Goal: Task Accomplishment & Management: Manage account settings

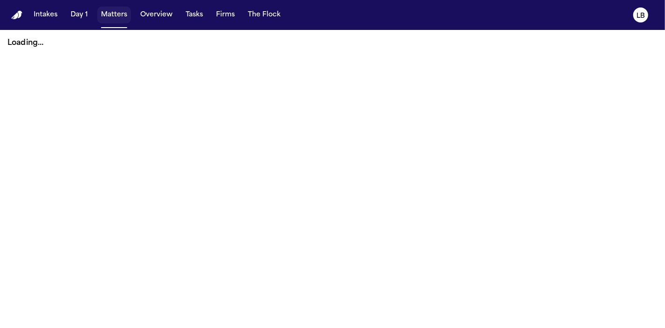
click at [105, 12] on button "Matters" at bounding box center [114, 15] width 34 height 17
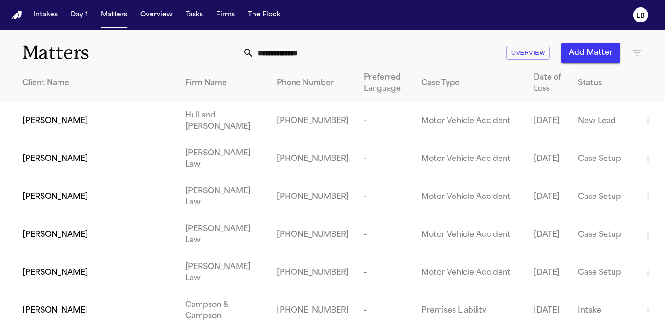
click at [328, 57] on input "text" at bounding box center [374, 53] width 241 height 21
click at [286, 51] on input "text" at bounding box center [374, 53] width 241 height 21
click at [323, 58] on input "text" at bounding box center [374, 53] width 241 height 21
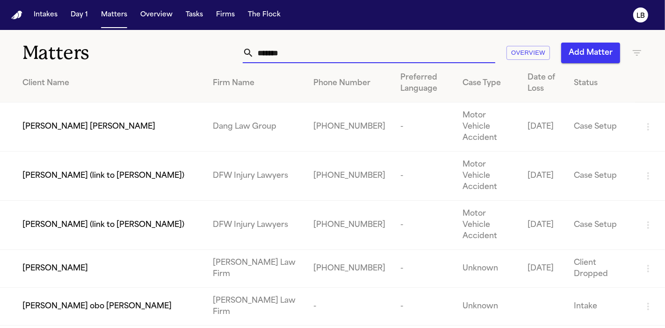
type input "*******"
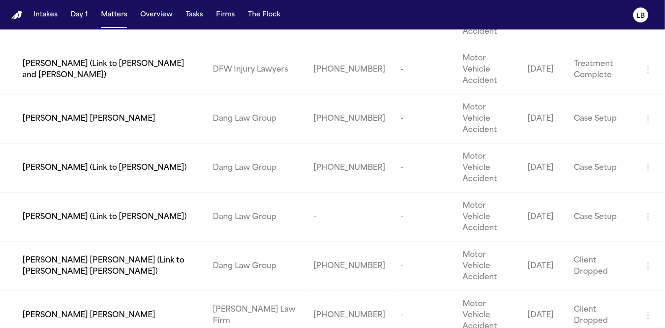
scroll to position [831, 0]
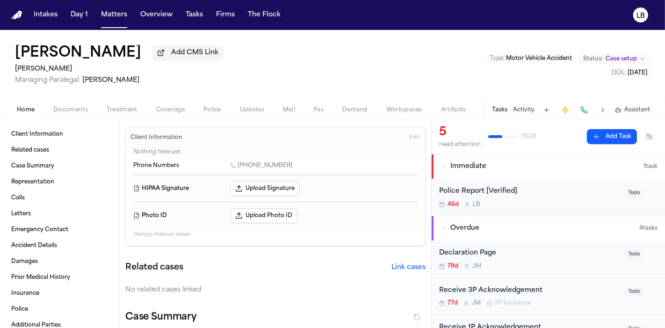
click at [83, 109] on span "Documents" at bounding box center [70, 109] width 35 height 7
click at [32, 109] on span "Home" at bounding box center [26, 109] width 18 height 7
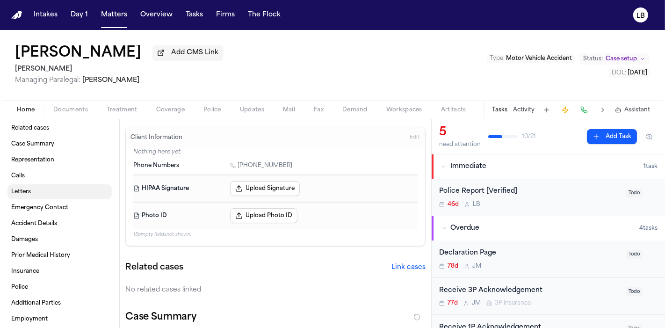
scroll to position [43, 0]
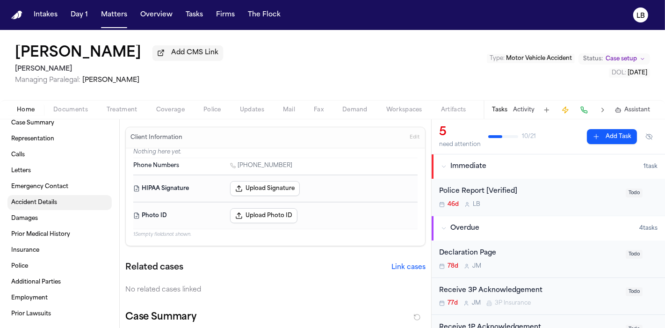
click at [53, 203] on span "Accident Details" at bounding box center [34, 202] width 46 height 7
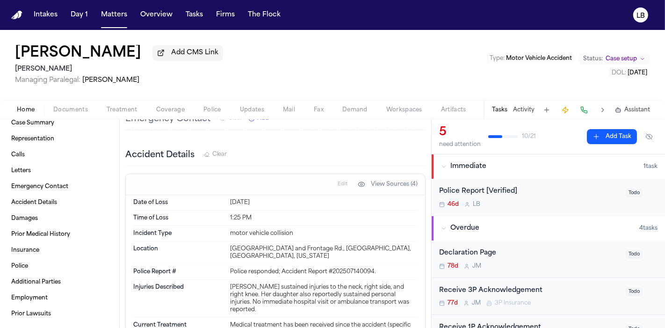
scroll to position [544, 0]
click at [58, 108] on span "Documents" at bounding box center [70, 109] width 35 height 7
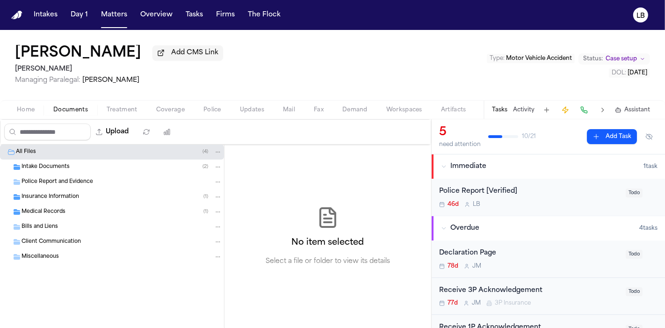
click at [46, 181] on span "Police Report and Evidence" at bounding box center [58, 182] width 72 height 8
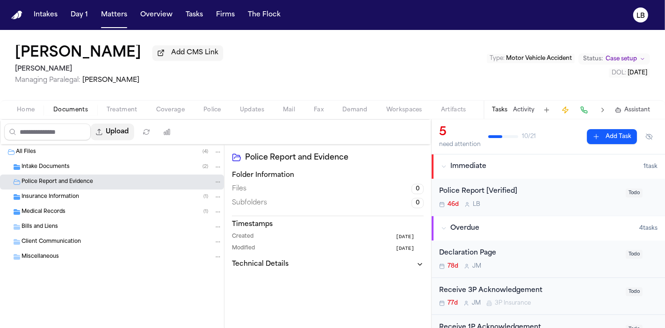
click at [118, 131] on button "Upload" at bounding box center [113, 132] width 44 height 17
select select "**********"
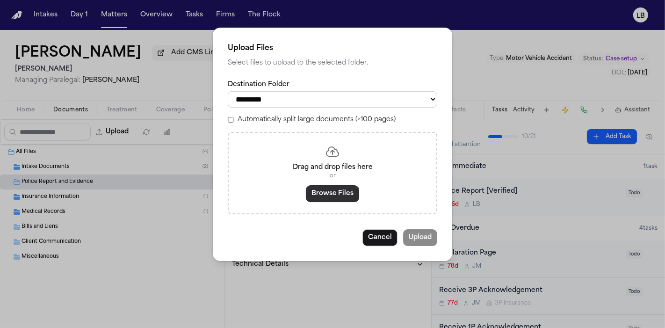
click at [354, 187] on button "Browse Files" at bounding box center [332, 193] width 53 height 17
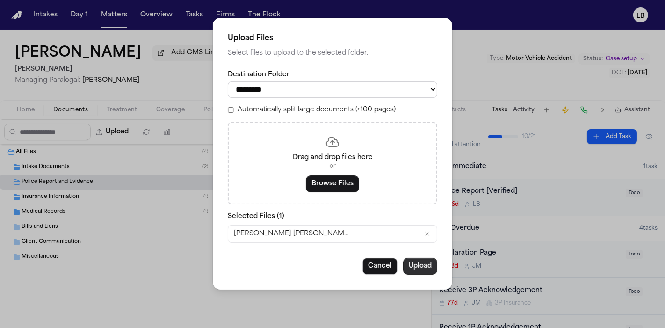
click at [415, 261] on button "Upload" at bounding box center [420, 266] width 34 height 17
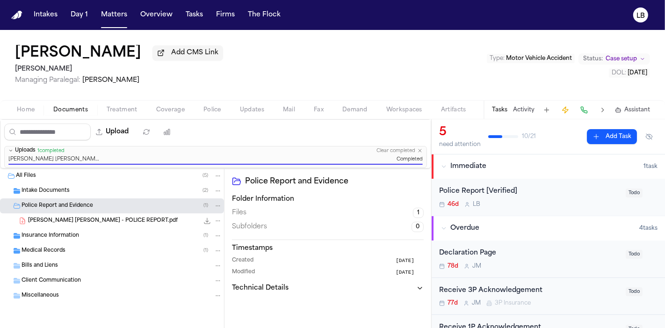
click at [504, 109] on button "Tasks" at bounding box center [499, 109] width 15 height 7
click at [529, 188] on div "Police Report [Verified]" at bounding box center [529, 191] width 181 height 11
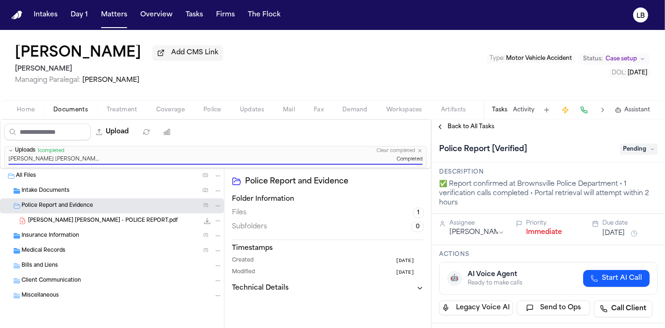
click at [626, 144] on span "Pending" at bounding box center [638, 149] width 37 height 11
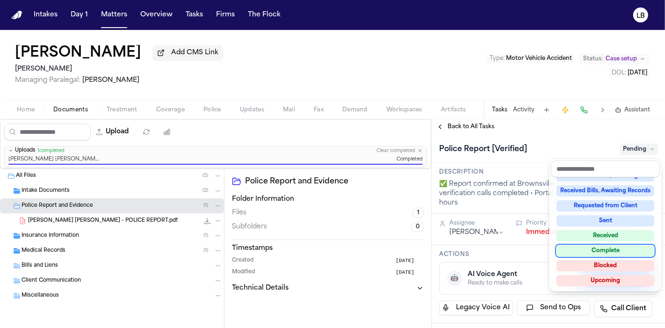
click at [628, 245] on div "Complete" at bounding box center [606, 250] width 98 height 11
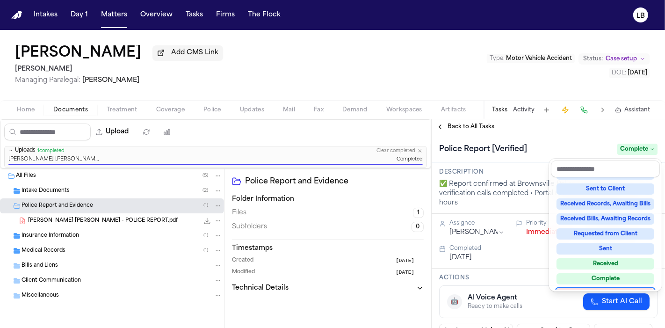
scroll to position [127, 0]
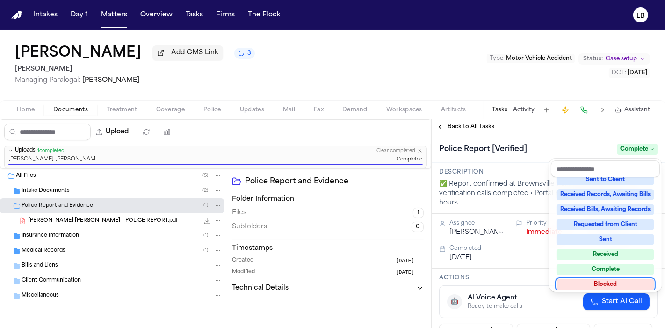
click at [573, 80] on div "Liliana Cabrera de Guerrero Add CMS Link 3 David Lopez Managing Paralegal: Jacq…" at bounding box center [332, 179] width 665 height 298
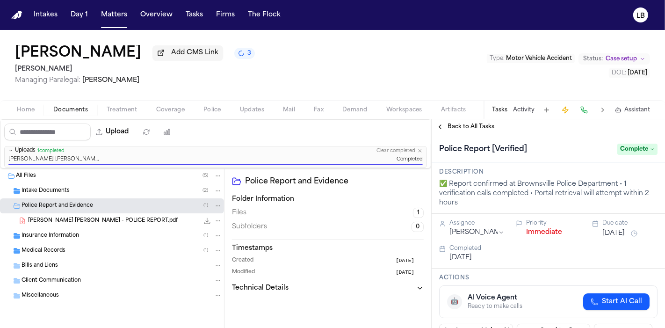
scroll to position [208, 0]
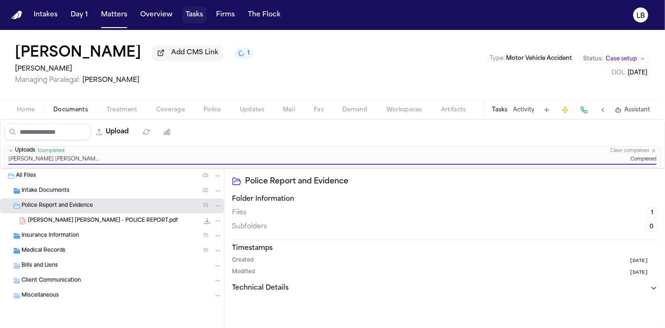
click at [190, 16] on button "Tasks" at bounding box center [194, 15] width 25 height 17
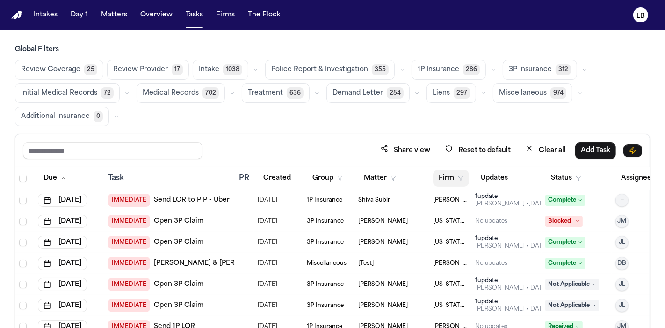
click at [460, 176] on polygon "button" at bounding box center [461, 178] width 5 height 4
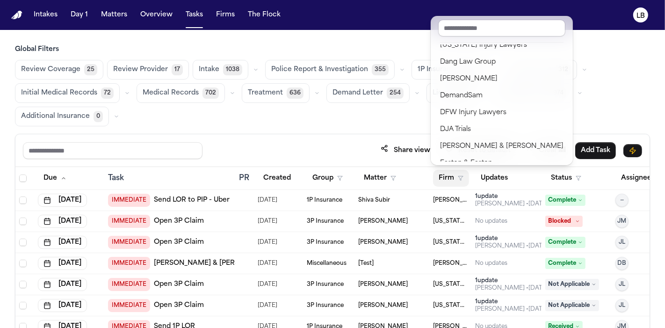
scroll to position [208, 0]
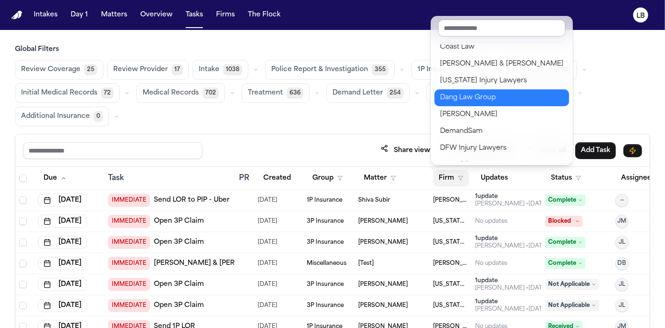
click at [489, 99] on div "Dang Law Group" at bounding box center [502, 97] width 124 height 11
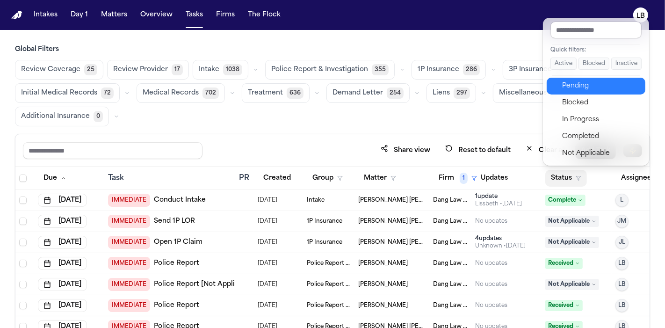
click at [589, 88] on div "Pending" at bounding box center [601, 85] width 78 height 11
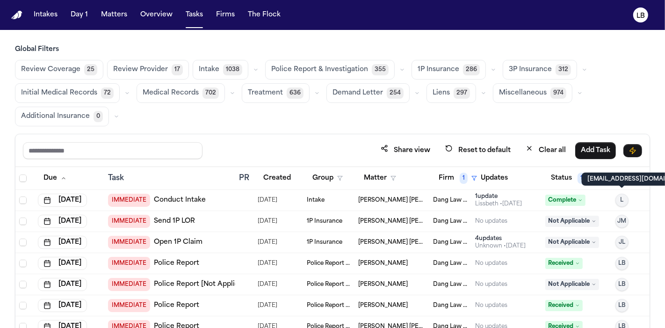
click at [632, 177] on p "lissbeth@finchlegal.com" at bounding box center [641, 178] width 106 height 7
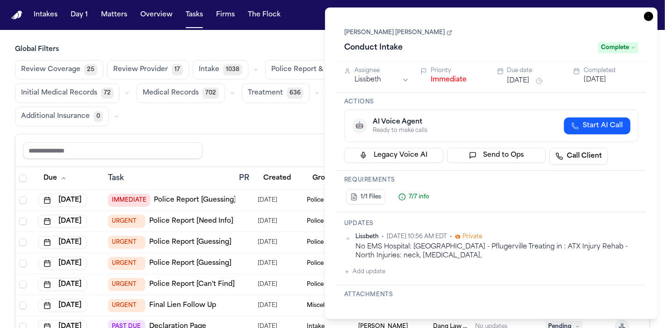
click at [646, 19] on icon "button" at bounding box center [648, 16] width 9 height 9
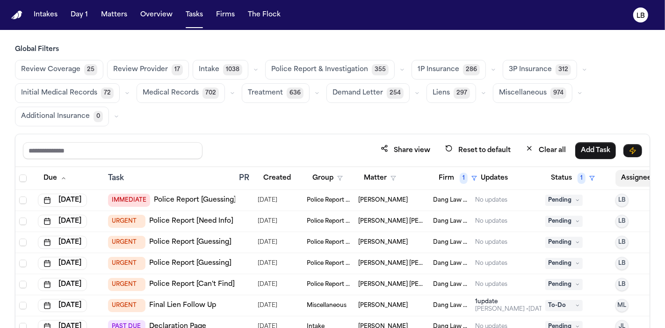
click at [635, 175] on button "Assignee" at bounding box center [641, 178] width 51 height 17
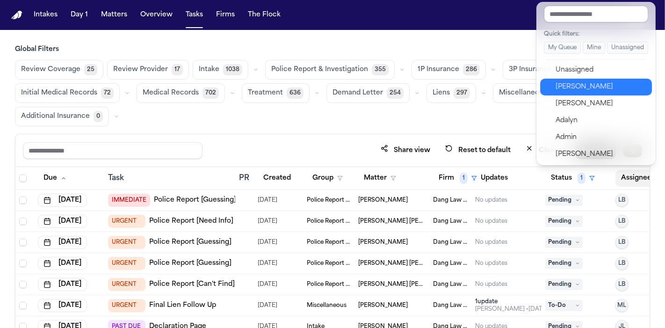
click at [580, 85] on div "Lina Becerra" at bounding box center [601, 86] width 91 height 11
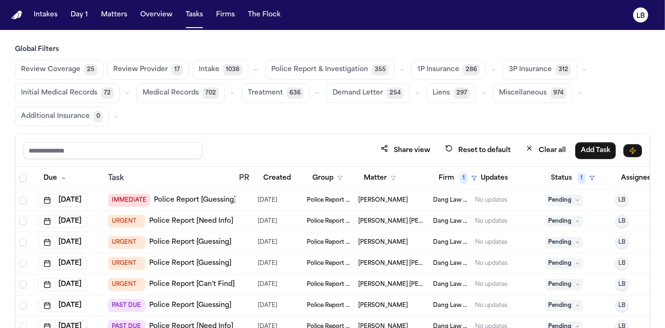
scroll to position [78, 0]
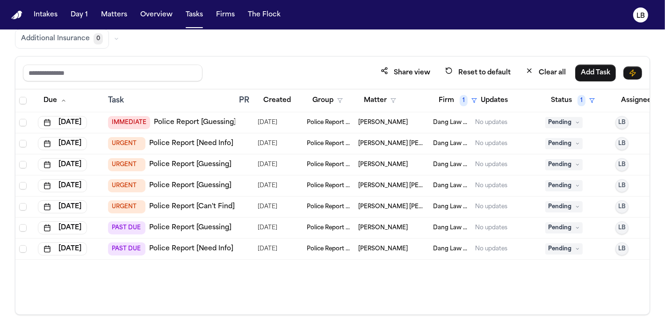
click at [205, 145] on link "Police Report [Need Info]" at bounding box center [191, 143] width 84 height 9
click at [277, 204] on span "09/12/2025" at bounding box center [268, 206] width 20 height 13
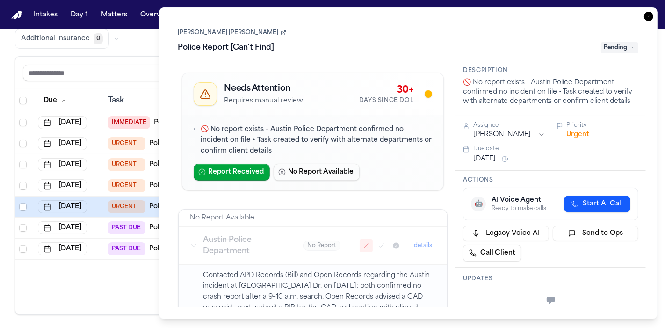
click at [247, 31] on link "[PERSON_NAME] [PERSON_NAME]" at bounding box center [232, 32] width 108 height 7
click at [648, 17] on icon "button" at bounding box center [648, 16] width 9 height 9
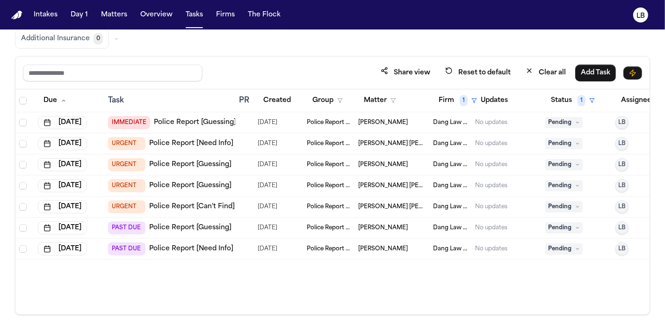
click at [218, 229] on link "Police Report [Guessing]" at bounding box center [190, 227] width 82 height 9
click at [460, 103] on span "1" at bounding box center [464, 100] width 8 height 11
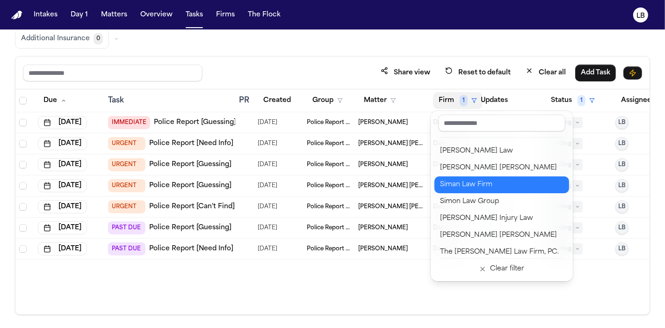
scroll to position [1040, 0]
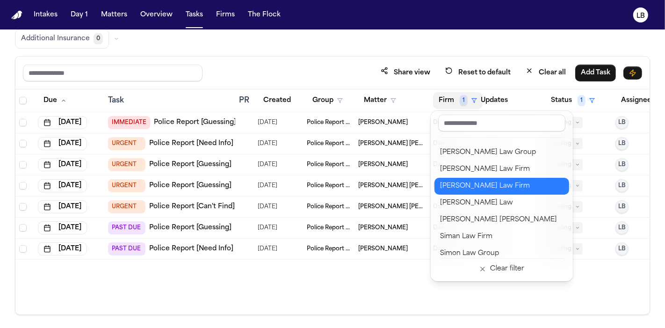
click at [505, 181] on div "[PERSON_NAME] Law Firm" at bounding box center [502, 186] width 124 height 11
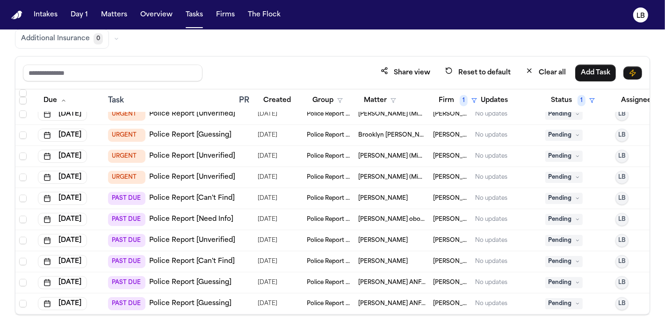
scroll to position [184, 0]
drag, startPoint x: 352, startPoint y: 131, endPoint x: 408, endPoint y: 134, distance: 56.3
click at [408, 134] on tr "Sep 11, 2025 URGENT Police Report [Guessing] 09/10/2025 Police Report & Investi…" at bounding box center [346, 135] width 662 height 21
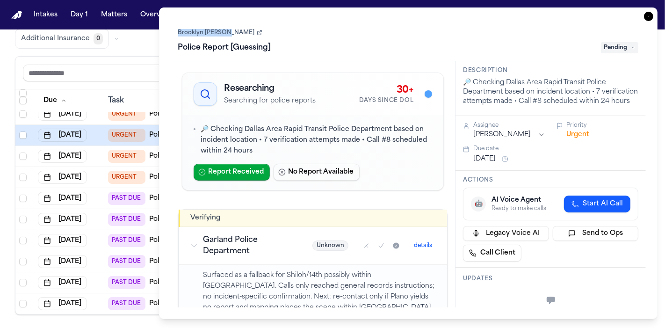
drag, startPoint x: 173, startPoint y: 34, endPoint x: 235, endPoint y: 34, distance: 61.8
click at [235, 34] on div "Brooklyn Smedley Police Report [Guessing] Pending" at bounding box center [409, 40] width 476 height 42
copy link "Brooklyn [PERSON_NAME]"
click at [214, 34] on link "Brooklyn [PERSON_NAME]" at bounding box center [220, 32] width 84 height 7
click at [650, 16] on icon "button" at bounding box center [648, 16] width 9 height 9
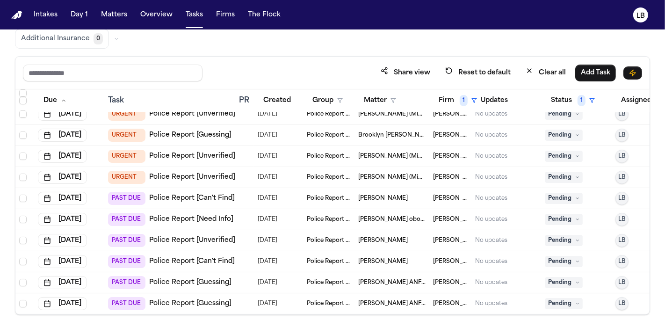
click at [569, 130] on span "Pending" at bounding box center [564, 135] width 37 height 11
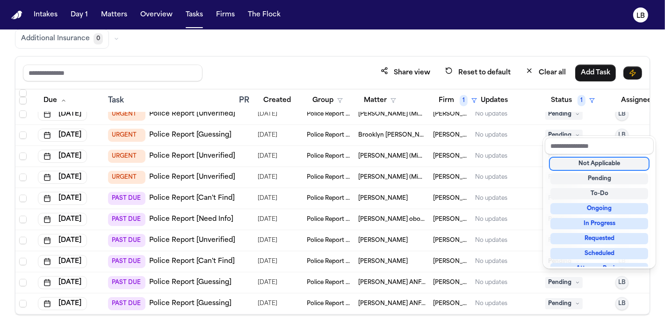
click at [584, 160] on div "Not Applicable" at bounding box center [600, 163] width 98 height 11
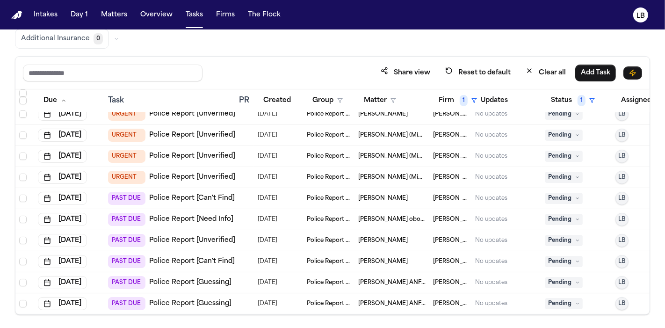
click at [331, 57] on div "Share view Reset to default Clear all Add Task" at bounding box center [332, 73] width 634 height 33
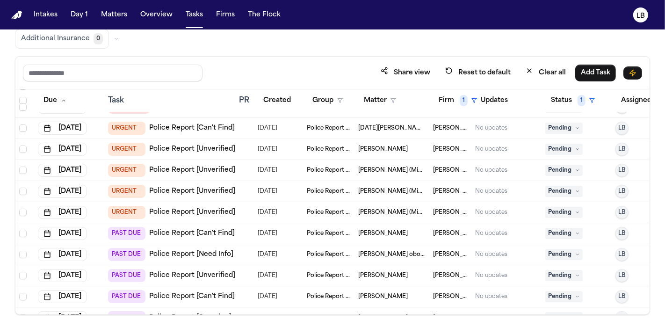
scroll to position [111, 0]
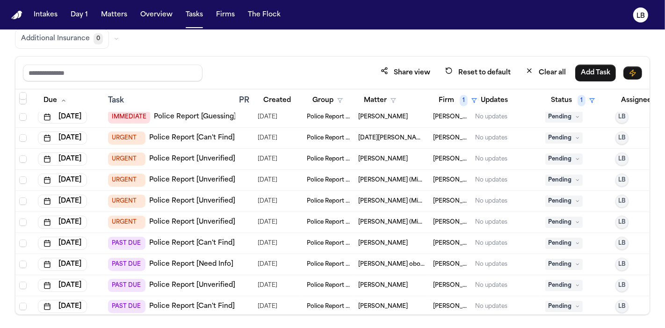
copy span "[PERSON_NAME]"
drag, startPoint x: 355, startPoint y: 155, endPoint x: 417, endPoint y: 159, distance: 62.3
click at [417, 159] on td "[PERSON_NAME]" at bounding box center [392, 159] width 75 height 21
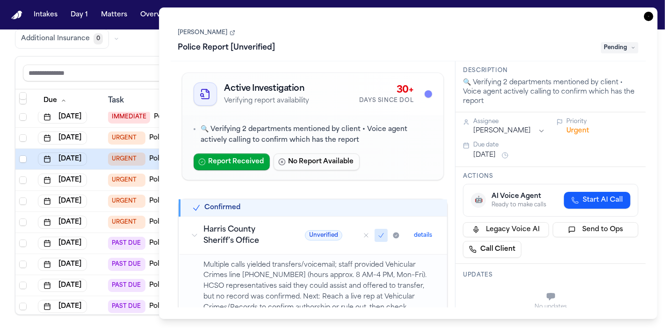
click at [200, 41] on h1 "Police Report [Unverified]" at bounding box center [227, 47] width 105 height 15
click at [203, 36] on div "Christopher Jones Police Report [Unverified] Pending" at bounding box center [408, 41] width 461 height 29
click at [201, 29] on link "[PERSON_NAME]" at bounding box center [206, 32] width 57 height 7
click at [649, 18] on icon "button" at bounding box center [648, 16] width 9 height 9
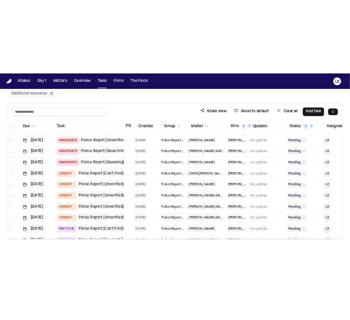
scroll to position [7, 0]
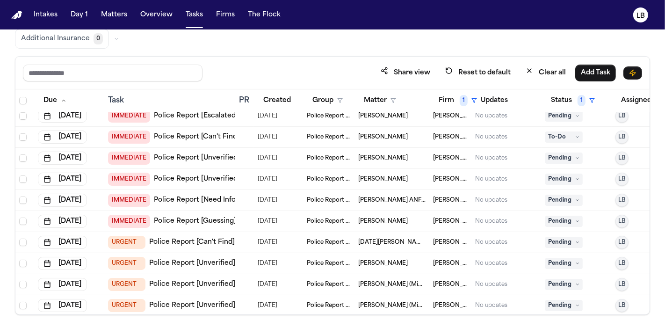
click at [406, 244] on span "[DATE][PERSON_NAME]" at bounding box center [391, 242] width 67 height 7
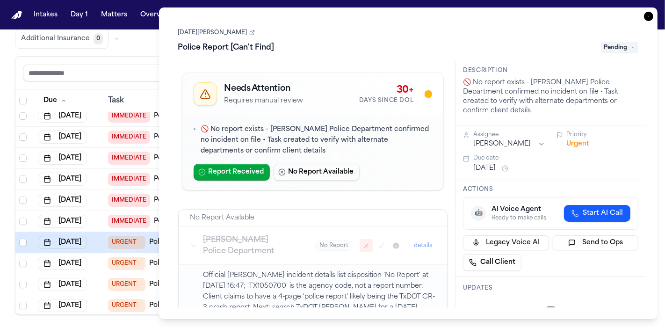
click at [249, 30] on icon at bounding box center [252, 33] width 6 height 6
click at [652, 15] on icon "button" at bounding box center [648, 16] width 9 height 9
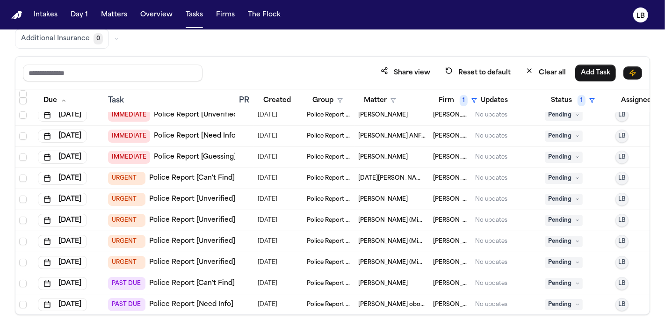
scroll to position [58, 0]
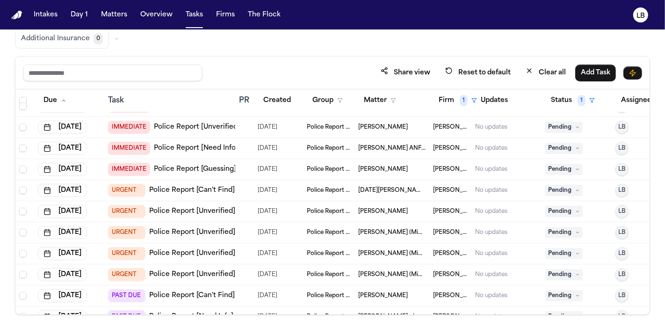
click at [398, 166] on span "[PERSON_NAME]" at bounding box center [383, 169] width 50 height 7
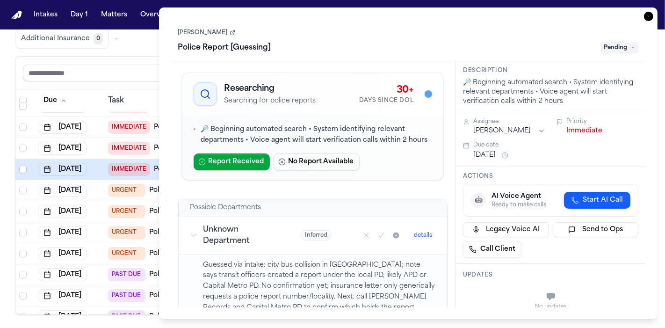
drag, startPoint x: 173, startPoint y: 36, endPoint x: 223, endPoint y: 35, distance: 50.5
click at [223, 35] on div "Joseph Figueroa III Police Report [Guessing] Pending" at bounding box center [409, 40] width 476 height 42
copy link "Joseph Figueroa"
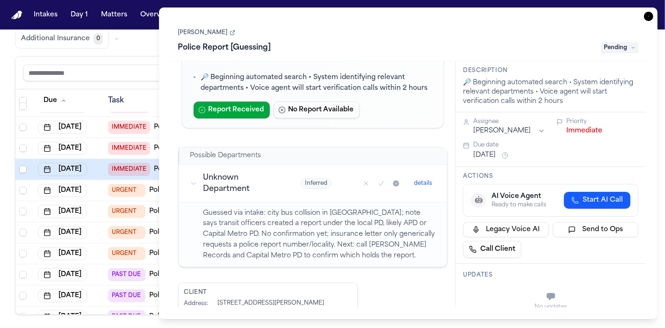
scroll to position [154, 0]
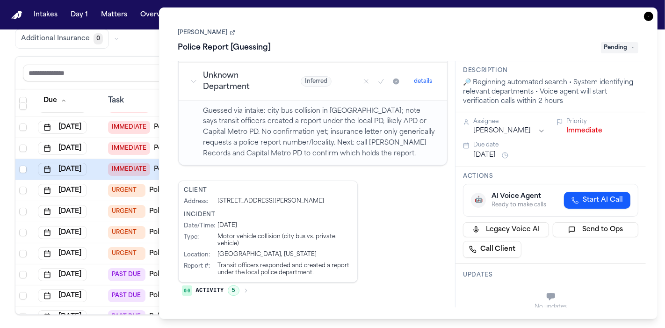
click at [219, 30] on link "[PERSON_NAME]" at bounding box center [206, 32] width 57 height 7
click at [192, 27] on div "Joseph Figueroa III Police Report [Guessing] Pending" at bounding box center [408, 41] width 461 height 29
click at [197, 31] on link "[PERSON_NAME]" at bounding box center [206, 32] width 57 height 7
click at [646, 19] on icon "button" at bounding box center [648, 16] width 9 height 9
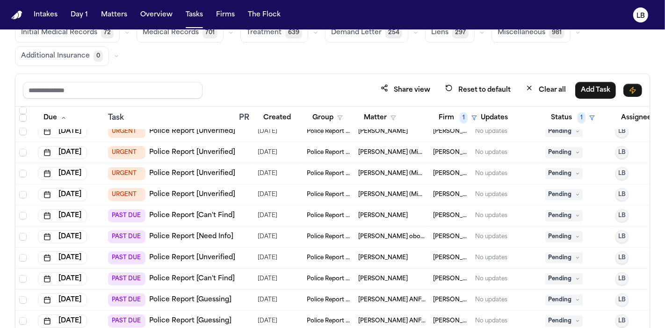
scroll to position [78, 0]
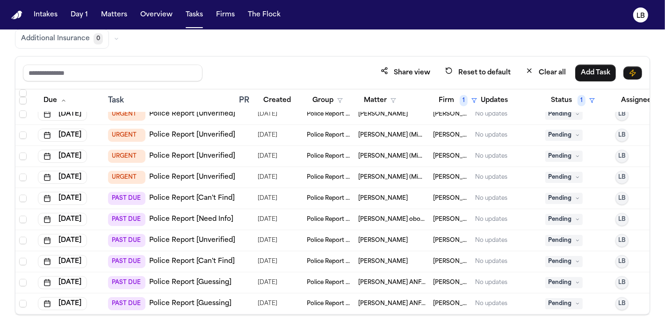
click at [370, 258] on span "[PERSON_NAME]" at bounding box center [383, 261] width 50 height 7
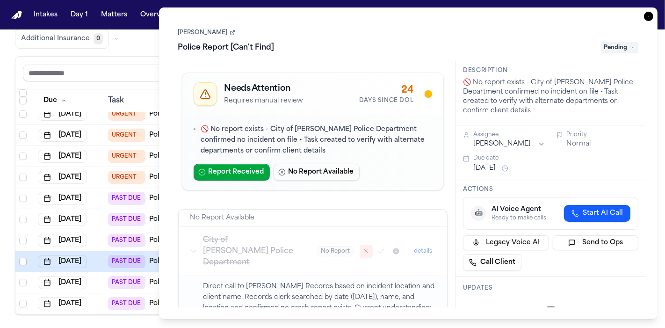
click at [210, 34] on link "[PERSON_NAME]" at bounding box center [206, 32] width 57 height 7
click at [649, 18] on icon "button" at bounding box center [648, 16] width 9 height 9
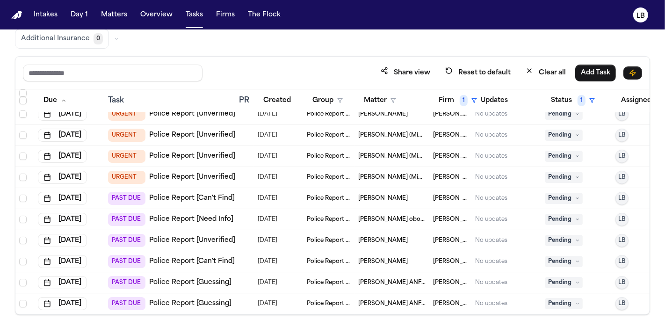
click at [394, 300] on span "[PERSON_NAME] ANF [PERSON_NAME]" at bounding box center [391, 303] width 67 height 7
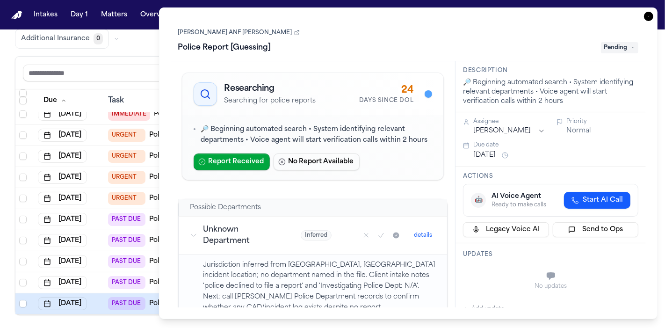
scroll to position [121, 0]
click at [278, 34] on link "[PERSON_NAME] ANF [PERSON_NAME]" at bounding box center [239, 32] width 122 height 7
click at [650, 15] on icon "button" at bounding box center [648, 16] width 9 height 9
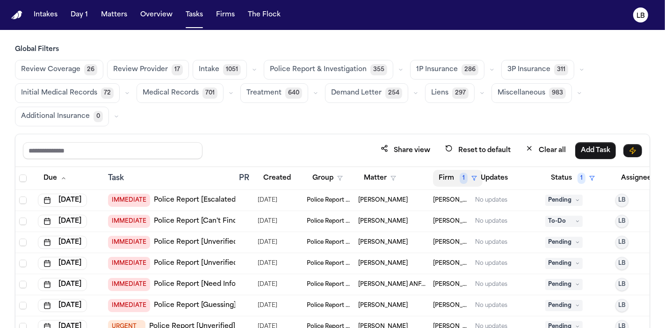
click at [454, 173] on button "Firm 1" at bounding box center [458, 178] width 50 height 17
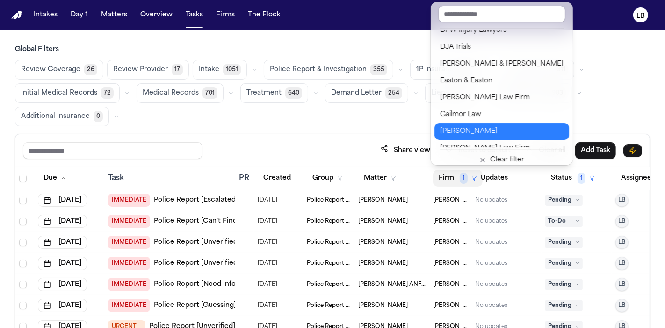
scroll to position [364, 0]
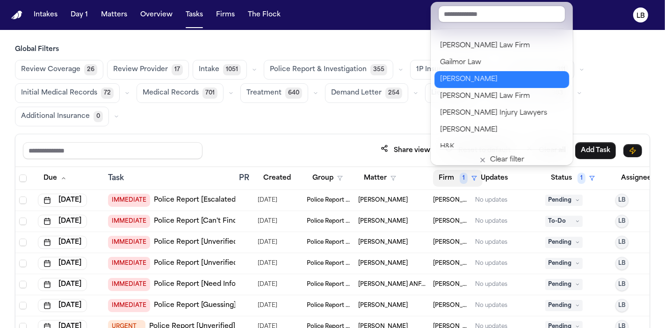
click at [501, 74] on div "[PERSON_NAME]" at bounding box center [502, 79] width 124 height 11
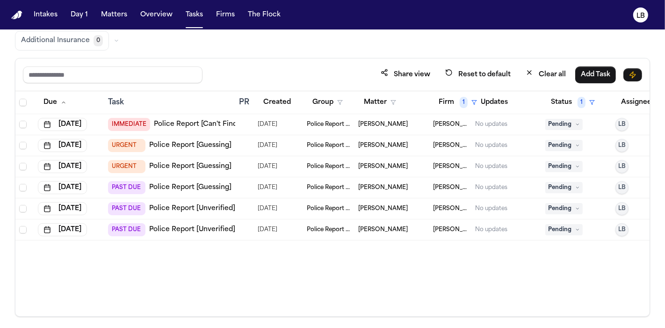
scroll to position [78, 0]
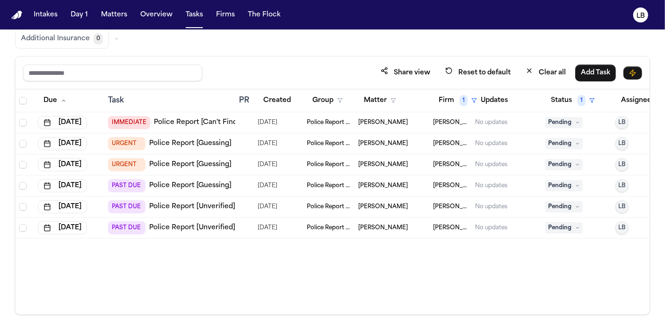
click at [388, 187] on span "[PERSON_NAME]" at bounding box center [383, 185] width 50 height 7
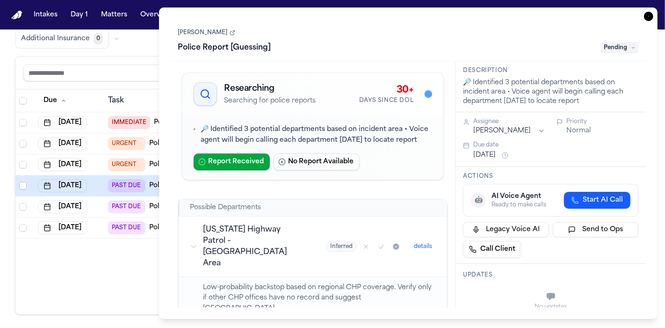
click at [647, 15] on icon "button" at bounding box center [648, 16] width 9 height 9
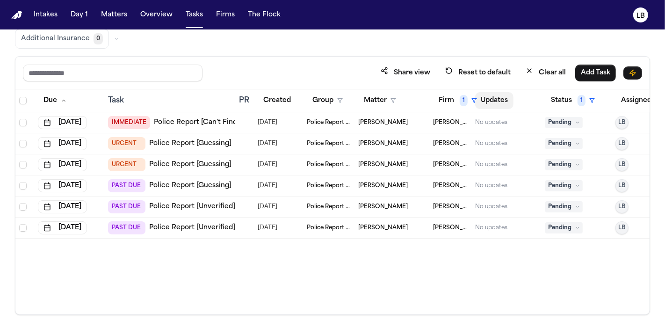
click at [500, 99] on button "Updates" at bounding box center [494, 100] width 38 height 17
click at [449, 97] on button "Firm 1" at bounding box center [458, 100] width 50 height 17
click at [452, 102] on button "Firm 1" at bounding box center [458, 100] width 50 height 17
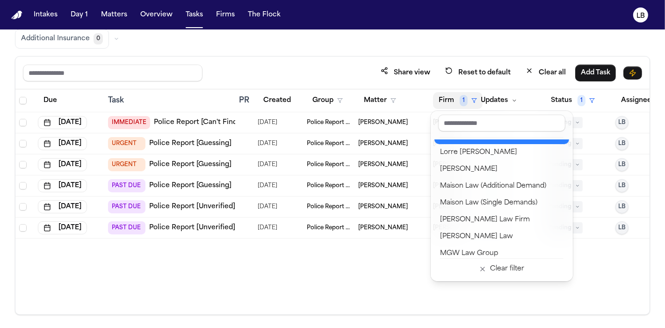
scroll to position [780, 0]
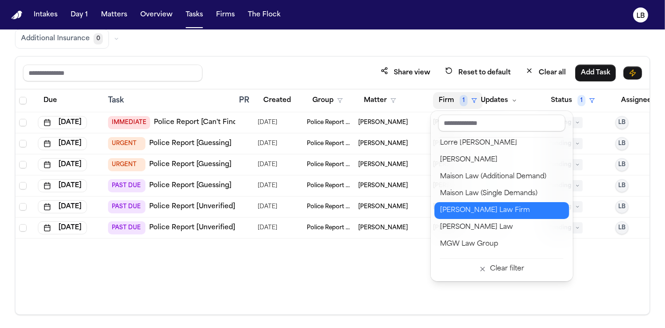
click at [531, 209] on div "[PERSON_NAME] Law Firm" at bounding box center [502, 210] width 124 height 11
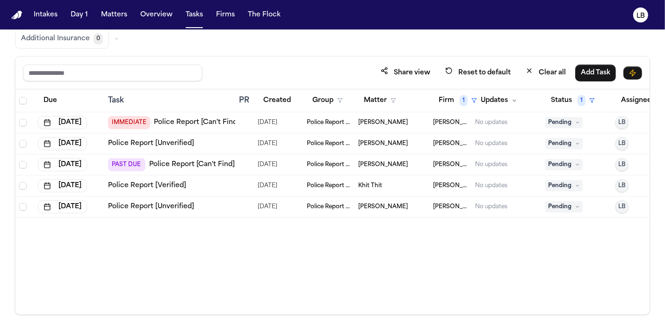
click at [333, 182] on span "Police Report & Investigation" at bounding box center [329, 185] width 44 height 7
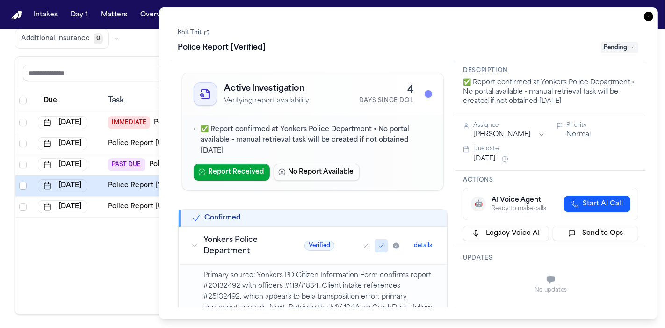
click at [189, 36] on link "Khit Thit" at bounding box center [193, 32] width 31 height 7
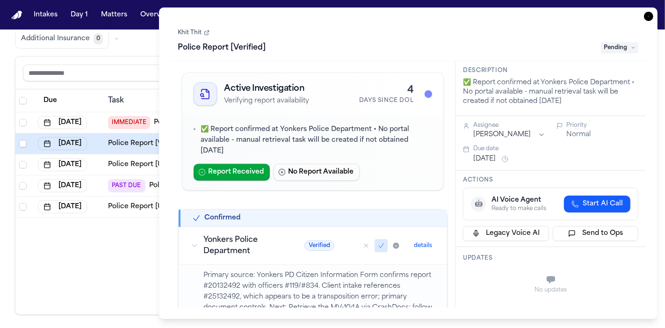
click at [204, 30] on icon at bounding box center [207, 33] width 6 height 6
click at [652, 16] on icon "button" at bounding box center [648, 16] width 9 height 9
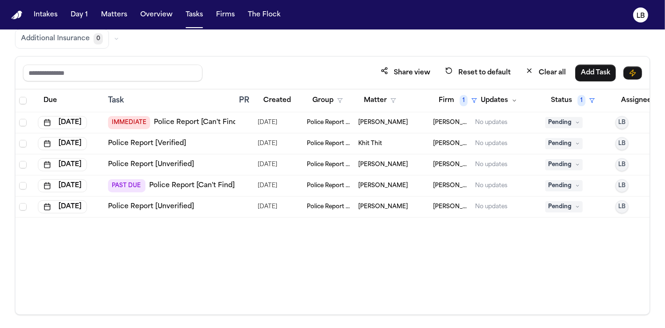
click at [273, 166] on span "10/06/2025" at bounding box center [268, 164] width 20 height 13
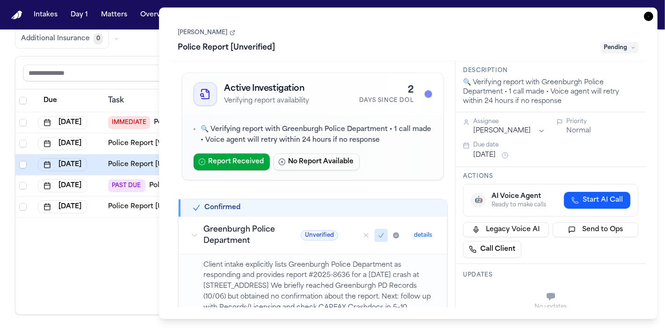
click at [211, 32] on link "[PERSON_NAME]" at bounding box center [206, 32] width 57 height 7
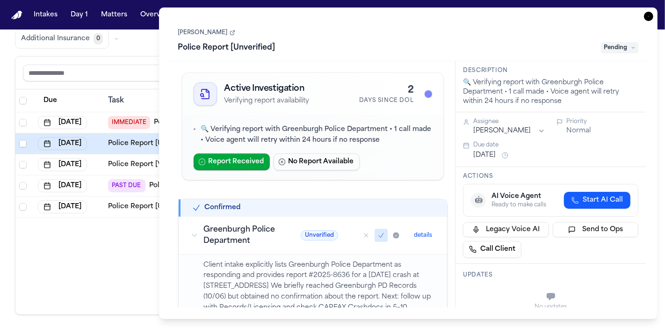
click at [653, 18] on icon "button" at bounding box center [648, 16] width 9 height 9
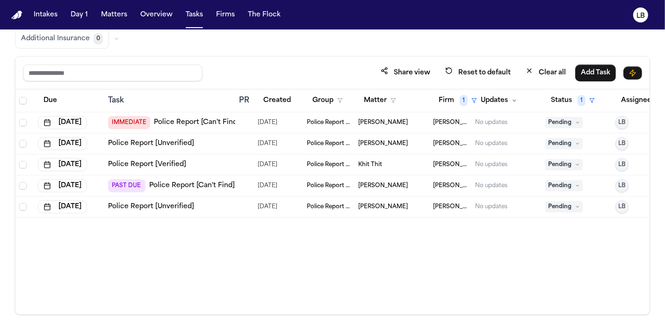
click at [109, 14] on button "Matters" at bounding box center [114, 15] width 34 height 17
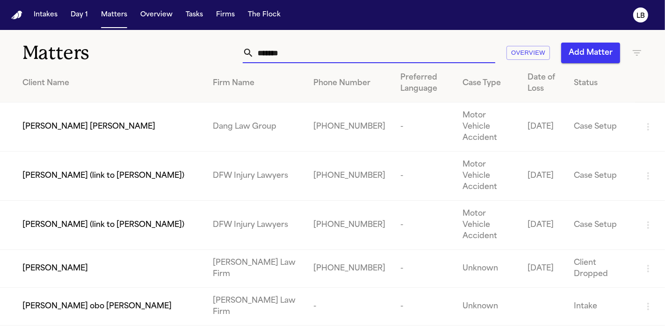
drag, startPoint x: 314, startPoint y: 42, endPoint x: 94, endPoint y: 23, distance: 221.2
click at [94, 23] on div "Intakes Day 1 Matters Overview Tasks Firms The Flock LB Matters ******* Overvie…" at bounding box center [332, 164] width 665 height 328
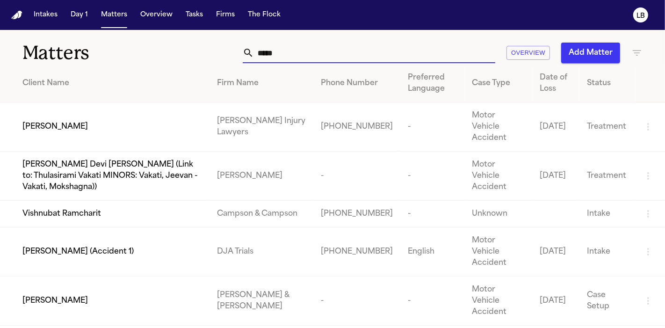
type input "*****"
click at [125, 129] on td "[PERSON_NAME]" at bounding box center [105, 126] width 210 height 49
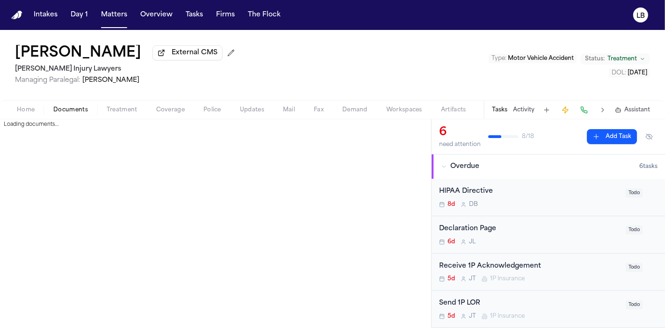
click at [67, 111] on span "Documents" at bounding box center [70, 109] width 35 height 7
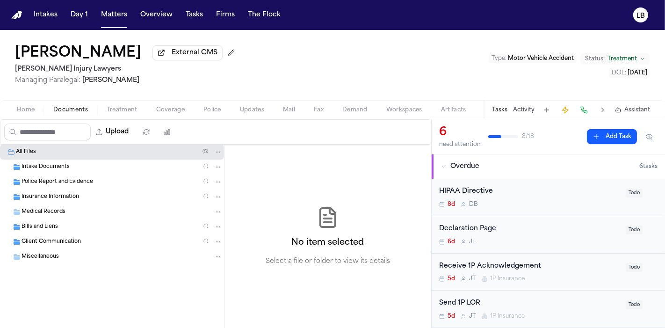
drag, startPoint x: 77, startPoint y: 179, endPoint x: 76, endPoint y: 185, distance: 5.8
click at [76, 185] on div "Police Report and Evidence ( 1 )" at bounding box center [122, 182] width 201 height 8
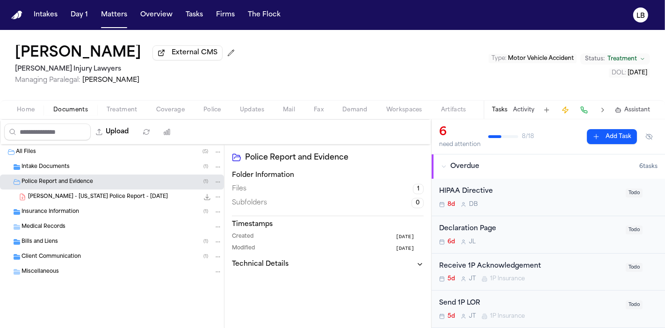
click at [112, 197] on span "T. Shumate - Mississippi Police Report - 8.7.25" at bounding box center [98, 197] width 140 height 8
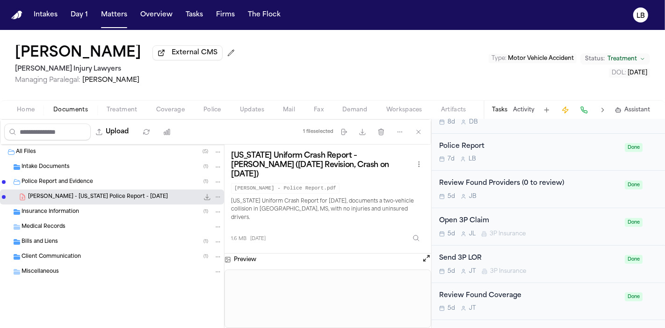
scroll to position [468, 0]
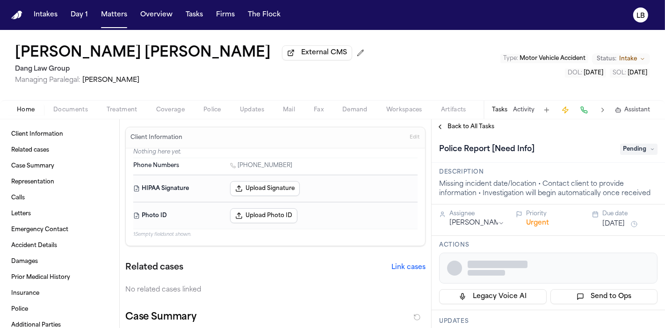
click at [77, 106] on span "Documents" at bounding box center [70, 109] width 35 height 7
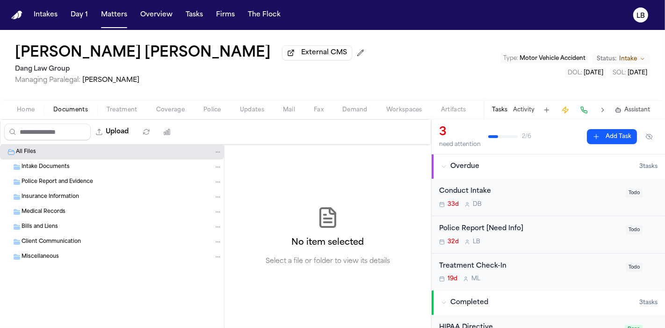
click at [32, 107] on span "Home" at bounding box center [26, 109] width 18 height 7
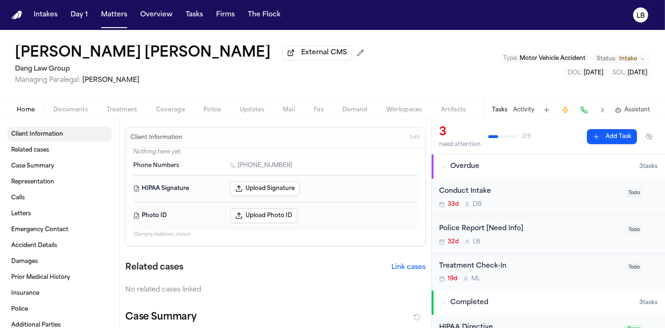
click at [50, 137] on span "Client Information" at bounding box center [37, 134] width 52 height 7
click at [63, 110] on span "Documents" at bounding box center [70, 109] width 35 height 7
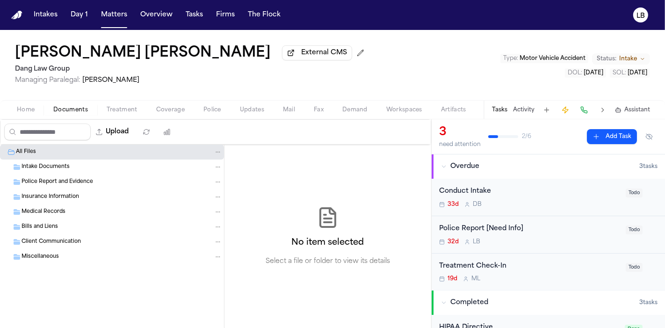
click at [70, 166] on div "Intake Documents" at bounding box center [122, 167] width 201 height 8
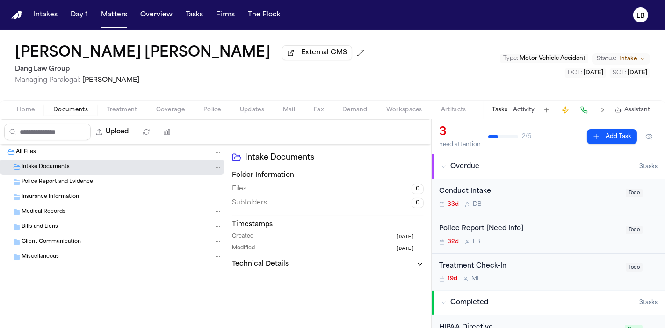
drag, startPoint x: 8, startPoint y: 47, endPoint x: 219, endPoint y: 51, distance: 211.1
click at [228, 51] on div "Jesica Mirley Cardenas Garcia External CMS Dang Law Group Managing Paralegal: J…" at bounding box center [332, 65] width 665 height 70
copy h1 "Jesica Mirley Cardenas Garcia"
click at [96, 46] on h1 "Jesica Mirley Cardenas Garcia" at bounding box center [143, 53] width 256 height 17
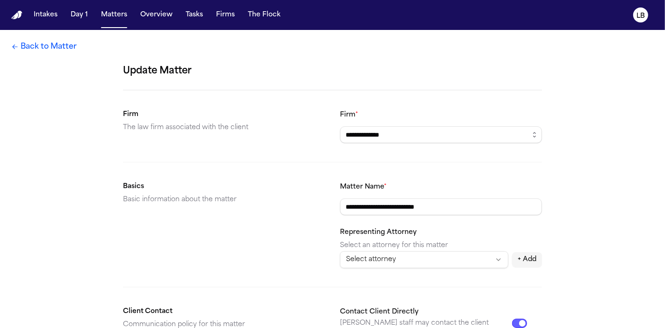
click at [36, 43] on link "Back to Matter" at bounding box center [44, 46] width 66 height 11
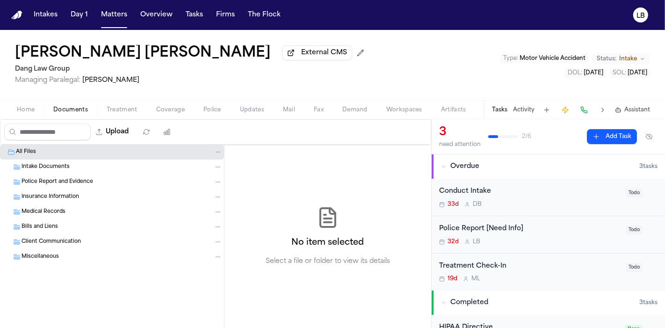
click at [86, 109] on span "Documents" at bounding box center [70, 109] width 35 height 7
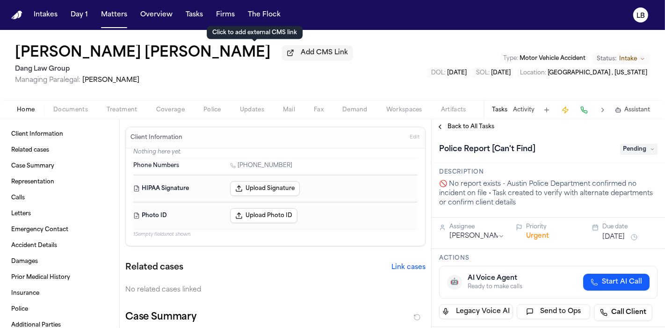
click at [56, 113] on button "Documents" at bounding box center [70, 109] width 53 height 11
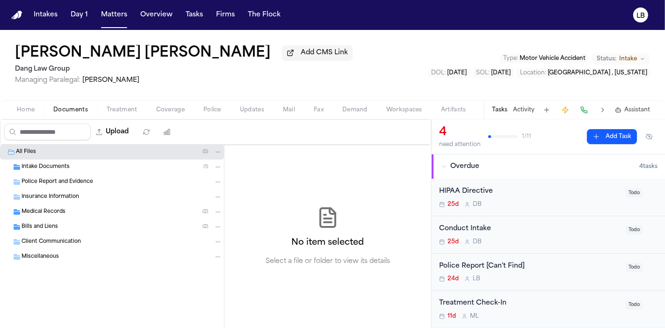
click at [66, 163] on span "Intake Documents" at bounding box center [46, 167] width 48 height 8
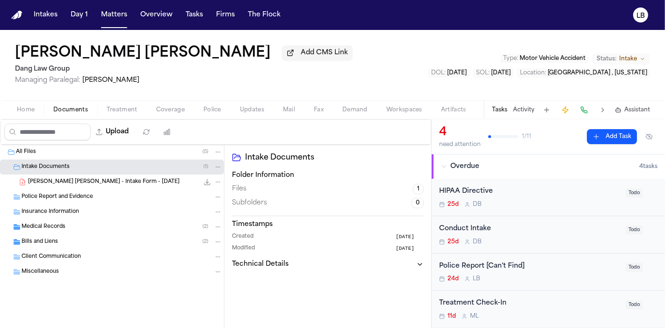
click at [69, 179] on span "N. Rosales Reyes - Intake Form - 8.27.25" at bounding box center [104, 182] width 152 height 8
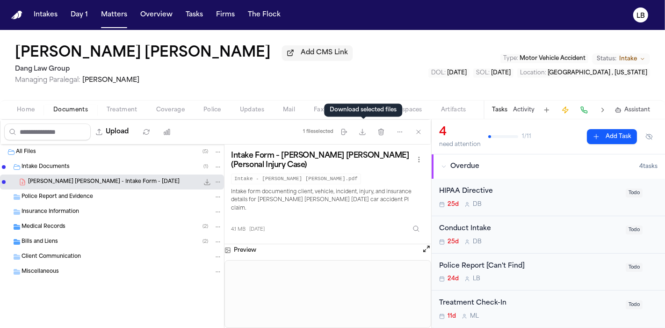
click at [363, 139] on div "1 file selected Move files Download files Delete files More actions Clear selec…" at bounding box center [364, 132] width 131 height 24
click at [366, 134] on icon "button" at bounding box center [362, 131] width 7 height 7
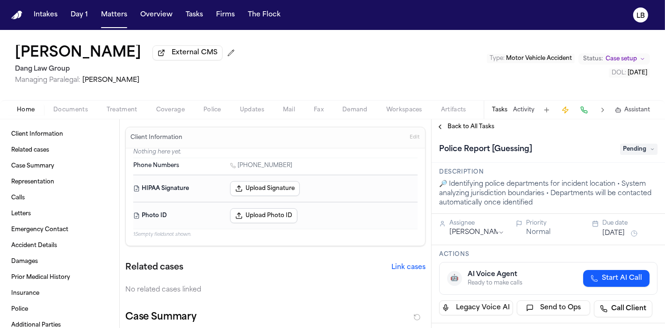
click at [95, 112] on button "Documents" at bounding box center [70, 109] width 53 height 11
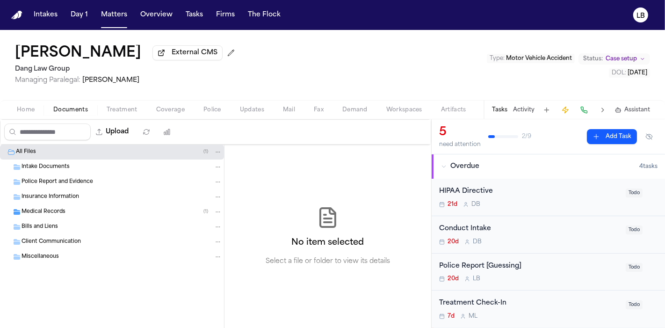
click at [45, 160] on div "Intake Documents" at bounding box center [112, 167] width 224 height 15
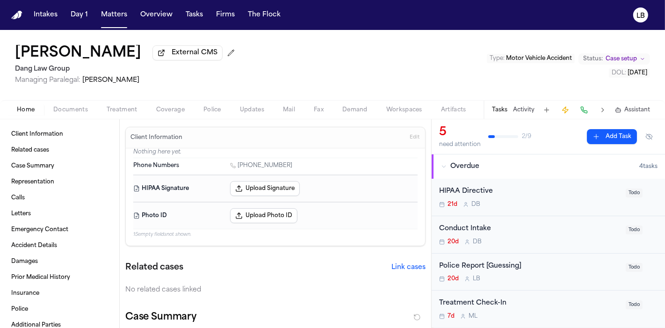
click at [36, 108] on button "Home" at bounding box center [25, 109] width 36 height 11
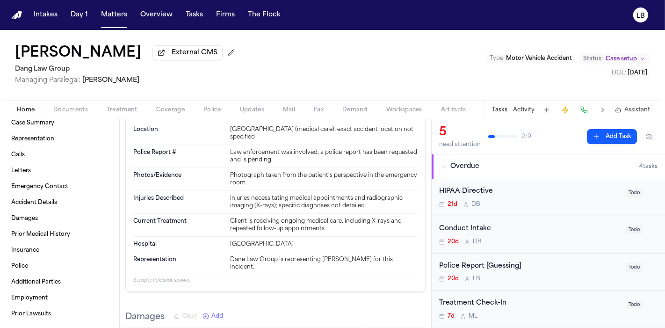
scroll to position [468, 0]
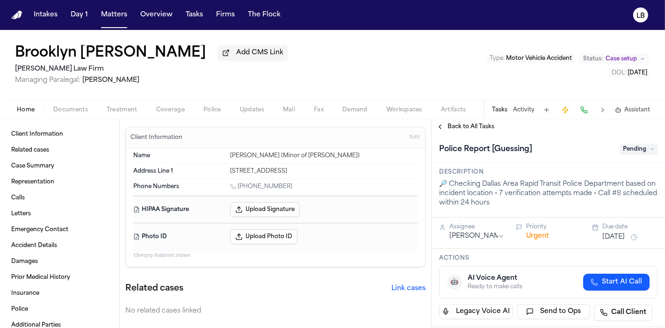
click at [79, 112] on span "Documents" at bounding box center [70, 109] width 35 height 7
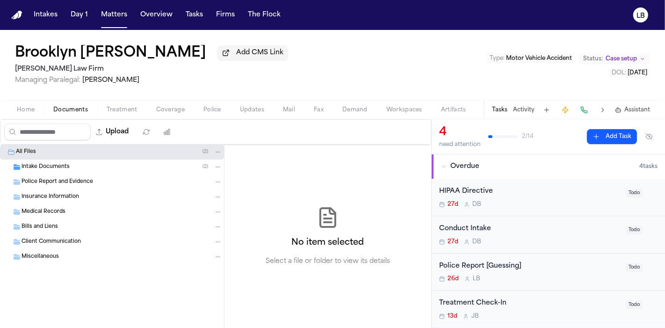
click at [85, 169] on div "Intake Documents ( 2 )" at bounding box center [122, 167] width 201 height 8
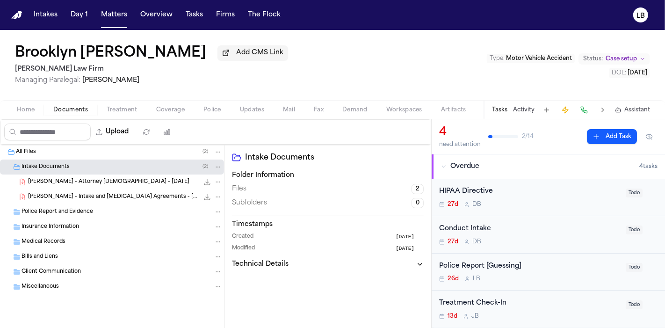
click at [95, 198] on span "B. Smedley - Intake and Retainer Agreements - 9.3.25" at bounding box center [113, 197] width 171 height 8
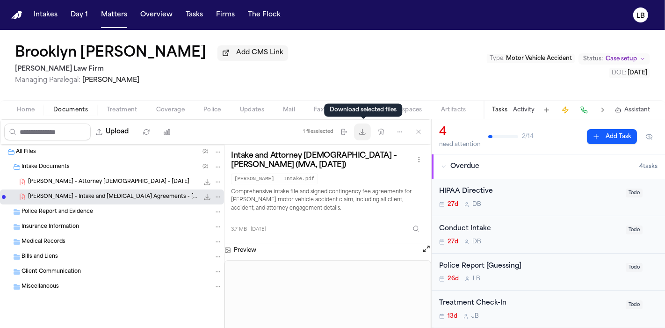
click at [358, 134] on button "Download files" at bounding box center [362, 132] width 17 height 17
click at [585, 268] on div "Police Report [Guessing]" at bounding box center [529, 266] width 181 height 11
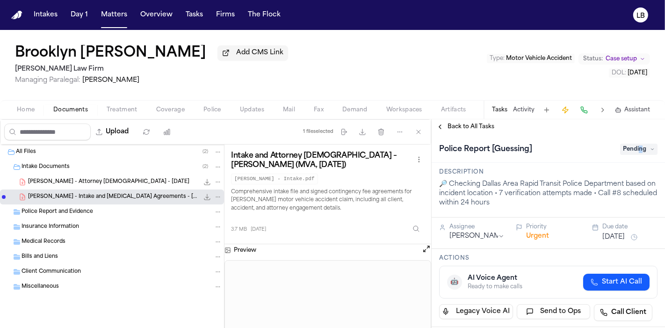
click at [635, 152] on span "Pending" at bounding box center [638, 149] width 37 height 11
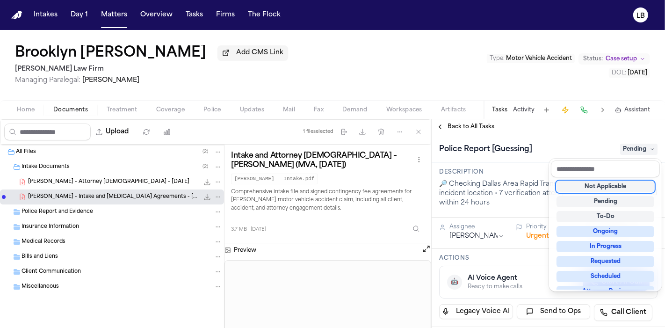
click at [633, 182] on div "Not Applicable" at bounding box center [606, 186] width 98 height 11
click at [518, 108] on div "Brooklyn Smedley Add CMS Link Ruy Mireles Law Firm Managing Paralegal: Jessica …" at bounding box center [332, 179] width 665 height 298
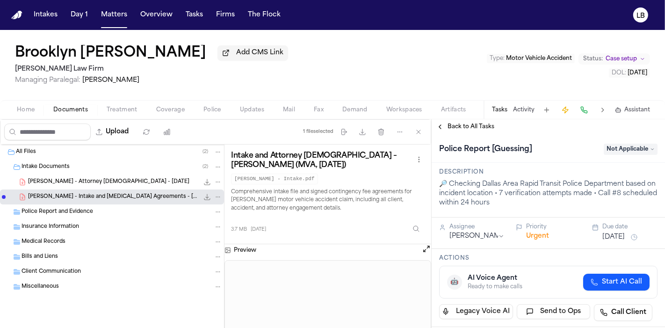
click at [523, 108] on button "Activity" at bounding box center [524, 109] width 22 height 7
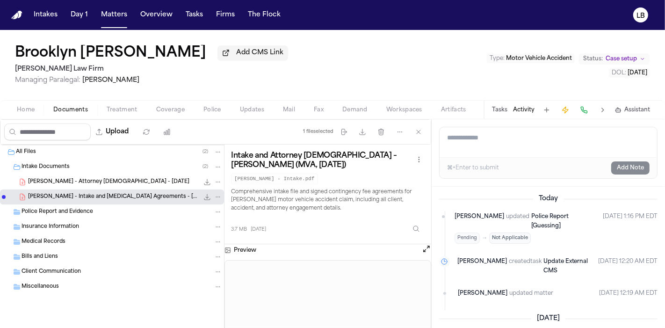
click at [533, 139] on textarea "Add a note to this matter" at bounding box center [549, 142] width 218 height 30
type textarea "*"
type textarea "**********"
click at [632, 163] on button "Add Note" at bounding box center [631, 167] width 38 height 13
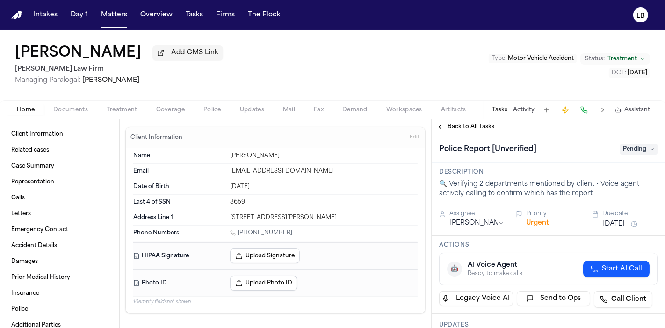
click at [58, 108] on span "Documents" at bounding box center [70, 109] width 35 height 7
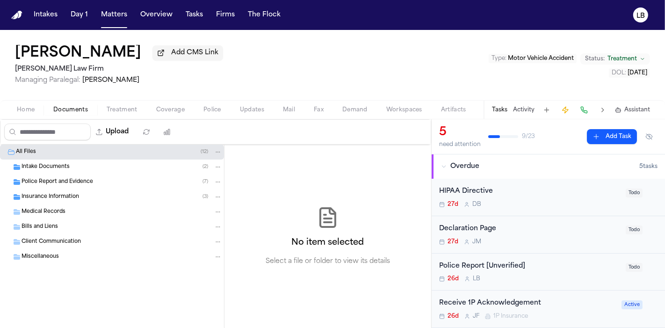
click at [64, 175] on div "Police Report and Evidence ( 7 )" at bounding box center [112, 182] width 224 height 15
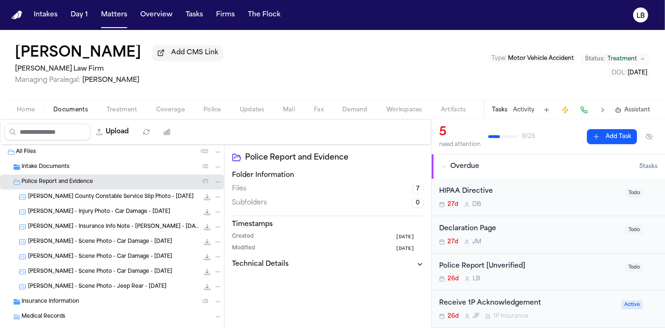
click at [122, 201] on div "[PERSON_NAME] County Constable Service Slip Photo - [DATE] 140.2 KB • JPG" at bounding box center [125, 196] width 194 height 9
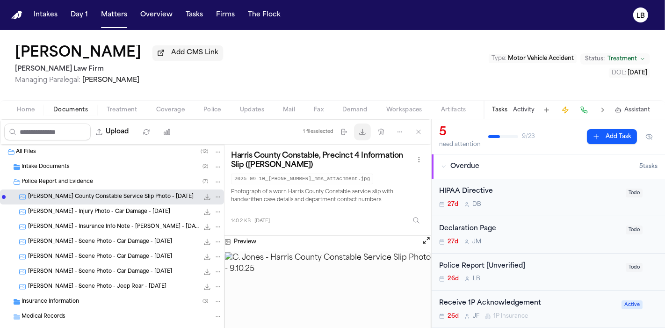
click at [371, 132] on button "Download files" at bounding box center [362, 132] width 17 height 17
click at [31, 120] on div "Upload" at bounding box center [89, 132] width 179 height 24
click at [27, 107] on span "Home" at bounding box center [26, 109] width 18 height 7
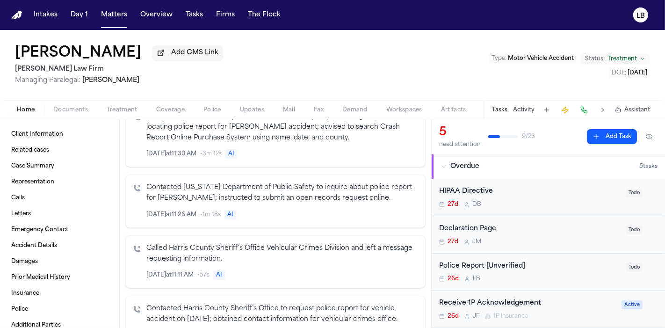
scroll to position [416, 0]
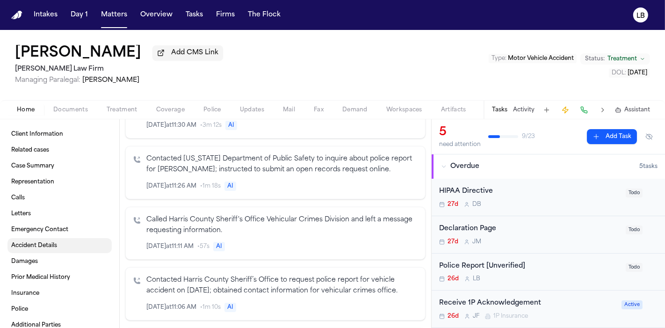
click at [57, 244] on link "Accident Details" at bounding box center [59, 245] width 104 height 15
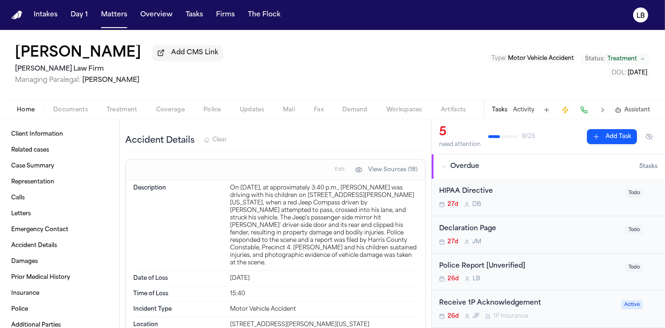
scroll to position [2171, 0]
click at [372, 193] on div "On [DATE], at approximately 3:40 p.m., [PERSON_NAME] was driving with his child…" at bounding box center [324, 224] width 188 height 82
drag, startPoint x: 315, startPoint y: 193, endPoint x: 334, endPoint y: 192, distance: 18.7
click at [334, 192] on div "On [DATE], at approximately 3:40 p.m., [PERSON_NAME] was driving with his child…" at bounding box center [324, 224] width 188 height 82
copy div "535 N"
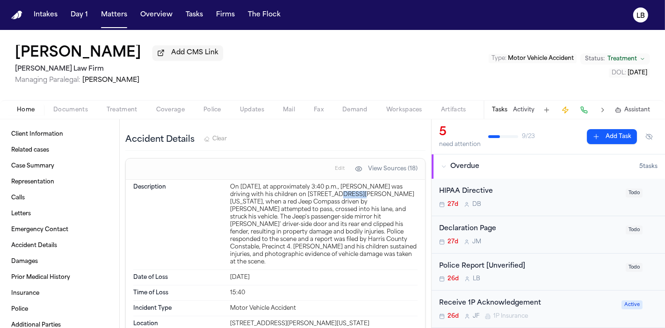
click at [77, 107] on span "Documents" at bounding box center [70, 109] width 35 height 7
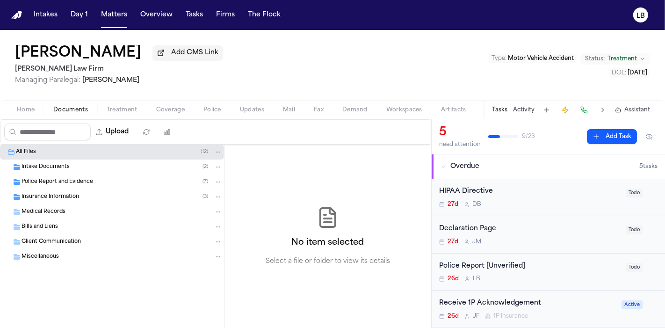
click at [133, 181] on div "Police Report and Evidence ( 7 )" at bounding box center [122, 182] width 201 height 8
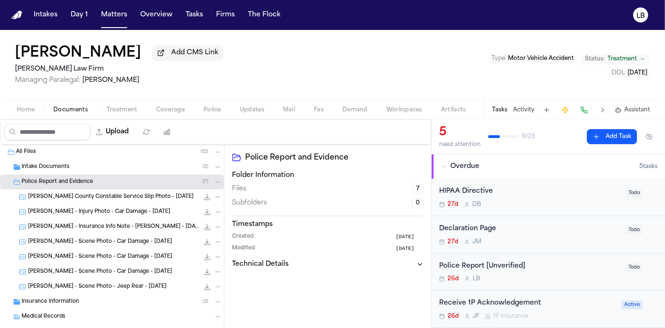
click at [117, 191] on div "[PERSON_NAME] County Constable Service Slip Photo - [DATE] 140.2 KB • JPG" at bounding box center [112, 197] width 224 height 15
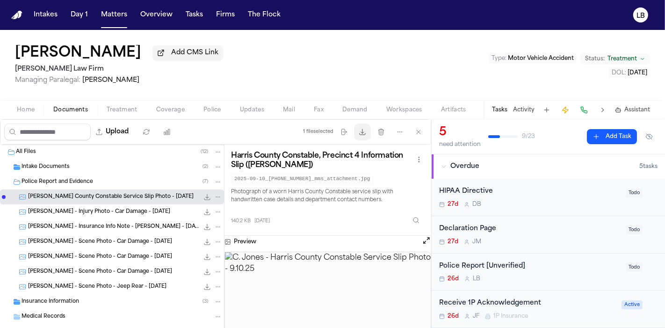
click at [366, 131] on icon "button" at bounding box center [362, 131] width 7 height 7
drag, startPoint x: 0, startPoint y: 44, endPoint x: 152, endPoint y: 54, distance: 151.9
click at [152, 54] on div "[PERSON_NAME] Add CMS Link [PERSON_NAME] Law Firm Managing Paralegal: [PERSON_N…" at bounding box center [332, 65] width 665 height 70
click at [37, 111] on button "Home" at bounding box center [25, 109] width 36 height 11
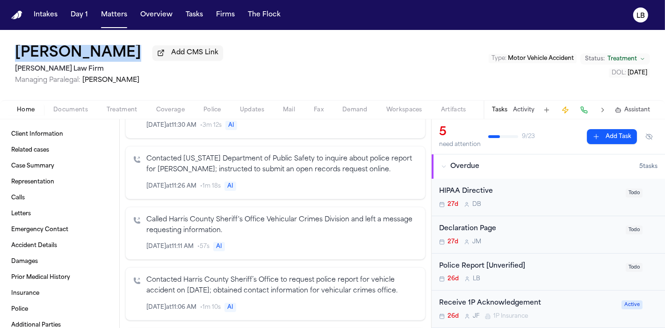
scroll to position [260, 0]
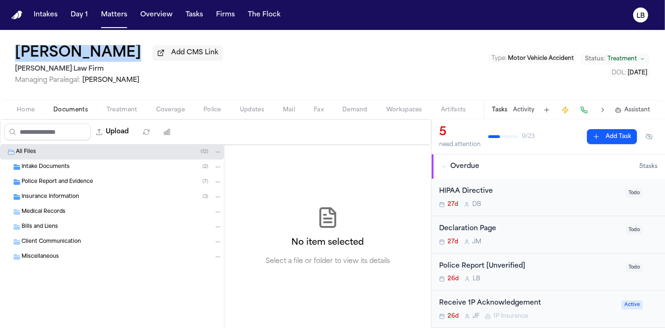
click at [65, 109] on span "Documents" at bounding box center [70, 109] width 35 height 7
click at [103, 171] on div "Intake Documents ( 2 )" at bounding box center [112, 167] width 224 height 15
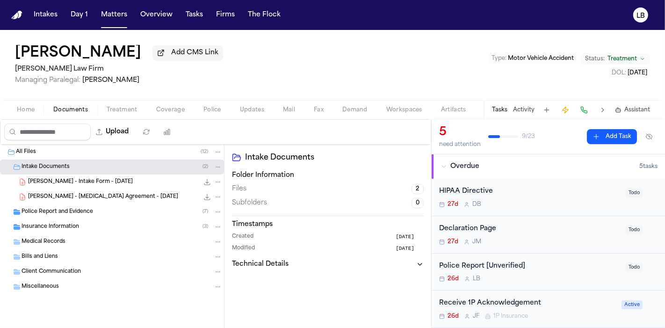
click at [15, 109] on button "Home" at bounding box center [25, 109] width 36 height 11
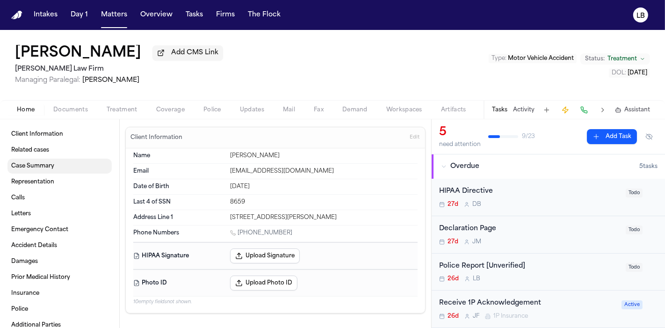
click at [83, 168] on link "Case Summary" at bounding box center [59, 166] width 104 height 15
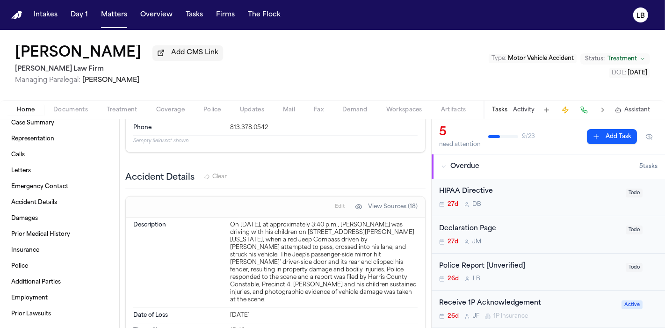
scroll to position [2169, 0]
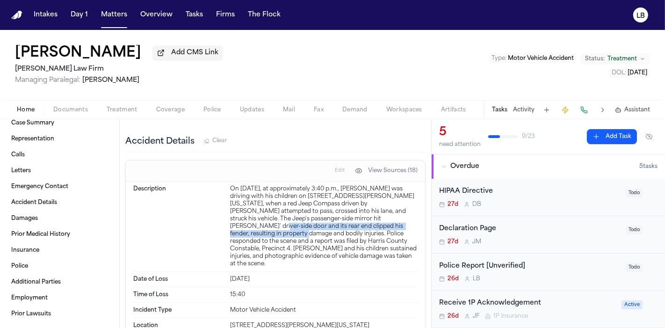
drag, startPoint x: 343, startPoint y: 217, endPoint x: 416, endPoint y: 210, distance: 72.4
click at [354, 230] on div "On June 29, 2025, at approximately 3:40 p.m., Christopher Jones was driving wit…" at bounding box center [324, 226] width 188 height 82
click at [76, 111] on span "Documents" at bounding box center [70, 109] width 35 height 7
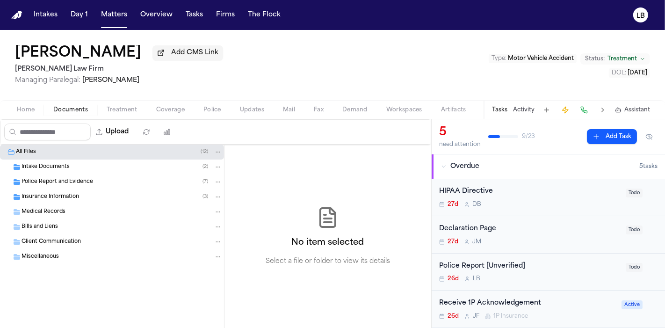
drag, startPoint x: 66, startPoint y: 161, endPoint x: 66, endPoint y: 173, distance: 11.7
click at [66, 163] on div "Intake Documents ( 2 )" at bounding box center [122, 167] width 201 height 8
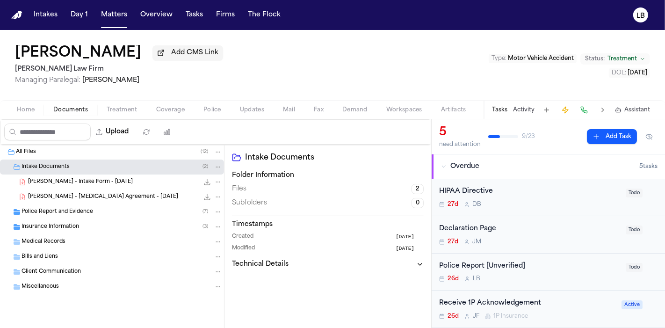
click at [81, 204] on div "Police Report and Evidence ( 7 )" at bounding box center [112, 211] width 224 height 15
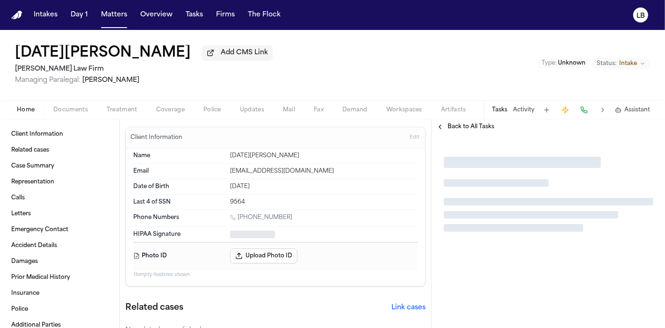
click at [78, 110] on span "Documents" at bounding box center [70, 109] width 35 height 7
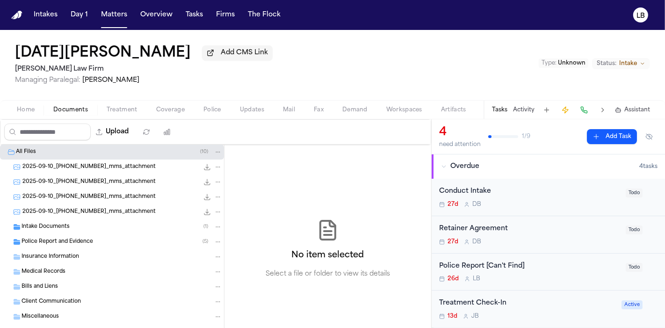
click at [54, 232] on div "Intake Documents ( 1 )" at bounding box center [112, 226] width 224 height 15
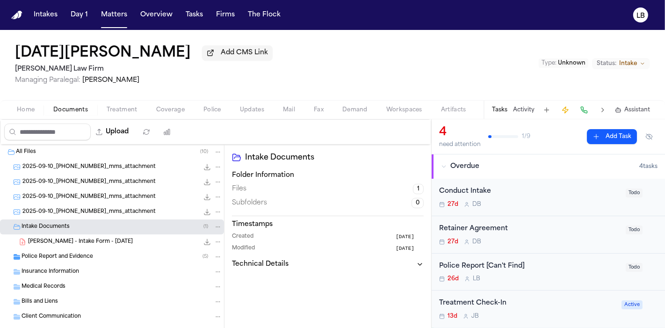
click at [58, 258] on span "Police Report and Evidence" at bounding box center [58, 257] width 72 height 8
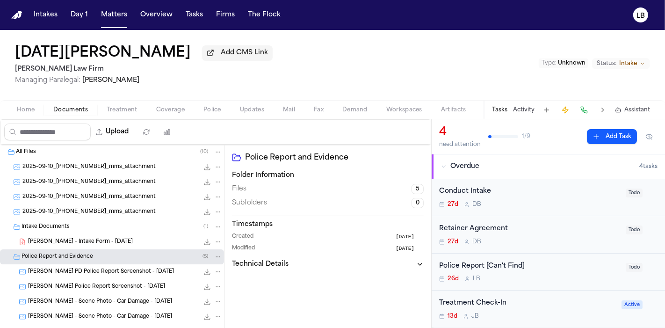
scroll to position [52, 0]
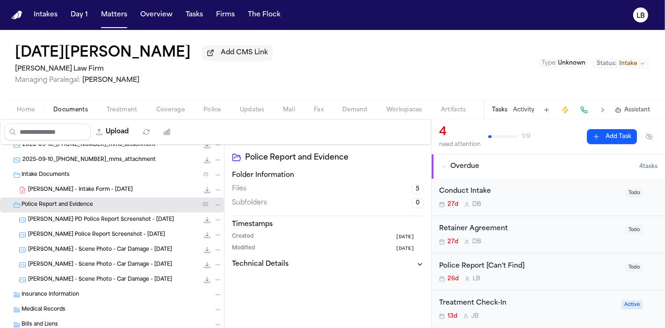
click at [108, 218] on span "A. Rodriguez - Kyle PD Police Report Screenshot - 5.20.25" at bounding box center [101, 220] width 146 height 8
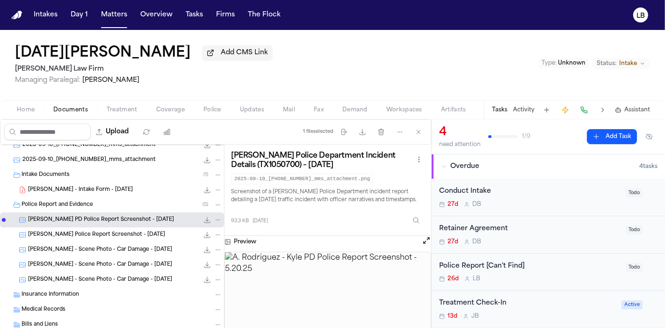
click at [133, 234] on span "A. Rodriguez - Kyle Police Report Screenshot - 5.20.25" at bounding box center [96, 235] width 137 height 8
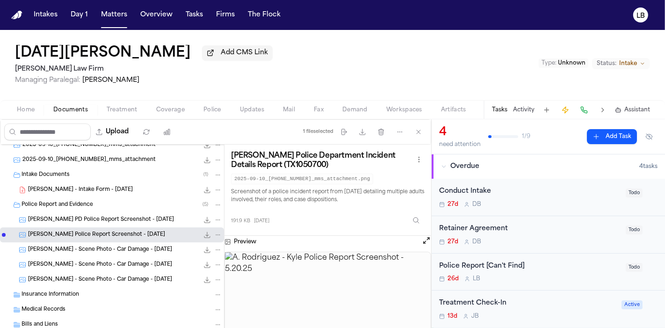
click at [116, 223] on div "A. Rodriguez - Kyle PD Police Report Screenshot - 5.20.25 93.3 KB • PNG" at bounding box center [125, 219] width 194 height 9
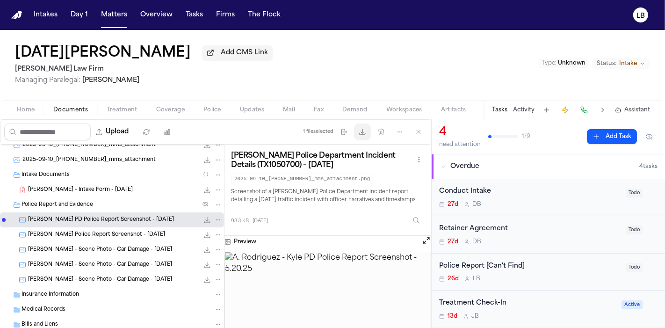
click at [365, 133] on icon "button" at bounding box center [363, 132] width 6 height 6
click at [120, 237] on span "A. Rodriguez - Kyle Police Report Screenshot - 5.20.25" at bounding box center [96, 235] width 137 height 8
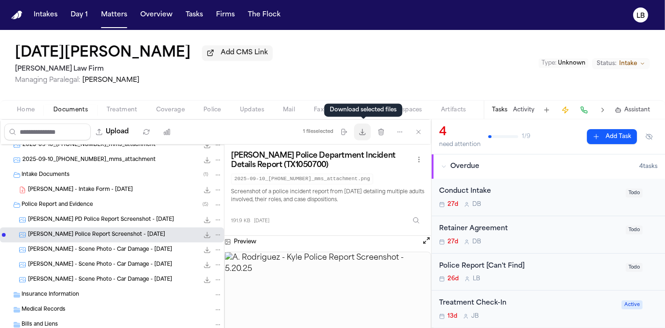
click at [363, 127] on button "Download files" at bounding box center [362, 132] width 17 height 17
drag, startPoint x: 89, startPoint y: 53, endPoint x: 313, endPoint y: 186, distance: 260.8
click at [311, 178] on div "Ascension Rodriguez Jr. Add CMS Link Ruy Mireles Law Firm Managing Paralegal: J…" at bounding box center [332, 179] width 665 height 298
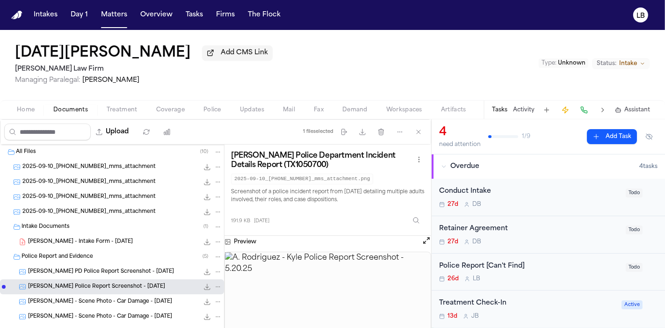
click at [63, 240] on span "A. Rodriguez Jr. - Intake Form - 9.10.25" at bounding box center [80, 242] width 105 height 8
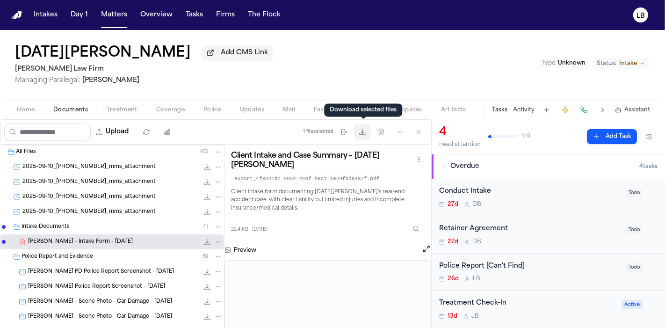
click at [360, 131] on icon "button" at bounding box center [362, 131] width 7 height 7
click at [22, 110] on span "Home" at bounding box center [26, 109] width 18 height 7
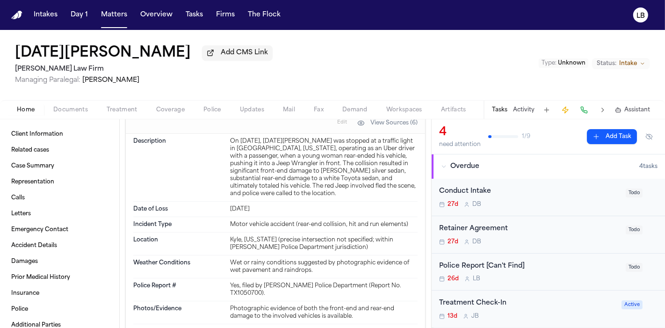
scroll to position [831, 0]
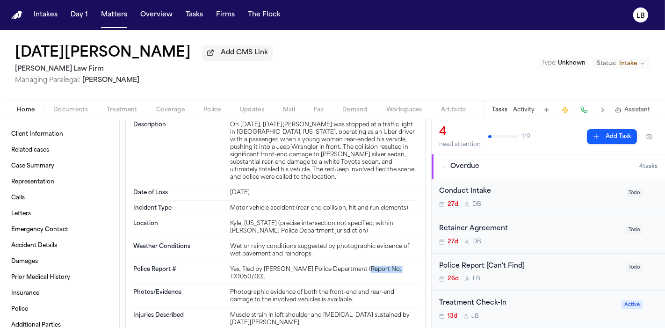
drag, startPoint x: 358, startPoint y: 252, endPoint x: 391, endPoint y: 250, distance: 32.3
click at [391, 266] on div "Yes, filed by Kyle Police Department (Report No. TX1050700)." at bounding box center [324, 273] width 188 height 15
drag, startPoint x: 392, startPoint y: 251, endPoint x: 362, endPoint y: 252, distance: 30.0
click at [362, 266] on div "Yes, filed by Kyle Police Department (Report No. TX1050700)." at bounding box center [324, 273] width 188 height 15
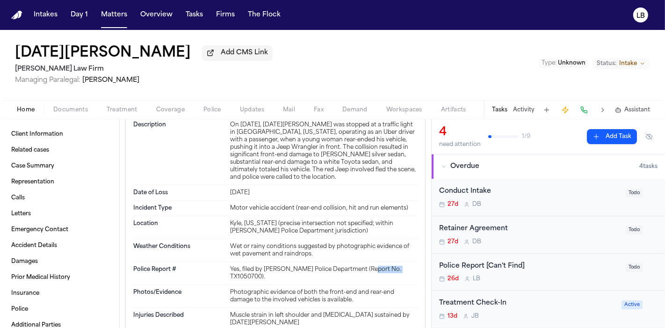
copy div "TX1050700"
click at [82, 107] on span "Documents" at bounding box center [70, 109] width 35 height 7
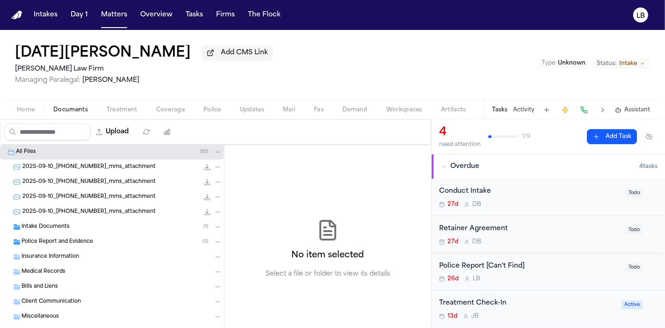
click at [64, 235] on div "Police Report and Evidence ( 5 )" at bounding box center [112, 241] width 224 height 15
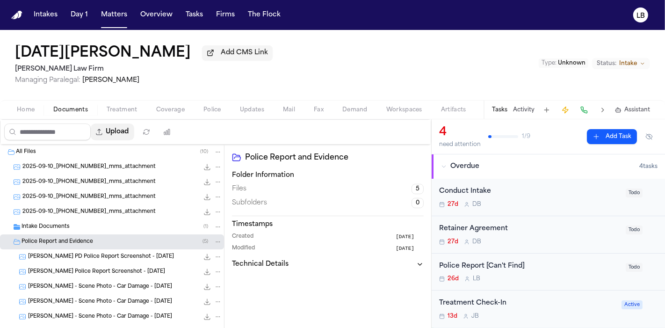
click at [134, 129] on button "Upload" at bounding box center [113, 132] width 44 height 17
select select "**********"
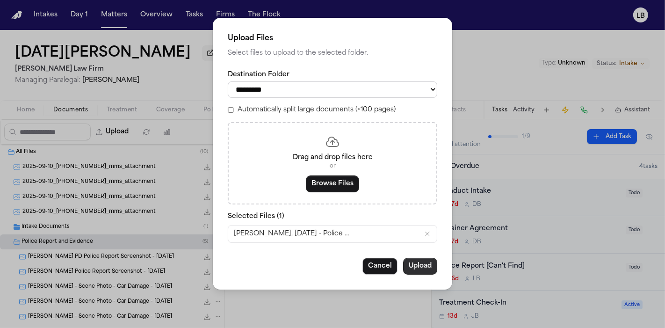
click at [416, 262] on button "Upload" at bounding box center [420, 266] width 34 height 17
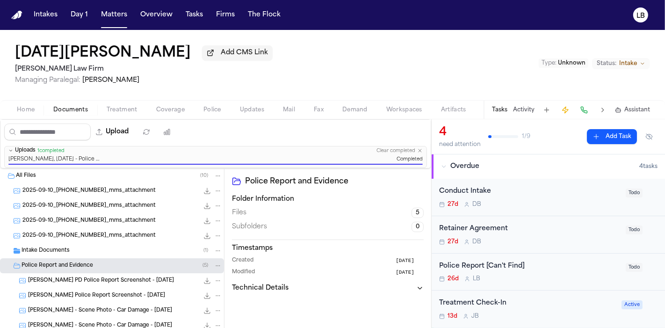
click at [478, 38] on div "Ascension Rodriguez Jr. Add CMS Link Ruy Mireles Law Firm Managing Paralegal: J…" at bounding box center [332, 65] width 665 height 70
click at [523, 109] on button "Activity" at bounding box center [524, 109] width 22 height 7
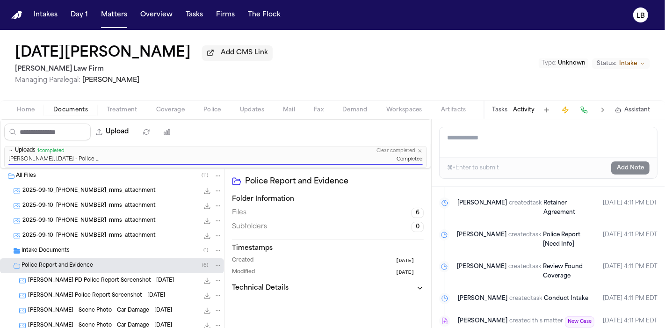
scroll to position [342, 0]
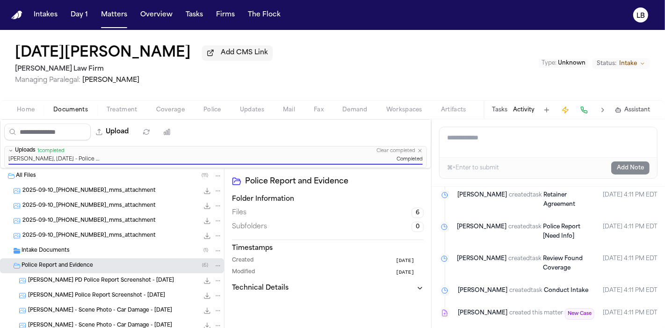
click at [511, 109] on div "Tasks Activity Assistant" at bounding box center [571, 110] width 174 height 18
click at [501, 109] on button "Tasks" at bounding box center [499, 109] width 15 height 7
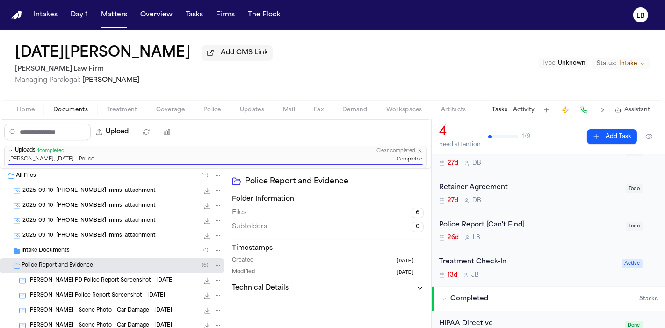
scroll to position [104, 0]
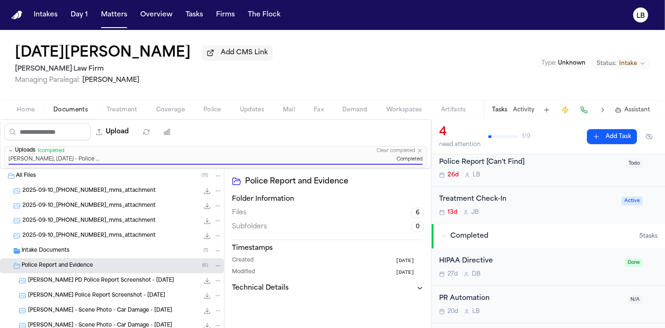
click at [554, 157] on div "Police Report [Can't Find]" at bounding box center [529, 162] width 181 height 11
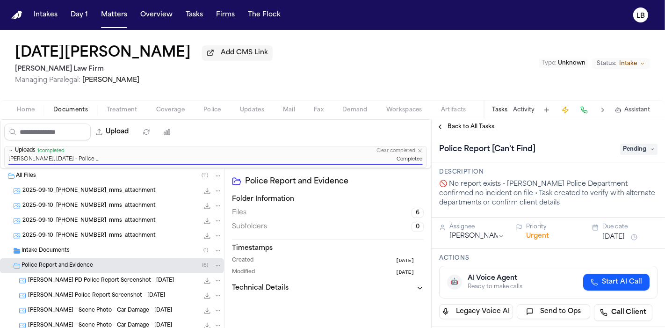
click at [620, 153] on span "Pending" at bounding box center [638, 149] width 37 height 11
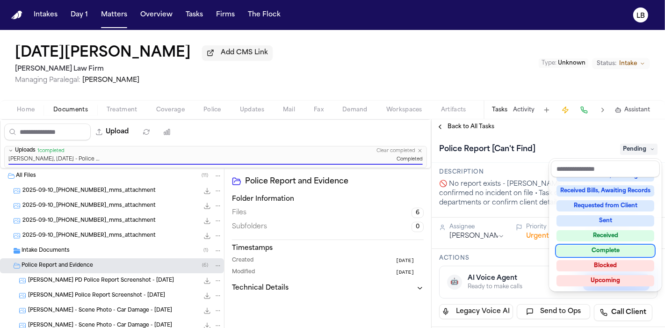
click at [620, 251] on div "Complete" at bounding box center [606, 250] width 98 height 11
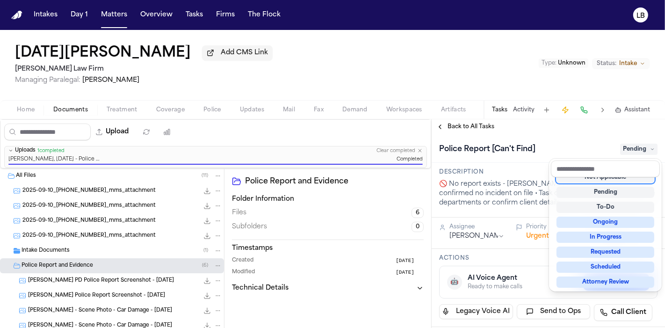
scroll to position [4, 0]
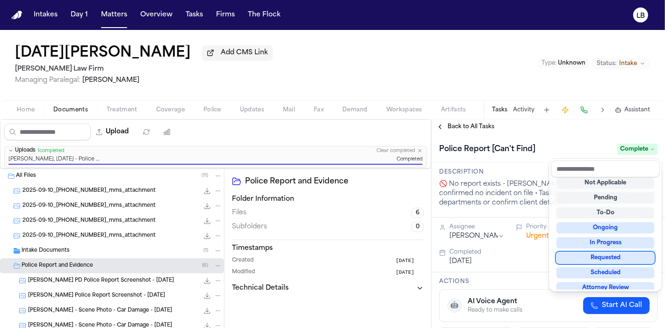
click at [523, 106] on div "Ascension Rodriguez Jr. Add CMS Link Ruy Mireles Law Firm Managing Paralegal: J…" at bounding box center [332, 179] width 665 height 298
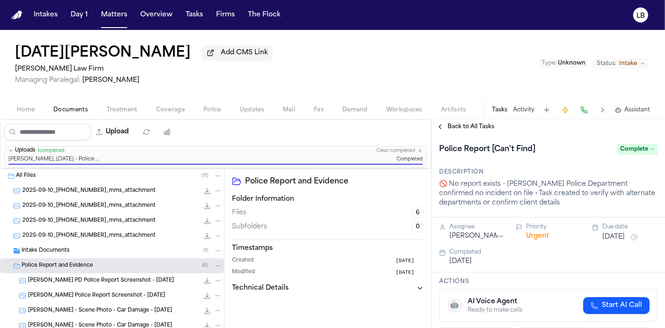
click at [523, 106] on button "Activity" at bounding box center [524, 109] width 22 height 7
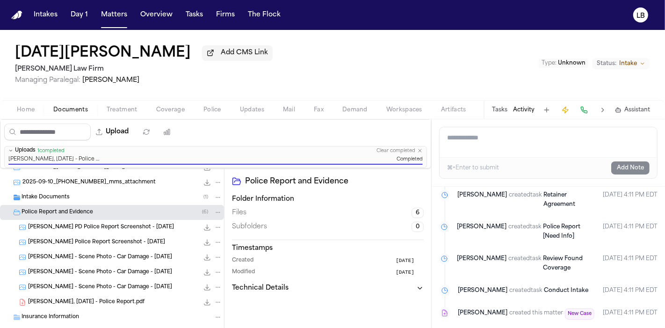
scroll to position [104, 0]
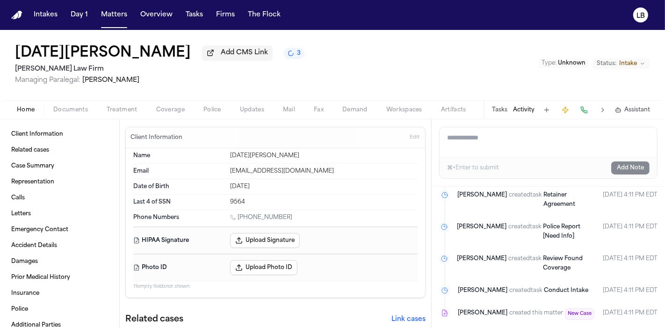
click at [27, 111] on span "Home" at bounding box center [26, 109] width 18 height 7
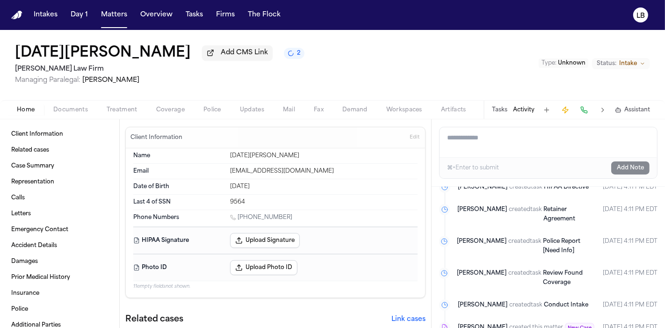
scroll to position [475, 0]
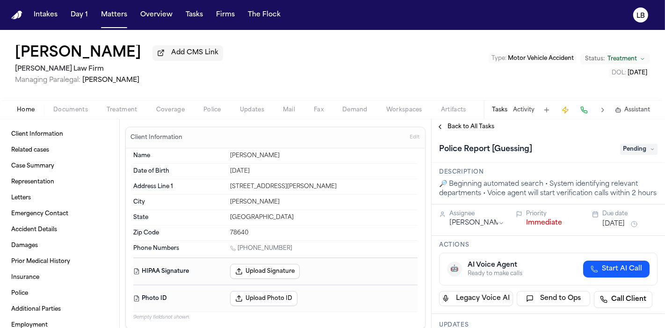
click at [70, 109] on span "Documents" at bounding box center [70, 109] width 35 height 7
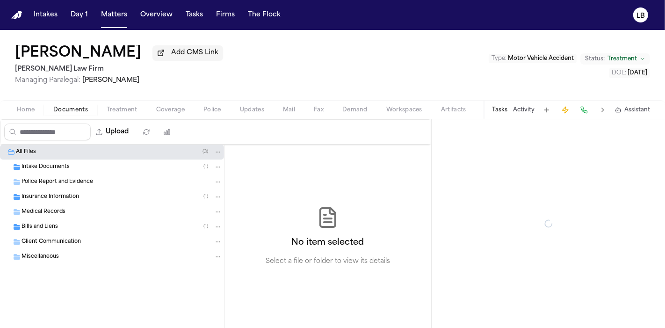
click at [71, 163] on div "Intake Documents ( 1 )" at bounding box center [122, 167] width 201 height 8
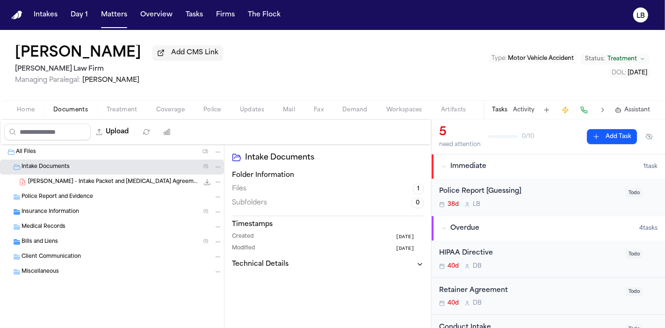
click at [113, 185] on div "[PERSON_NAME] - Intake Packet and [MEDICAL_DATA] Agreements - [DATE] 5.4 MB • P…" at bounding box center [125, 181] width 194 height 9
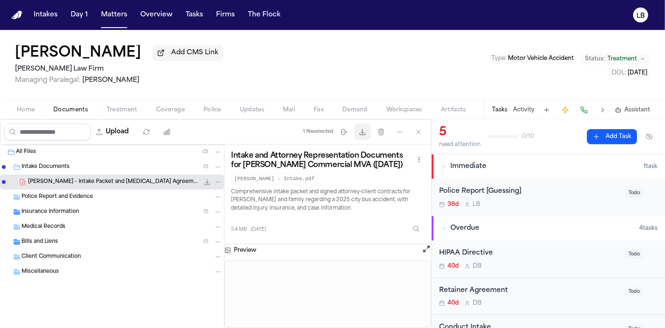
click at [369, 130] on button "Download files" at bounding box center [362, 132] width 17 height 17
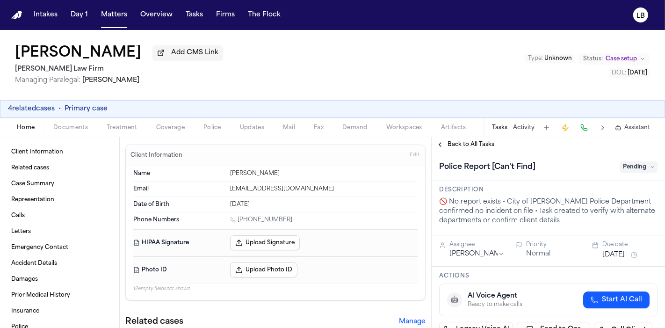
click at [89, 124] on button "Documents" at bounding box center [70, 127] width 53 height 11
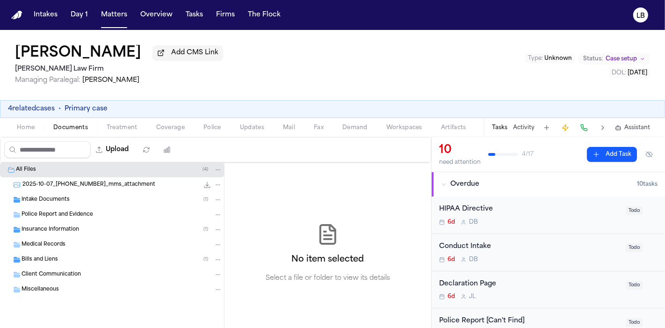
click at [79, 202] on div "Intake Documents ( 1 )" at bounding box center [122, 200] width 201 height 8
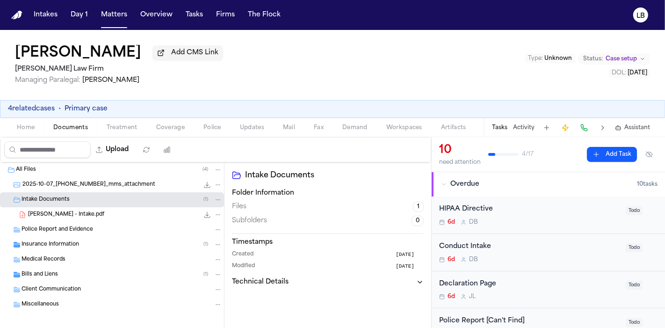
click at [83, 212] on div "[PERSON_NAME] - Intake.pdf 7.1 MB • PDF" at bounding box center [125, 214] width 194 height 9
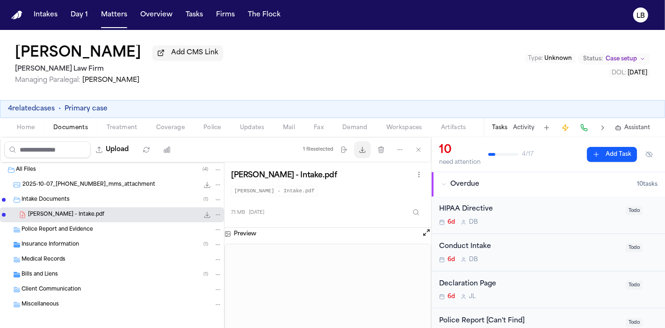
click at [365, 151] on icon "button" at bounding box center [362, 149] width 7 height 7
click at [496, 127] on button "Tasks" at bounding box center [499, 127] width 15 height 7
click at [518, 127] on button "Activity" at bounding box center [524, 127] width 22 height 7
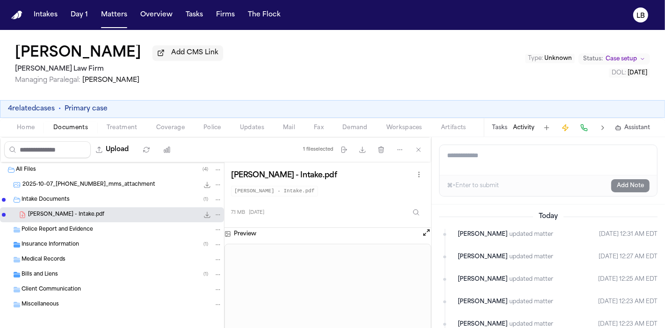
click at [515, 154] on textarea "Add a note to this matter" at bounding box center [549, 160] width 218 height 30
type textarea "**********"
click at [618, 189] on button "Add Note" at bounding box center [631, 185] width 38 height 13
click at [504, 125] on button "Tasks" at bounding box center [499, 127] width 15 height 7
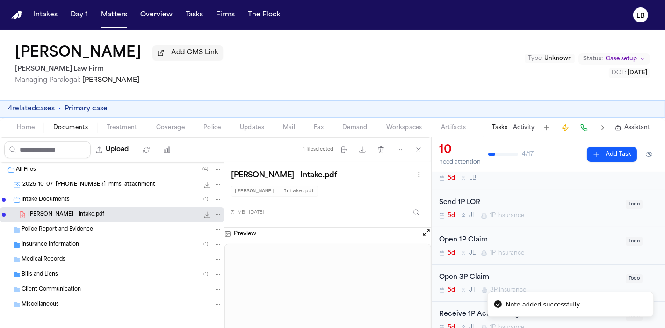
scroll to position [104, 0]
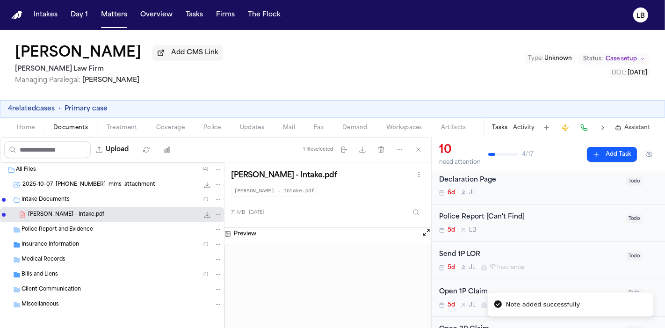
click at [525, 222] on div "Police Report [Can't Find] 5d L B" at bounding box center [529, 223] width 181 height 22
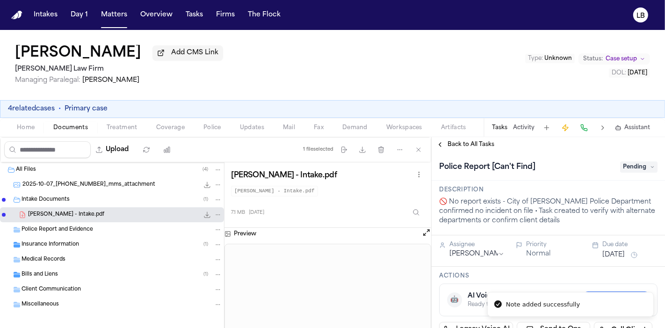
click at [620, 165] on span "Pending" at bounding box center [638, 166] width 37 height 11
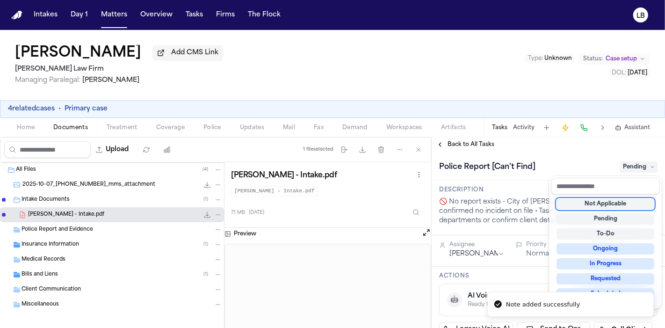
click at [629, 202] on div "Not Applicable" at bounding box center [606, 203] width 98 height 11
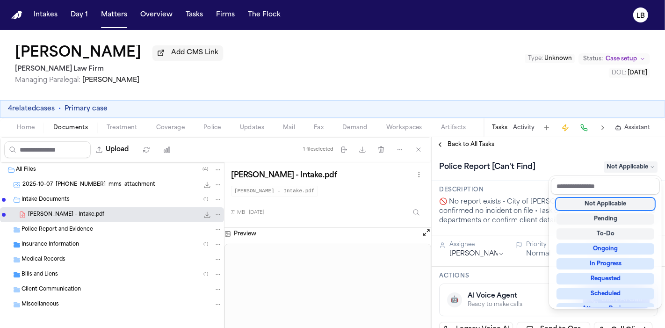
click at [574, 206] on div "Not Applicable" at bounding box center [606, 203] width 98 height 11
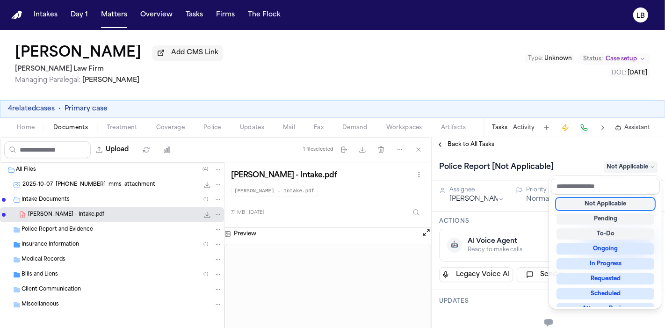
click at [98, 110] on div "Jose Saavedra Reyes Add CMS Link Ruy Mireles Law Firm Managing Paralegal: Jessi…" at bounding box center [332, 179] width 665 height 298
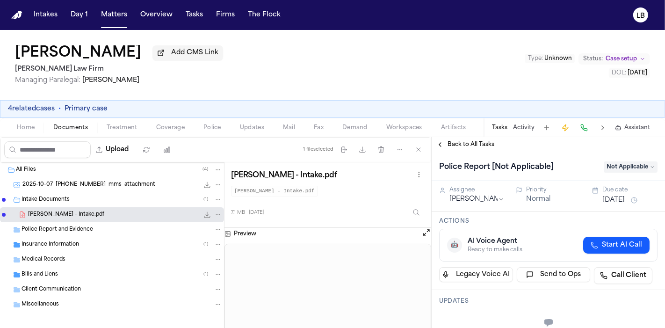
click at [23, 108] on button "4 related cases" at bounding box center [31, 108] width 47 height 9
click at [27, 110] on button "4 related cases" at bounding box center [31, 108] width 47 height 9
click at [49, 106] on button "4 related cases" at bounding box center [31, 108] width 47 height 9
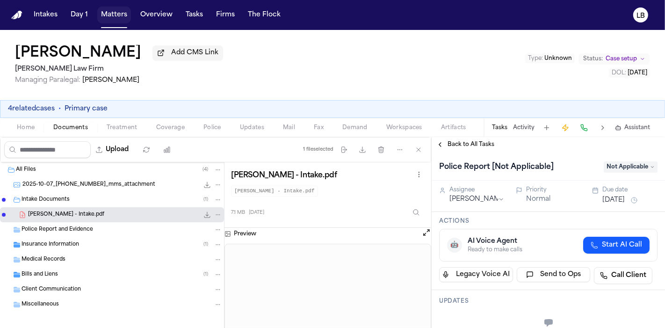
drag, startPoint x: 108, startPoint y: 12, endPoint x: 204, endPoint y: 13, distance: 95.5
click at [108, 12] on button "Matters" at bounding box center [114, 15] width 34 height 17
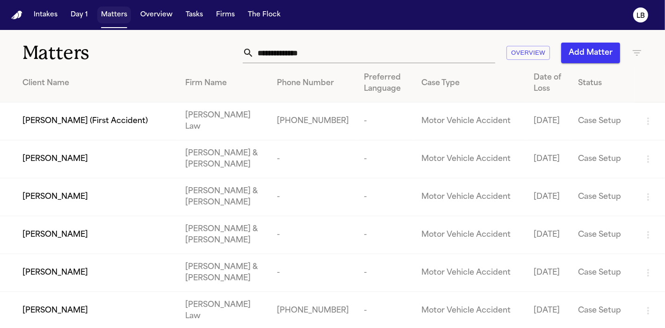
click at [105, 16] on button "Matters" at bounding box center [114, 15] width 34 height 17
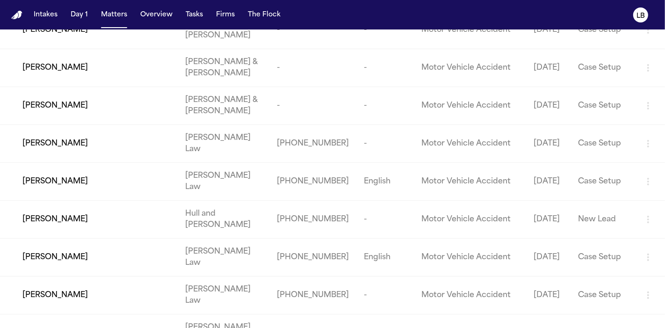
scroll to position [208, 0]
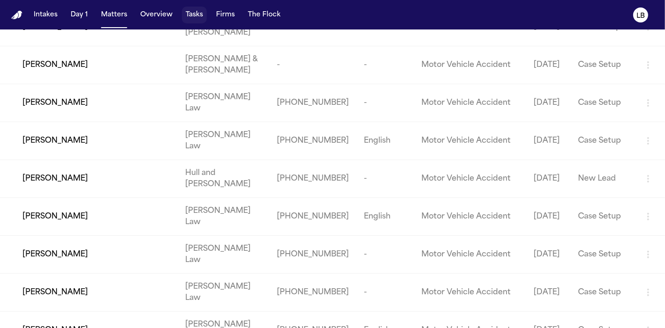
click at [199, 11] on button "Tasks" at bounding box center [194, 15] width 25 height 17
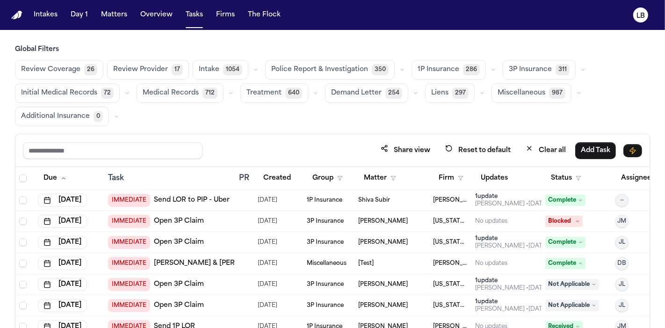
scroll to position [52, 0]
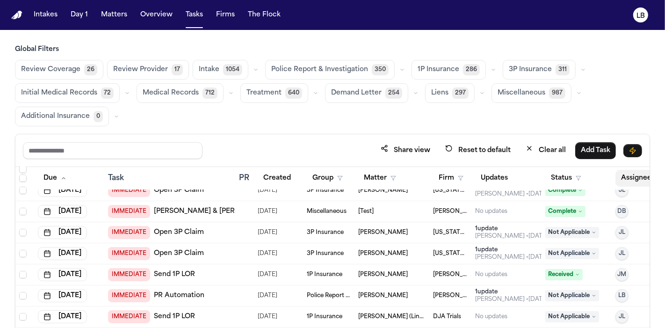
click at [626, 179] on button "Assignee" at bounding box center [641, 178] width 51 height 17
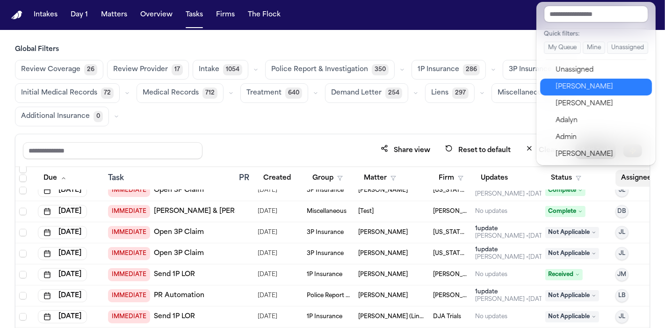
click at [600, 90] on div "[PERSON_NAME]" at bounding box center [601, 86] width 91 height 11
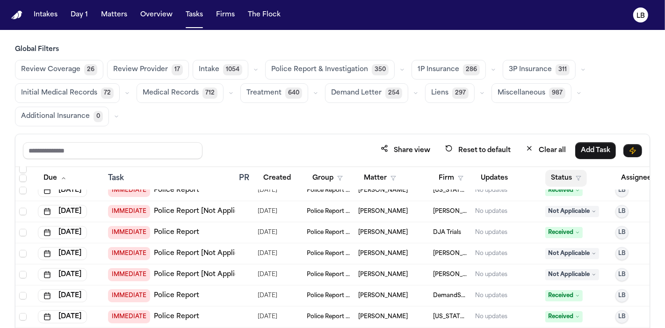
click at [570, 182] on button "Status" at bounding box center [567, 178] width 42 height 17
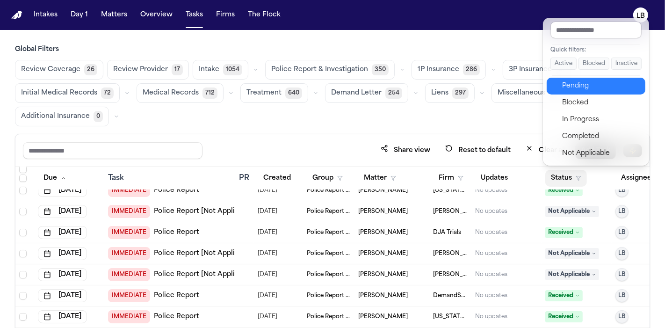
click at [580, 92] on button "Pending" at bounding box center [596, 86] width 99 height 17
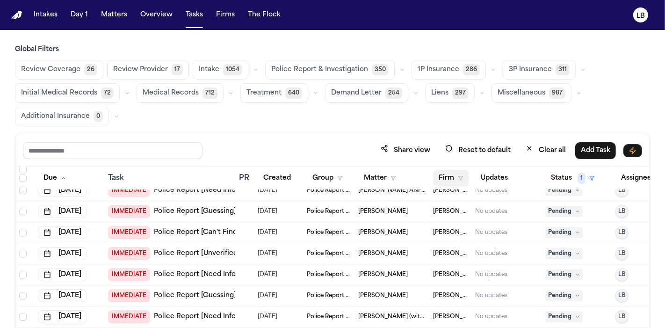
click at [439, 178] on button "Firm" at bounding box center [451, 178] width 36 height 17
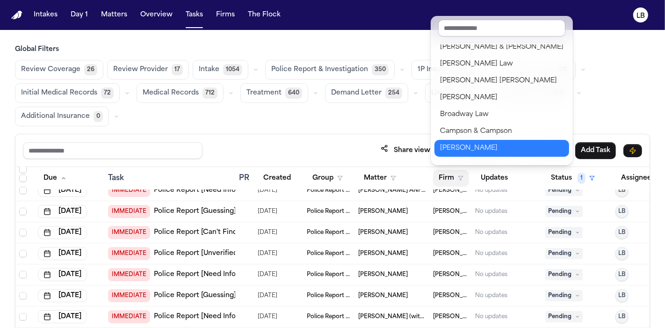
scroll to position [104, 0]
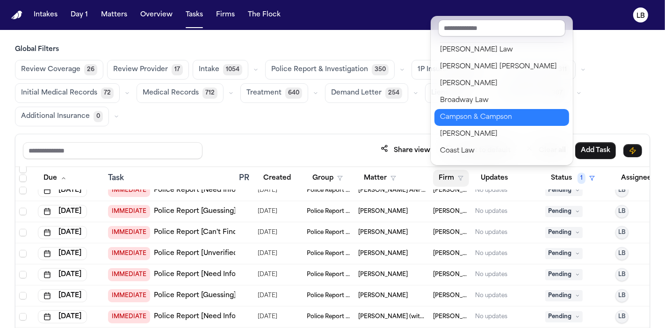
click at [515, 113] on div "Campson & Campson" at bounding box center [502, 117] width 124 height 11
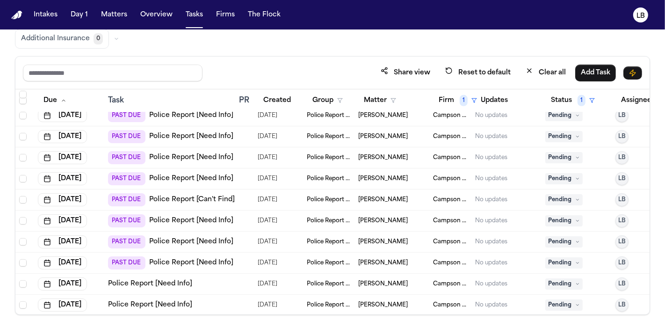
scroll to position [478, 0]
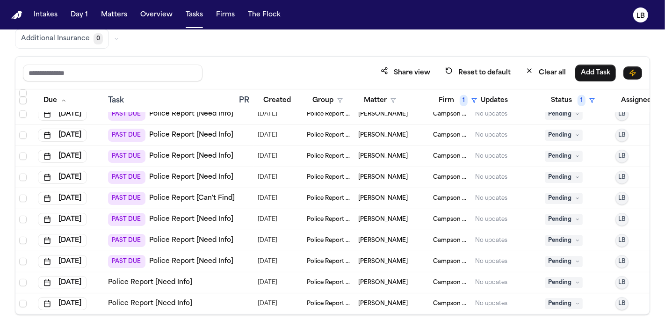
click at [376, 278] on td "[PERSON_NAME]" at bounding box center [392, 282] width 75 height 21
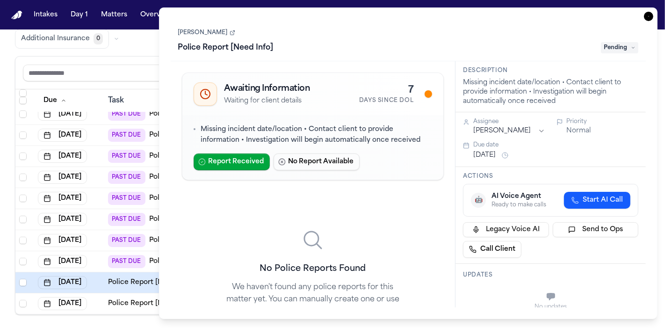
click at [230, 34] on icon at bounding box center [233, 33] width 6 height 6
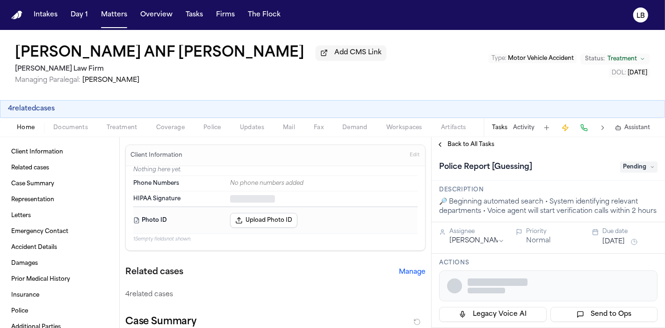
click at [525, 111] on div "4 related cases" at bounding box center [332, 108] width 649 height 9
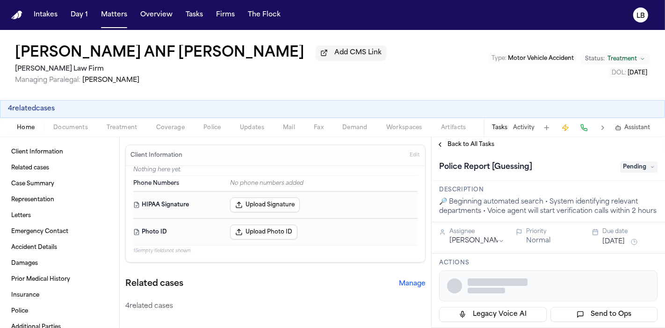
click at [526, 129] on button "Activity" at bounding box center [524, 127] width 22 height 7
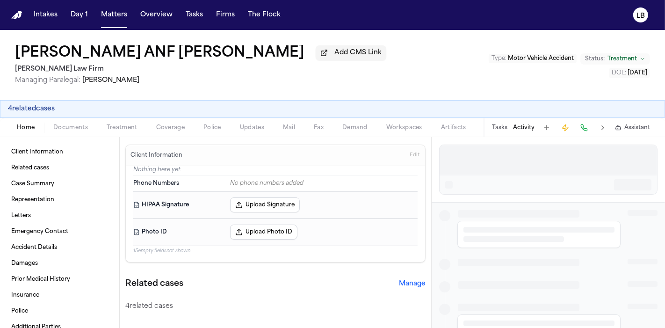
click at [524, 154] on div at bounding box center [549, 160] width 218 height 30
click at [520, 164] on div at bounding box center [549, 160] width 218 height 30
click at [515, 162] on div at bounding box center [549, 160] width 218 height 30
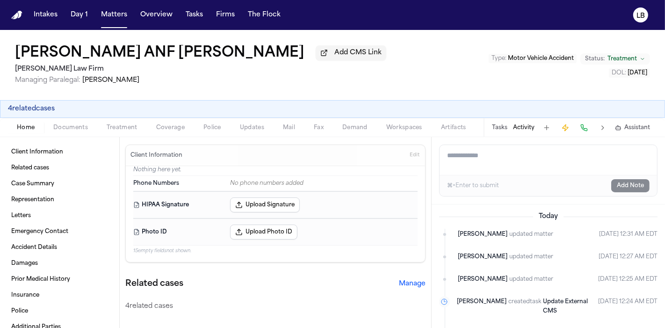
click at [553, 154] on textarea "Add a note to this matter" at bounding box center [549, 160] width 218 height 30
type textarea "**********"
drag, startPoint x: 638, startPoint y: 188, endPoint x: 622, endPoint y: 184, distance: 16.8
click at [638, 188] on button "Add Note" at bounding box center [631, 185] width 38 height 13
click at [504, 125] on button "Tasks" at bounding box center [499, 127] width 15 height 7
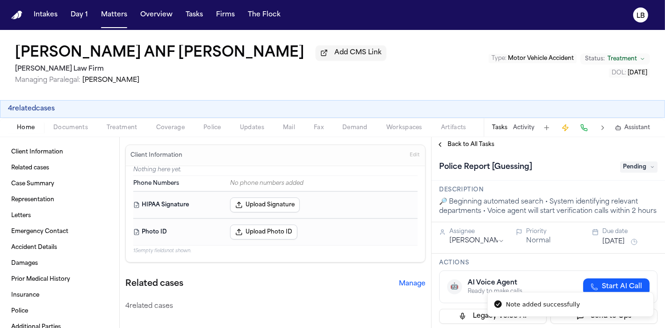
click at [623, 169] on span "Pending" at bounding box center [638, 166] width 37 height 11
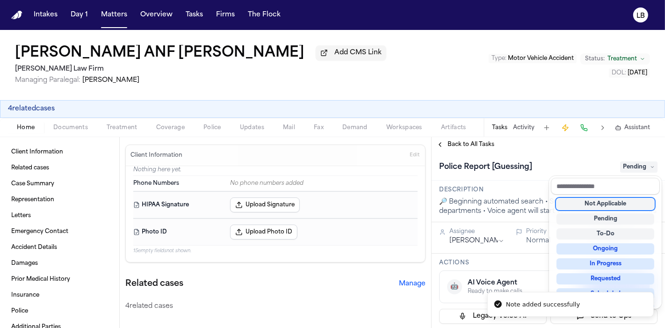
click at [623, 206] on div "Not Applicable" at bounding box center [606, 203] width 98 height 11
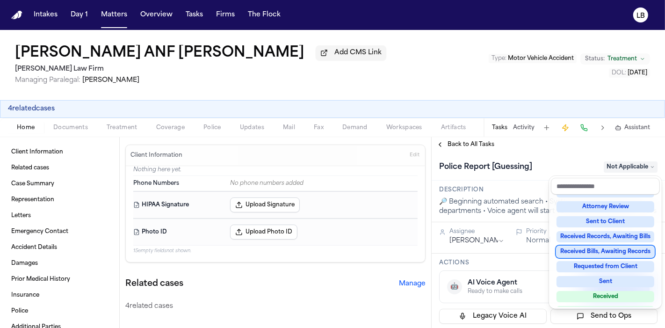
scroll to position [146, 0]
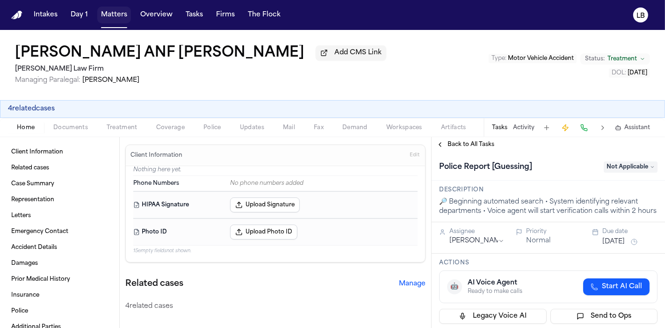
drag, startPoint x: 117, startPoint y: 23, endPoint x: 665, endPoint y: 188, distance: 572.6
click at [116, 23] on button "Matters" at bounding box center [114, 15] width 34 height 17
click at [107, 5] on nav "Intakes Day 1 Matters Overview Tasks Firms The Flock LB" at bounding box center [332, 15] width 665 height 30
click at [111, 20] on button "Matters" at bounding box center [114, 15] width 34 height 17
click at [109, 18] on button "Matters" at bounding box center [114, 15] width 34 height 17
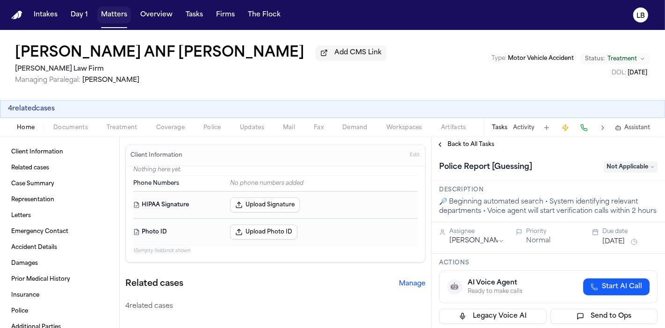
click at [82, 13] on button "Day 1" at bounding box center [79, 15] width 25 height 17
click at [189, 15] on button "Tasks" at bounding box center [194, 15] width 25 height 17
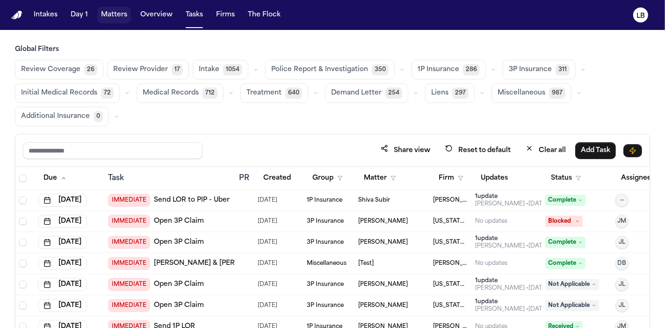
click at [115, 15] on button "Matters" at bounding box center [114, 15] width 34 height 17
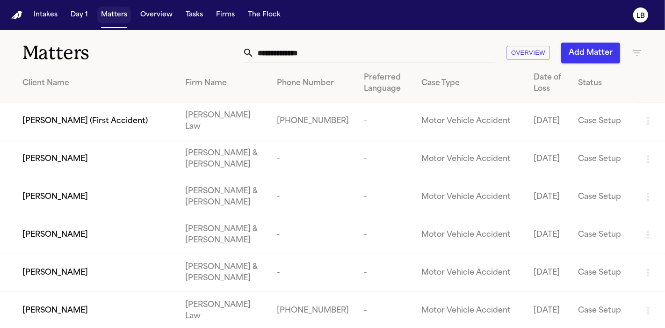
click at [115, 15] on button "Matters" at bounding box center [114, 15] width 34 height 17
click at [357, 56] on input "text" at bounding box center [374, 53] width 241 height 21
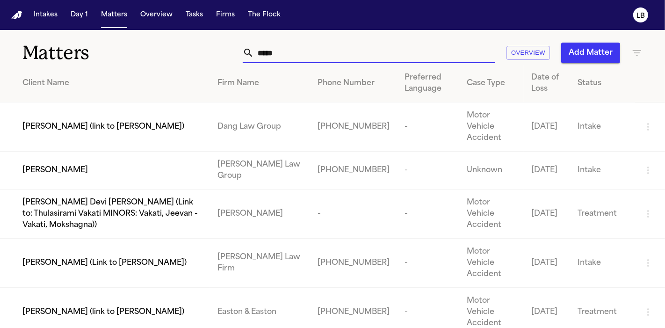
type input "*****"
click at [299, 152] on td "[PERSON_NAME] Law Group" at bounding box center [260, 171] width 100 height 38
click at [297, 152] on td "[PERSON_NAME] Law Group" at bounding box center [260, 171] width 100 height 38
click at [167, 165] on div "[PERSON_NAME]" at bounding box center [112, 170] width 180 height 11
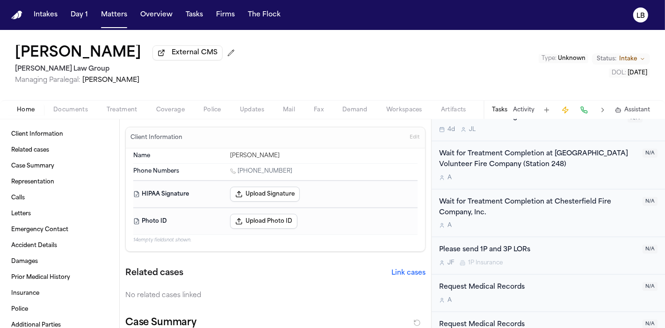
scroll to position [863, 0]
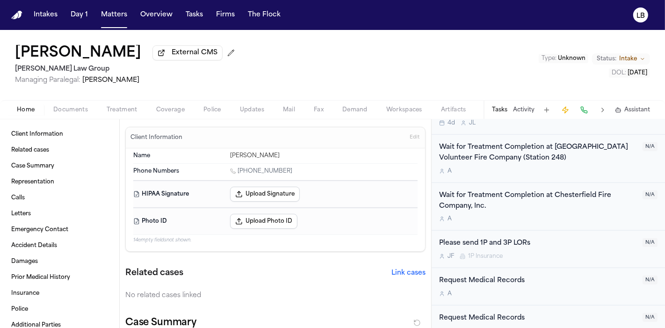
click at [79, 109] on span "Documents" at bounding box center [70, 109] width 35 height 7
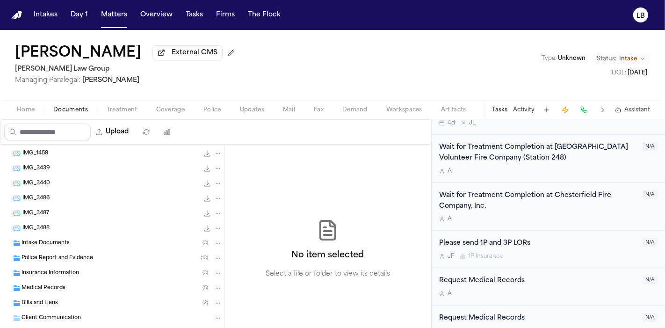
scroll to position [302, 0]
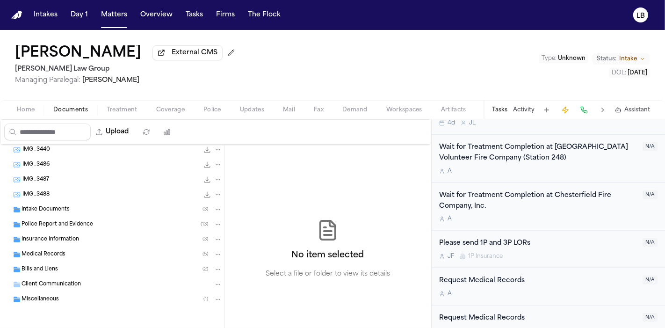
click at [74, 225] on span "Police Report and Evidence" at bounding box center [58, 225] width 72 height 8
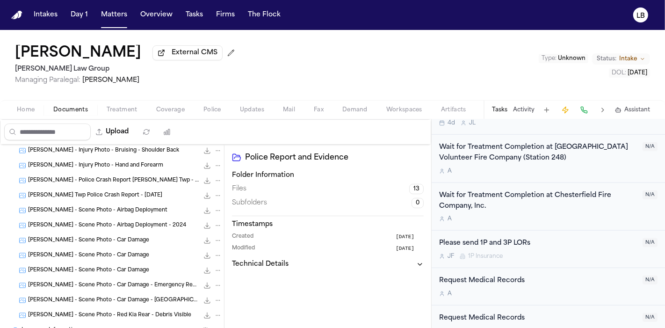
scroll to position [458, 0]
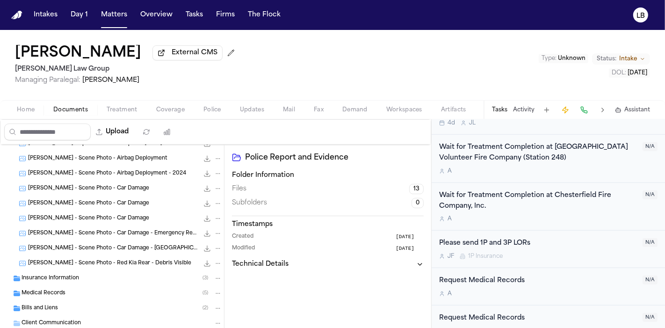
click at [119, 123] on div "Upload" at bounding box center [89, 132] width 179 height 24
click at [124, 130] on button "Upload" at bounding box center [113, 132] width 44 height 17
select select "**********"
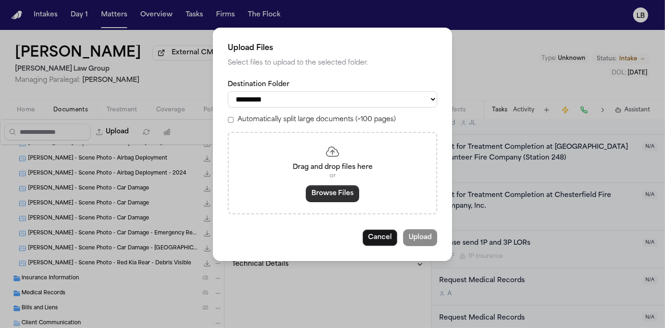
click at [354, 200] on button "Browse Files" at bounding box center [332, 193] width 53 height 17
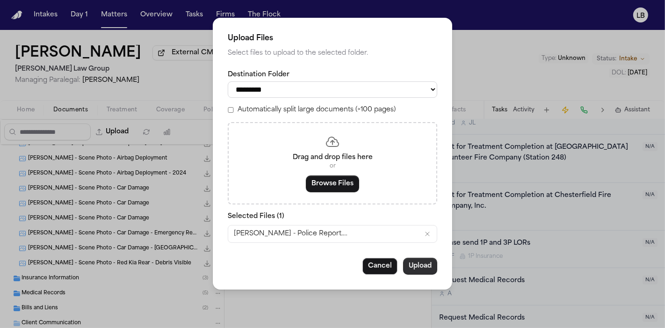
click at [419, 266] on button "Upload" at bounding box center [420, 266] width 34 height 17
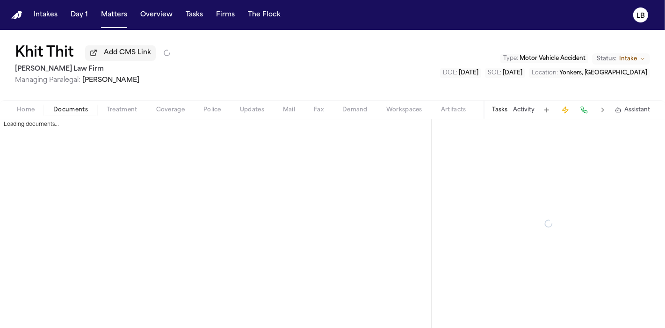
click at [72, 114] on button "Documents" at bounding box center [70, 109] width 53 height 11
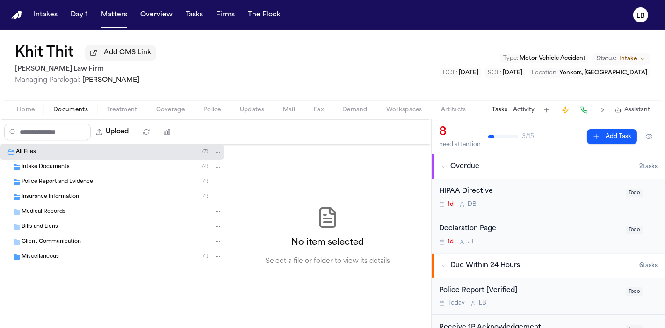
click at [80, 178] on span "Police Report and Evidence" at bounding box center [58, 182] width 72 height 8
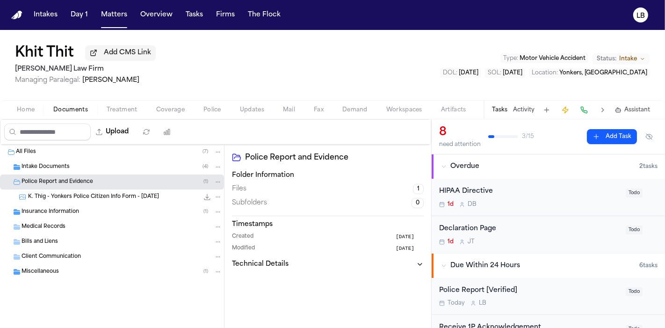
click at [123, 190] on div "K. Thig - Yonkers Police Citizen Info Form - 10.3.25 370.9 KB • JPG" at bounding box center [112, 197] width 224 height 15
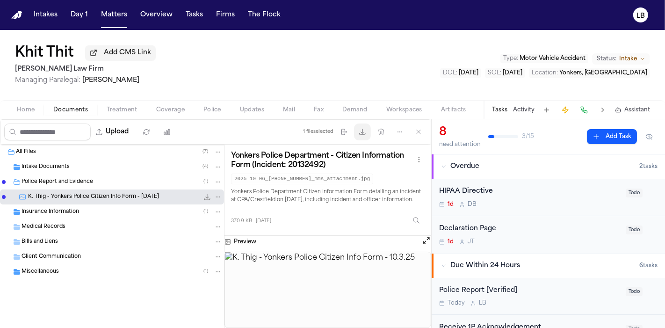
click at [362, 131] on icon "button" at bounding box center [362, 131] width 7 height 7
drag, startPoint x: 117, startPoint y: 14, endPoint x: 123, endPoint y: 3, distance: 12.6
click at [117, 14] on button "Matters" at bounding box center [114, 15] width 34 height 17
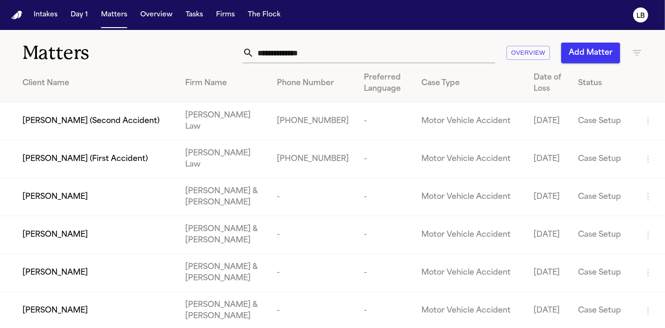
click at [79, 310] on div "[PERSON_NAME]" at bounding box center [96, 310] width 148 height 11
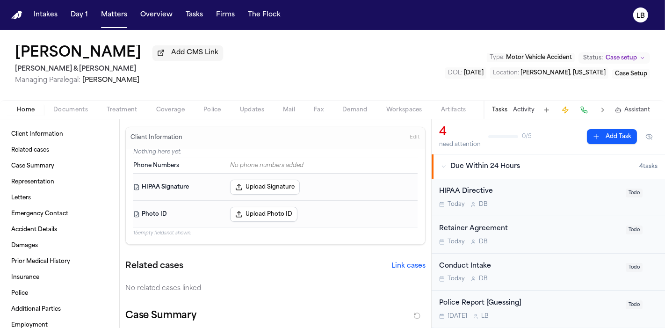
click at [550, 304] on div "Police Report [Guessing]" at bounding box center [529, 303] width 181 height 11
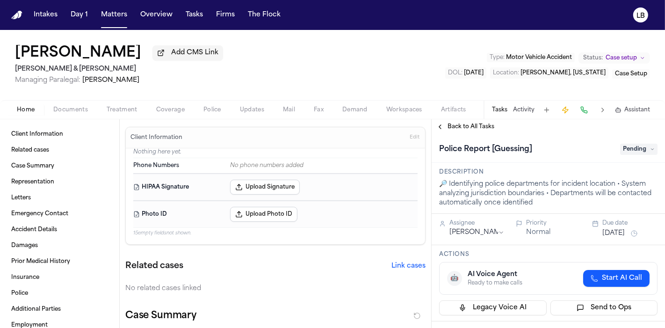
click at [635, 146] on span "Pending" at bounding box center [638, 149] width 37 height 11
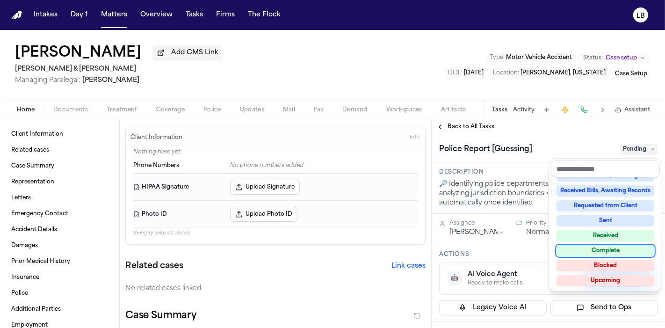
click at [621, 250] on div "Complete" at bounding box center [606, 250] width 98 height 11
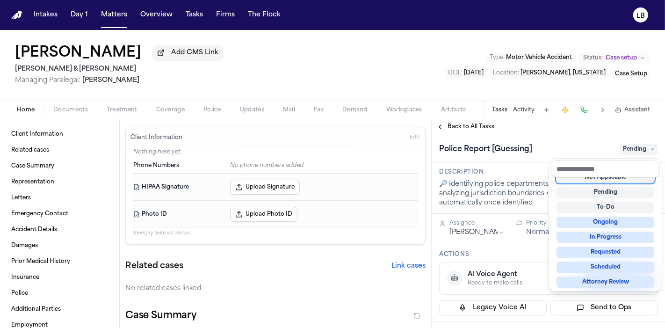
scroll to position [4, 0]
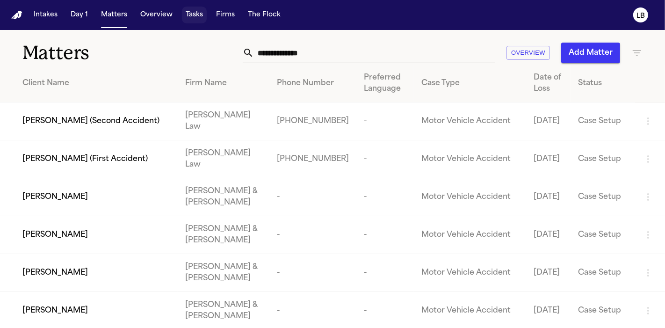
click at [196, 14] on button "Tasks" at bounding box center [194, 15] width 25 height 17
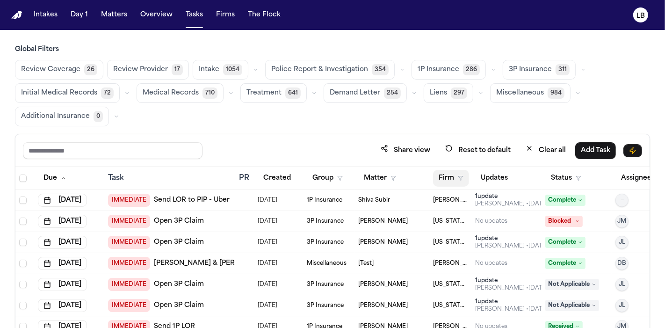
click at [453, 171] on button "Firm" at bounding box center [451, 178] width 36 height 17
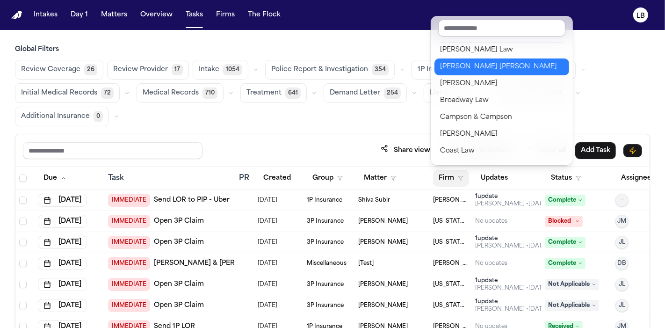
scroll to position [52, 0]
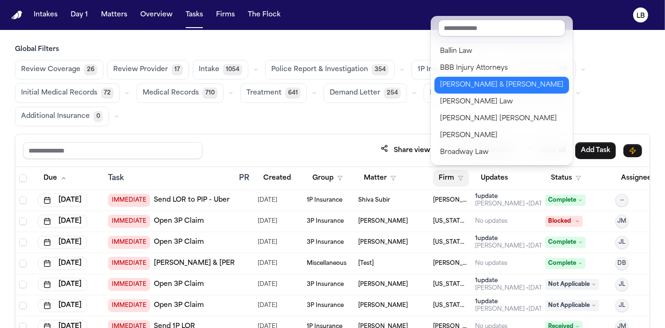
click at [483, 88] on div "Beck & Beck" at bounding box center [502, 85] width 124 height 11
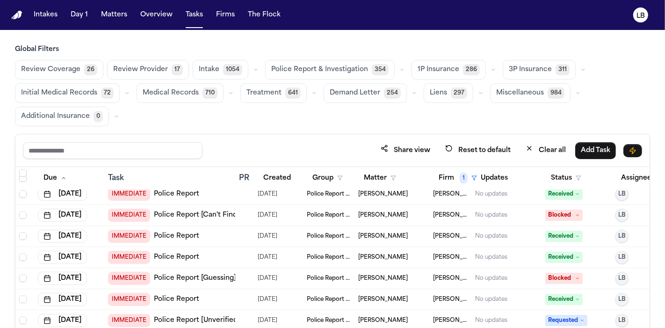
scroll to position [1508, 0]
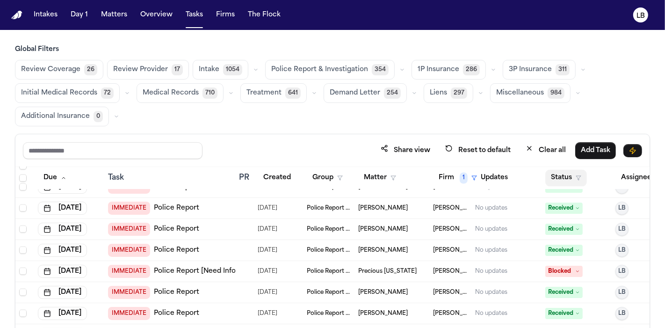
click at [576, 182] on button "Status" at bounding box center [567, 178] width 42 height 17
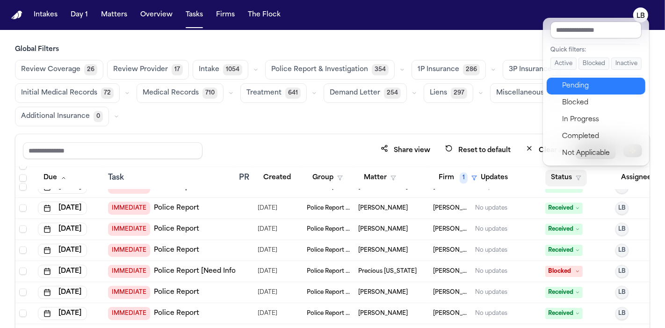
click at [601, 88] on div "Pending" at bounding box center [601, 85] width 78 height 11
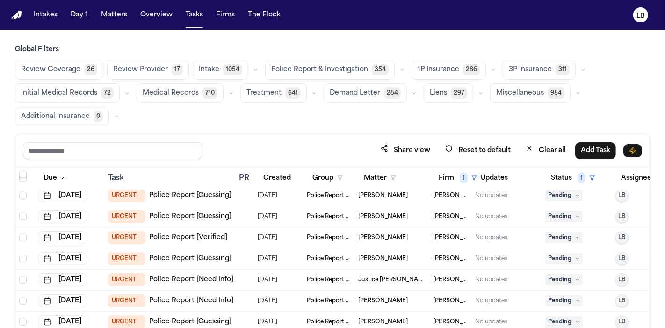
scroll to position [1353, 0]
click at [558, 254] on span "Pending" at bounding box center [564, 258] width 37 height 11
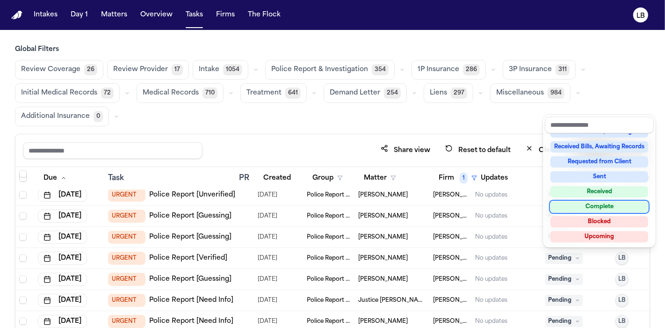
click at [605, 204] on div "Complete" at bounding box center [600, 206] width 98 height 11
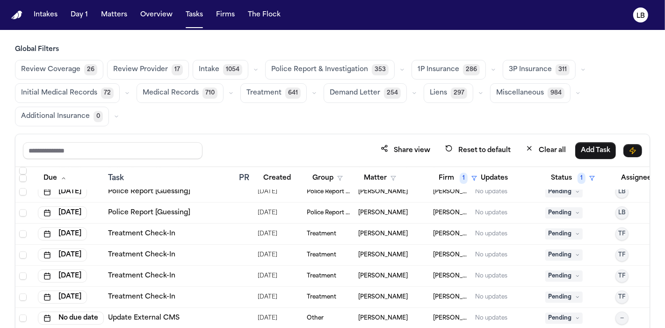
scroll to position [78, 0]
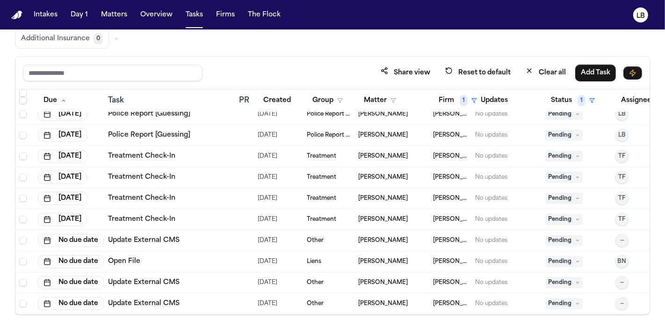
click at [563, 151] on span "Pending" at bounding box center [564, 156] width 37 height 11
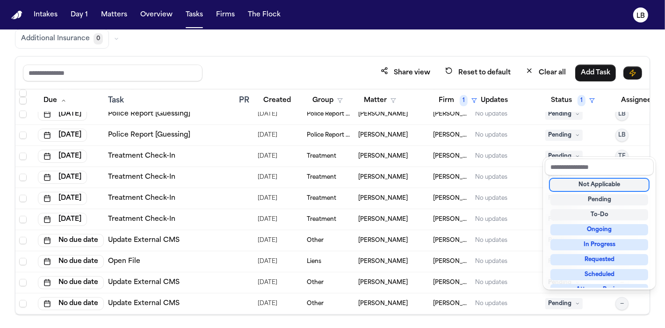
click at [586, 183] on div "Not Applicable" at bounding box center [600, 184] width 98 height 11
click at [576, 181] on div "Not Applicable" at bounding box center [600, 184] width 98 height 11
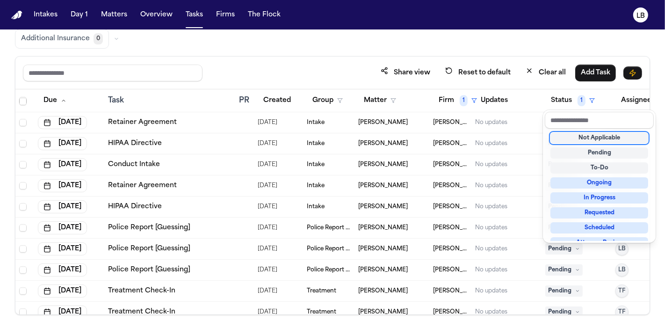
scroll to position [2545, 0]
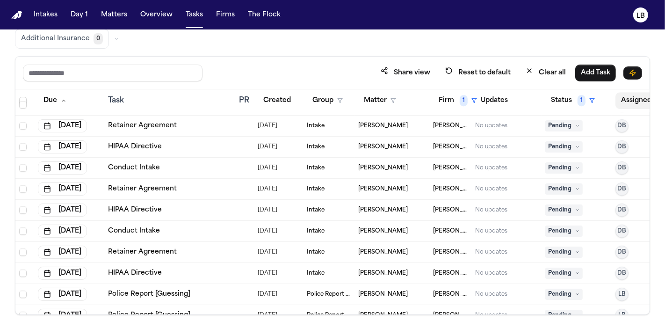
click at [629, 95] on button "Assignee" at bounding box center [641, 100] width 51 height 17
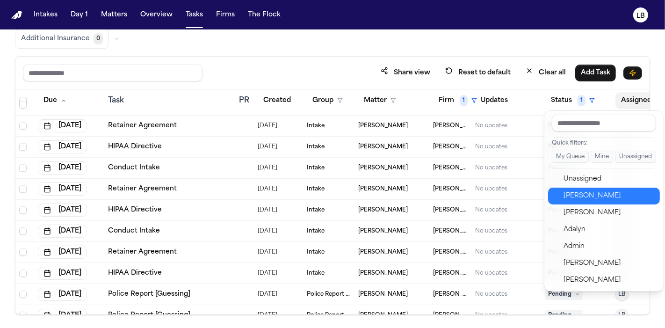
click at [616, 191] on div "[PERSON_NAME]" at bounding box center [609, 195] width 91 height 11
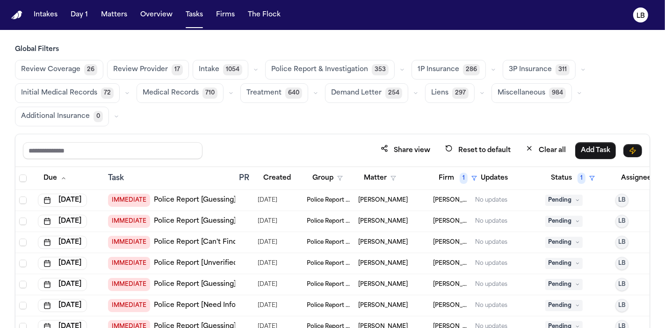
click at [553, 204] on td "Pending" at bounding box center [577, 200] width 70 height 21
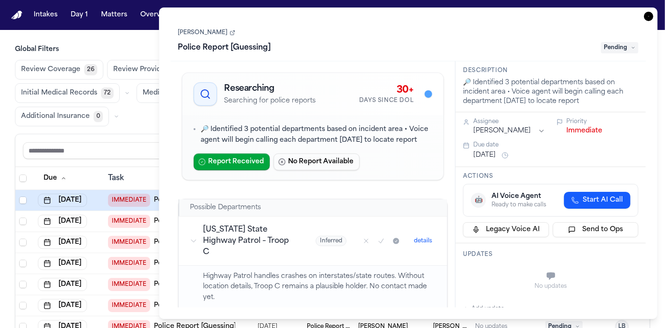
click at [632, 45] on span "Pending" at bounding box center [619, 47] width 37 height 11
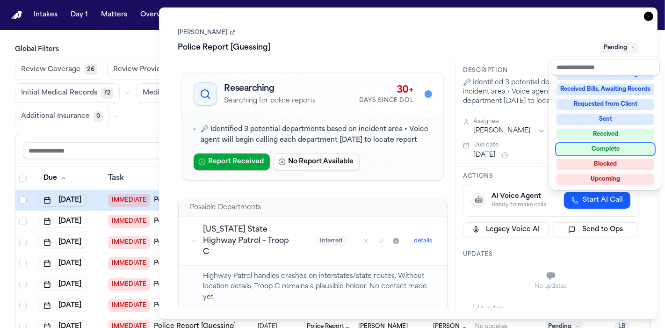
click at [620, 150] on div "Complete" at bounding box center [606, 149] width 98 height 11
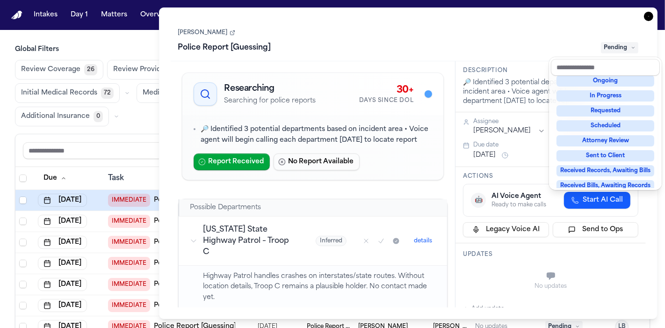
scroll to position [19, 0]
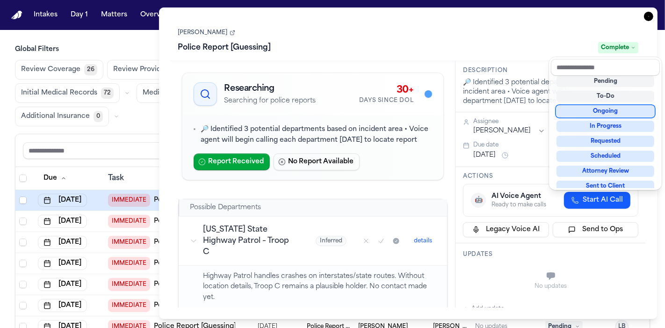
click at [649, 15] on div "Task Details Gary Montomery Police Report [Guessing] Complete Researching Searc…" at bounding box center [408, 163] width 499 height 312
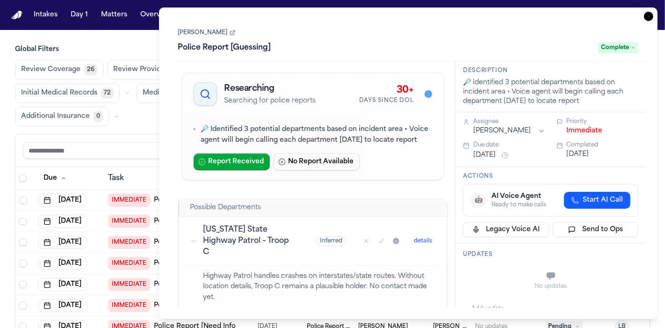
click at [651, 15] on icon "button" at bounding box center [648, 16] width 9 height 9
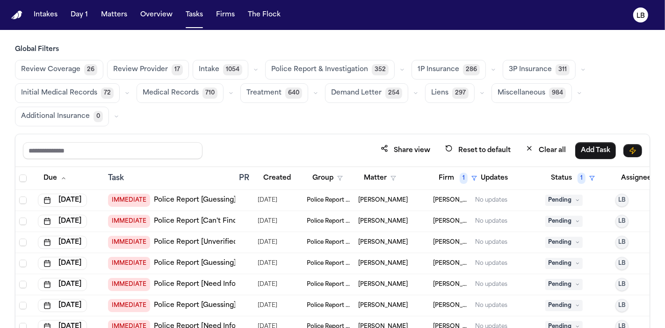
scroll to position [52, 0]
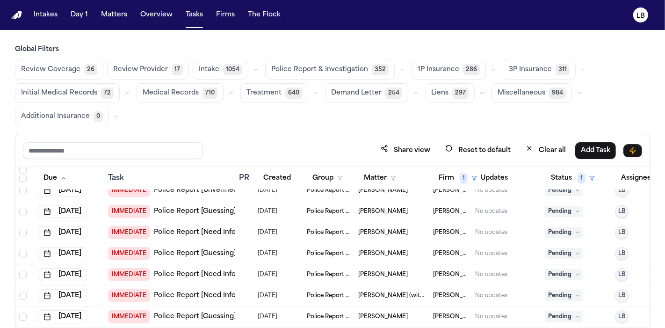
click at [549, 211] on span "Pending" at bounding box center [564, 211] width 37 height 11
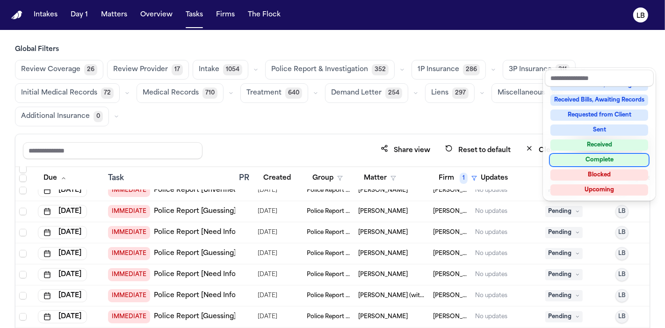
click at [595, 160] on div "Complete" at bounding box center [600, 159] width 98 height 11
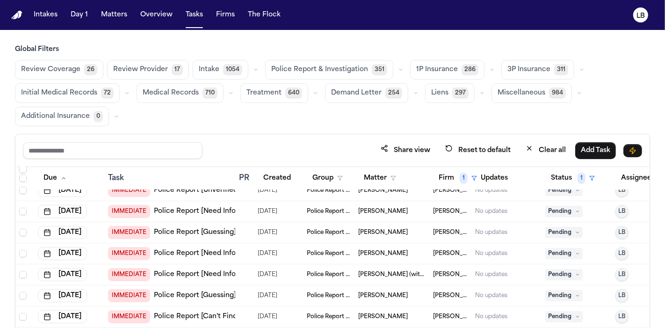
scroll to position [104, 0]
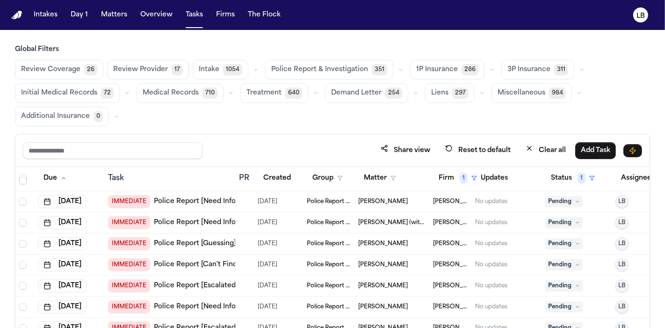
click at [570, 199] on span "Pending" at bounding box center [564, 201] width 37 height 11
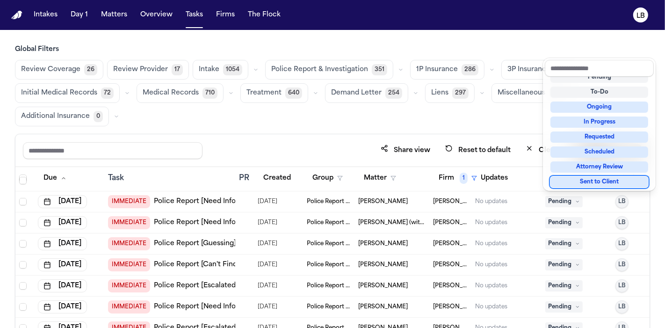
scroll to position [0, 0]
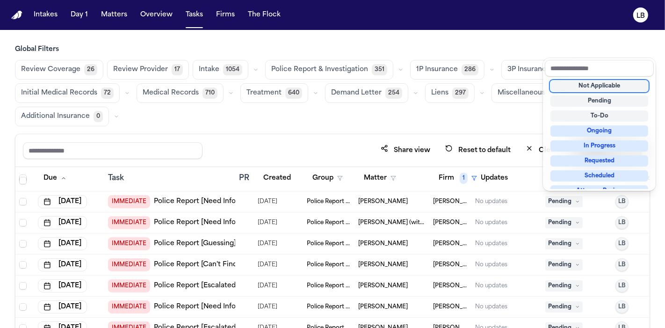
click at [600, 82] on div "Not Applicable" at bounding box center [600, 85] width 98 height 11
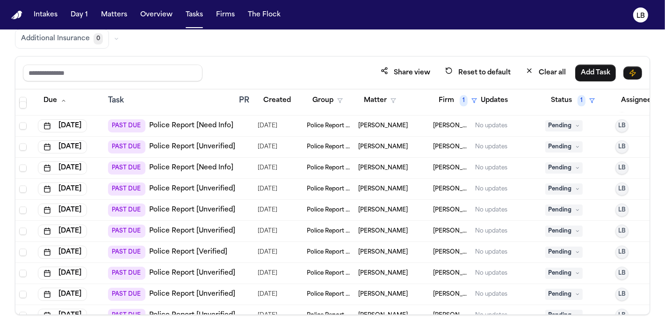
scroll to position [2091, 0]
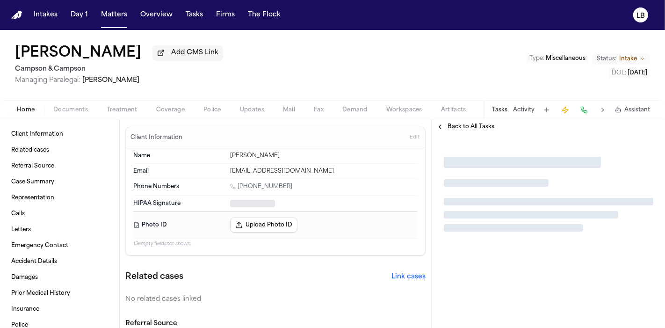
click at [66, 106] on span "Documents" at bounding box center [70, 109] width 35 height 7
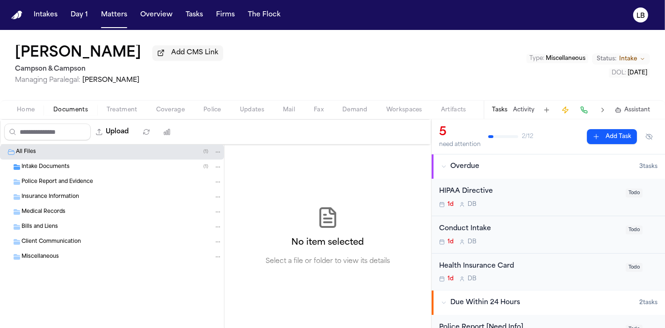
click at [35, 168] on span "Intake Documents" at bounding box center [46, 167] width 48 height 8
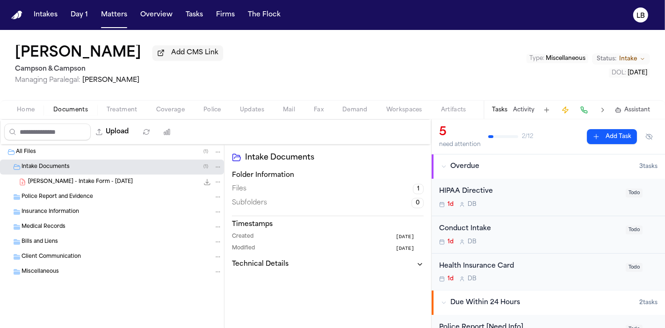
click at [131, 178] on div "[PERSON_NAME] - Intake Form - [DATE] 245.9 KB • PDF" at bounding box center [125, 181] width 194 height 9
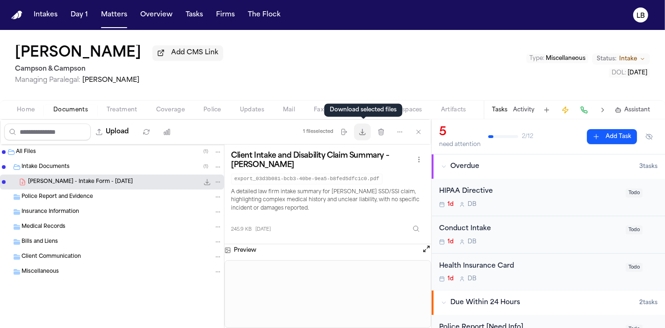
click at [371, 136] on button "Download files" at bounding box center [362, 132] width 17 height 17
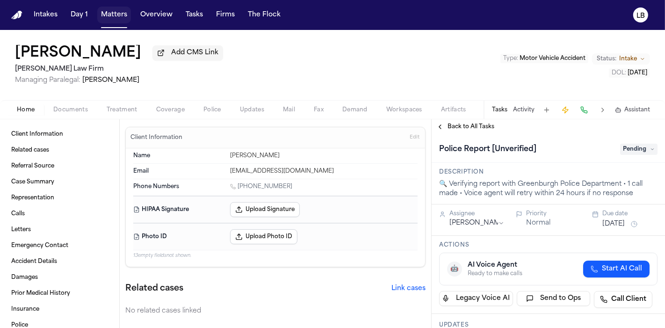
click at [112, 12] on button "Matters" at bounding box center [114, 15] width 34 height 17
click at [129, 15] on button "Matters" at bounding box center [114, 15] width 34 height 17
click at [122, 14] on button "Matters" at bounding box center [114, 15] width 34 height 17
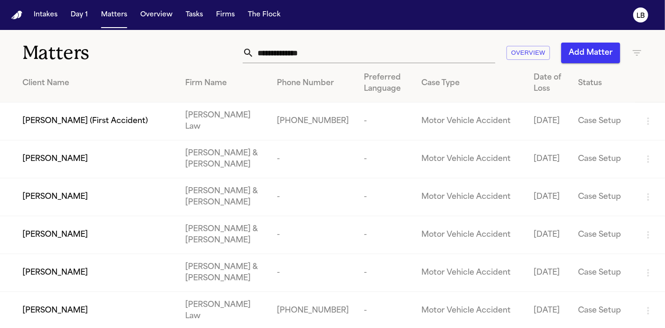
click at [283, 57] on input "text" at bounding box center [374, 53] width 241 height 21
paste input "********"
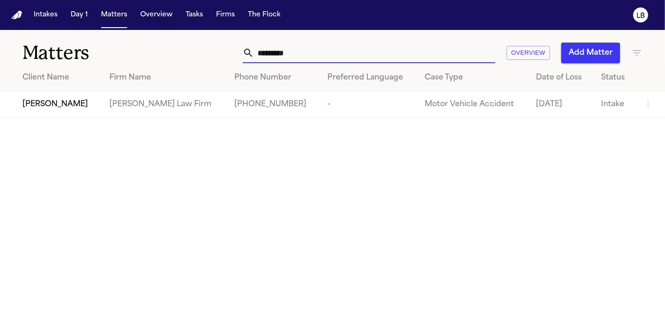
type input "********"
click at [227, 108] on td "[PHONE_NUMBER]" at bounding box center [273, 104] width 93 height 27
click at [68, 104] on span "[PERSON_NAME]" at bounding box center [55, 104] width 66 height 11
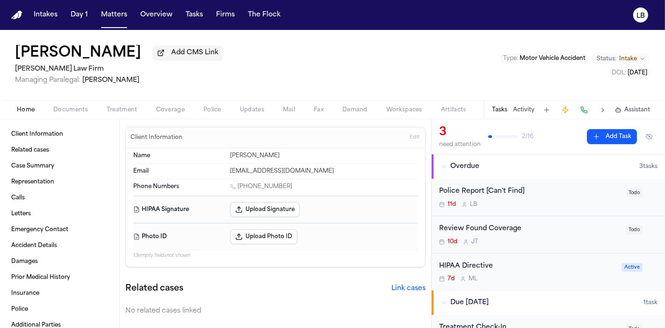
click at [204, 113] on button "Police" at bounding box center [212, 109] width 36 height 11
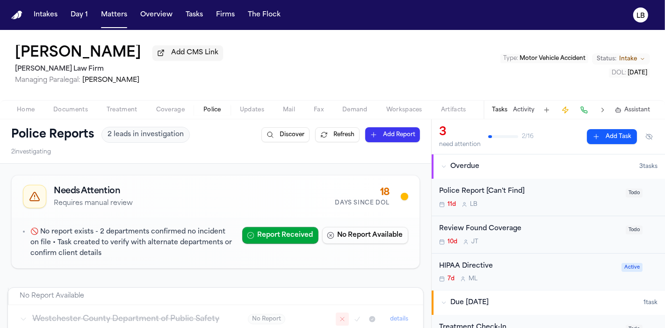
scroll to position [104, 0]
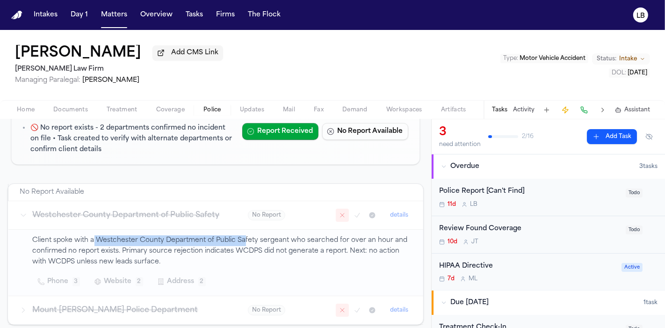
drag, startPoint x: 94, startPoint y: 249, endPoint x: 242, endPoint y: 249, distance: 148.8
click at [242, 249] on p "Client spoke with a Westchester County Department of Public Safety sergeant who…" at bounding box center [223, 251] width 380 height 32
click at [144, 245] on p "Client spoke with a Westchester County Department of Public Safety sergeant who…" at bounding box center [223, 251] width 380 height 32
drag, startPoint x: 96, startPoint y: 247, endPoint x: 255, endPoint y: 248, distance: 159.1
click at [255, 248] on p "Client spoke with a Westchester County Department of Public Safety sergeant who…" at bounding box center [223, 251] width 380 height 32
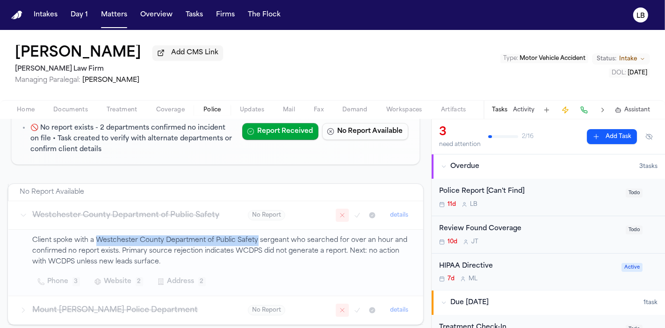
copy p "Westchester County Department of Public Safety"
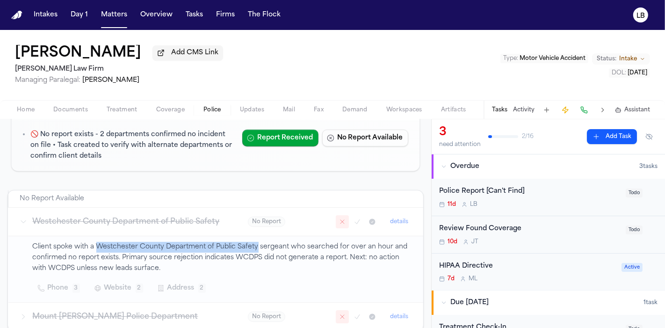
scroll to position [0, 0]
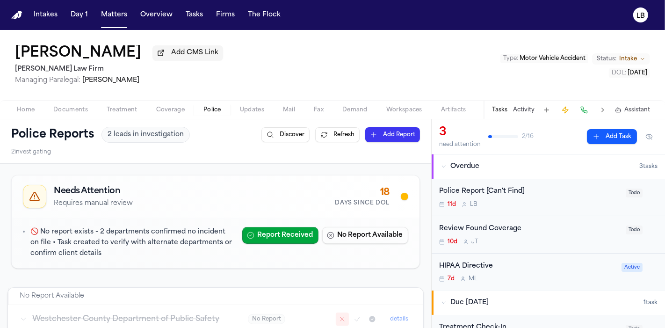
drag, startPoint x: 211, startPoint y: 109, endPoint x: 185, endPoint y: 145, distance: 44.3
click at [211, 109] on span "Police" at bounding box center [213, 109] width 18 height 7
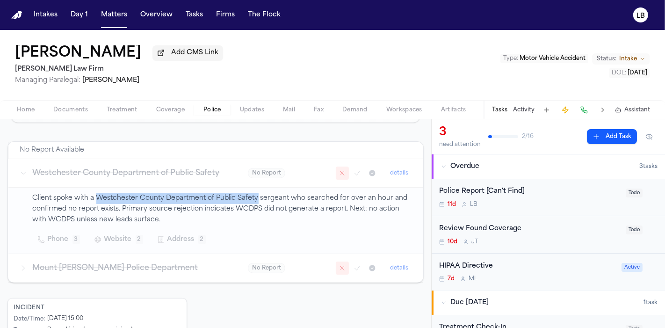
scroll to position [156, 0]
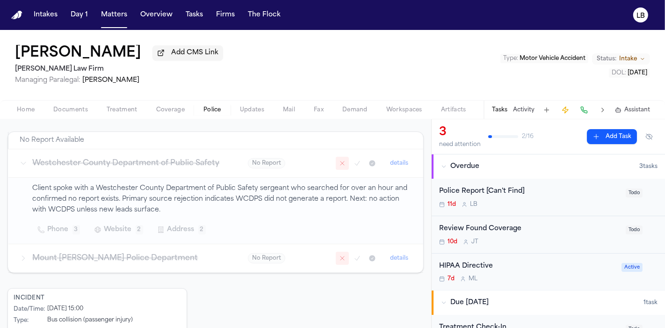
click at [44, 264] on h3 "Mount [PERSON_NAME] Police Department" at bounding box center [129, 258] width 193 height 11
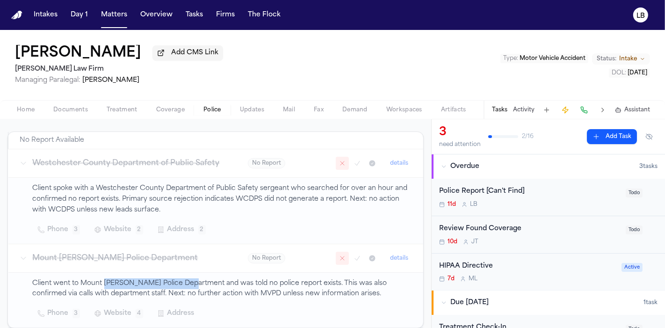
drag, startPoint x: 105, startPoint y: 290, endPoint x: 190, endPoint y: 289, distance: 84.7
click at [190, 289] on p "Client went to Mount [PERSON_NAME] Police Department and was told no police rep…" at bounding box center [223, 289] width 380 height 22
copy p "[PERSON_NAME] Police Department"
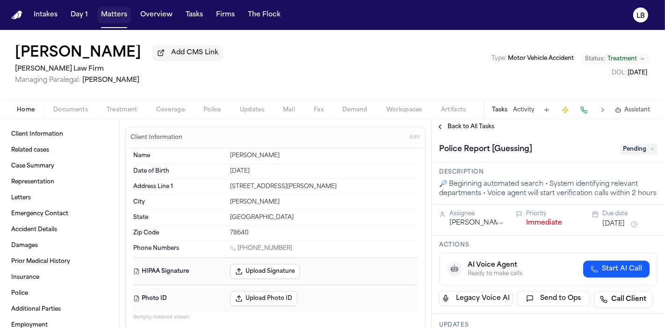
click at [127, 18] on button "Matters" at bounding box center [114, 15] width 34 height 17
click at [119, 16] on button "Matters" at bounding box center [114, 15] width 34 height 17
click at [113, 8] on button "Matters" at bounding box center [114, 15] width 34 height 17
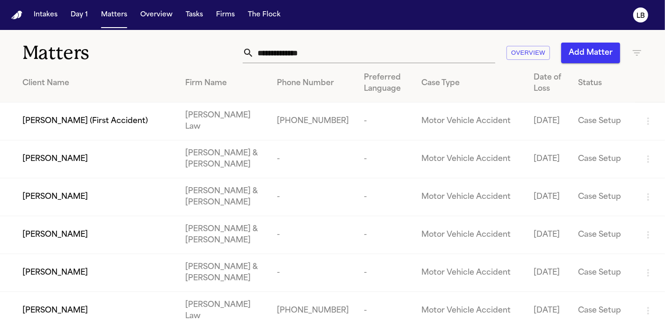
click at [292, 53] on input "text" at bounding box center [374, 53] width 241 height 21
paste input "**********"
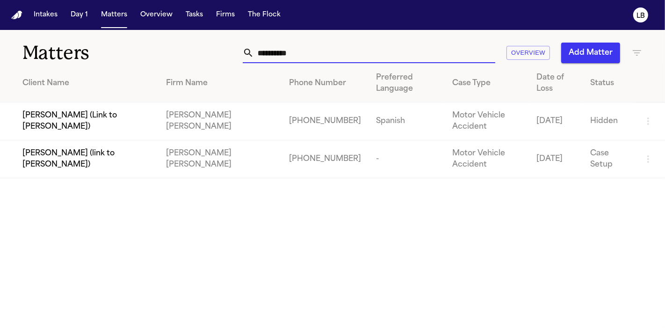
type input "**********"
click at [51, 124] on span "[PERSON_NAME] (Link to [PERSON_NAME])" at bounding box center [86, 121] width 129 height 22
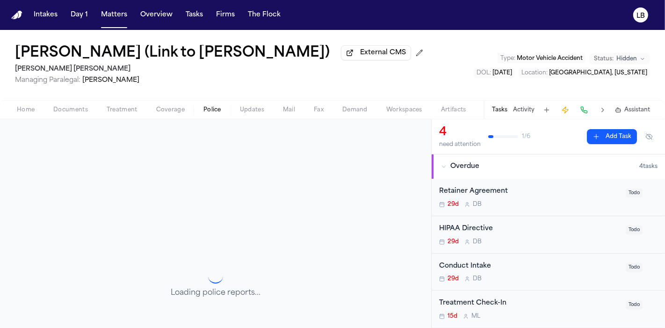
click at [219, 111] on span "Police" at bounding box center [213, 109] width 18 height 7
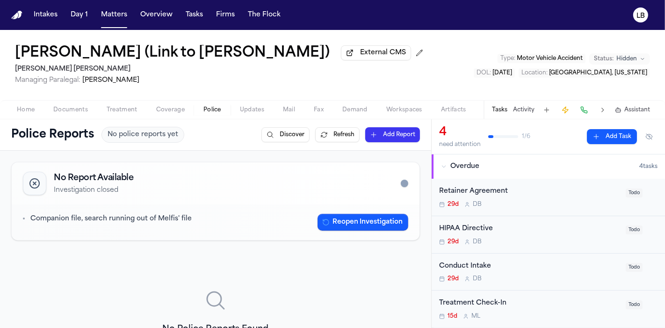
click at [63, 104] on button "Documents" at bounding box center [70, 109] width 53 height 11
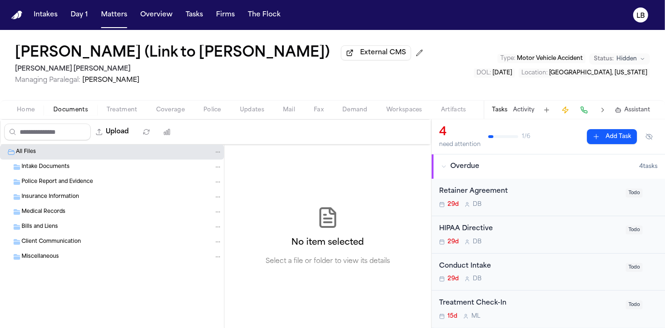
click at [62, 164] on span "Intake Documents" at bounding box center [46, 167] width 48 height 8
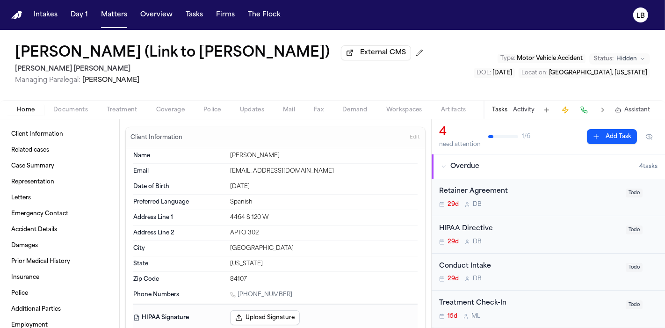
click at [23, 110] on span "Home" at bounding box center [26, 109] width 18 height 7
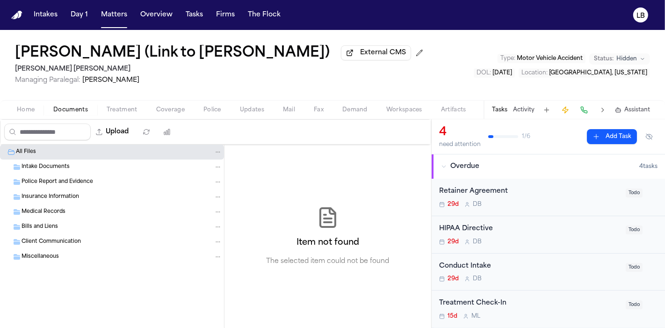
click at [65, 113] on button "Documents" at bounding box center [70, 109] width 53 height 11
click at [117, 52] on h1 "[PERSON_NAME] (Link to [PERSON_NAME])" at bounding box center [172, 53] width 315 height 17
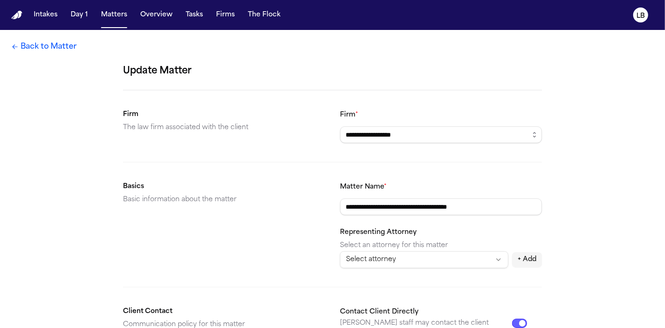
click at [37, 47] on link "Back to Matter" at bounding box center [44, 46] width 66 height 11
click at [56, 49] on link "Back to Matter" at bounding box center [44, 46] width 66 height 11
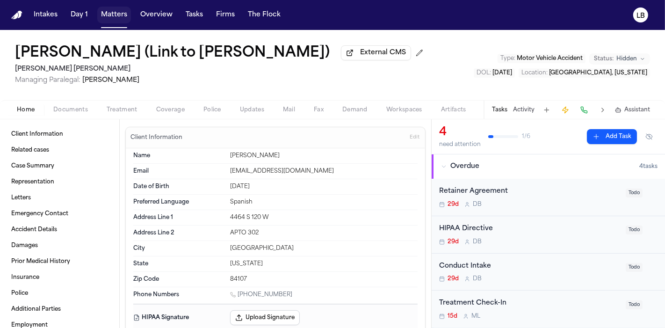
click at [116, 15] on button "Matters" at bounding box center [114, 15] width 34 height 17
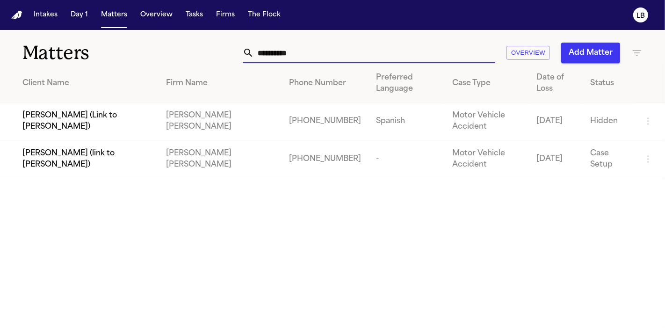
drag, startPoint x: 333, startPoint y: 52, endPoint x: 94, endPoint y: 82, distance: 241.0
click at [94, 82] on div "**********" at bounding box center [332, 104] width 665 height 148
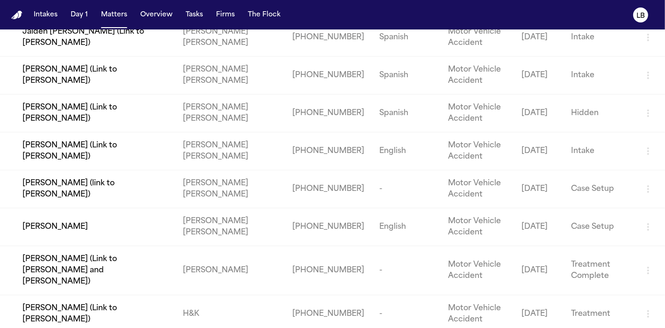
scroll to position [152, 0]
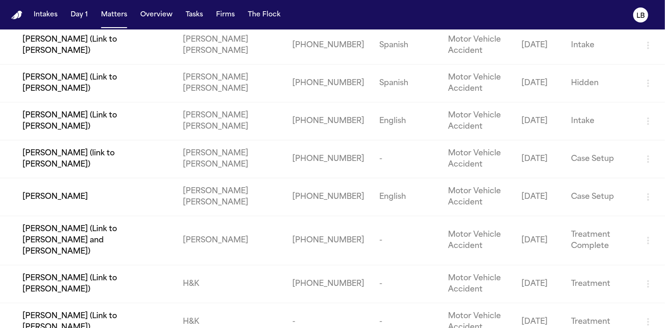
type input "******"
click at [72, 201] on td "[PERSON_NAME]" at bounding box center [87, 197] width 175 height 38
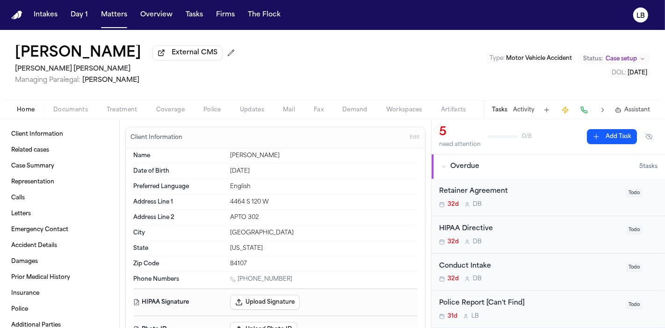
click at [78, 102] on div "Home Documents Treatment Coverage Police Updates Mail Fax Demand Workspaces Art…" at bounding box center [332, 109] width 665 height 19
click at [75, 113] on button "Documents" at bounding box center [70, 109] width 53 height 11
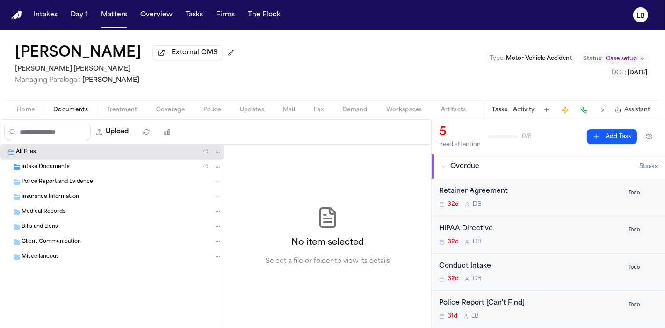
click at [116, 161] on div "Intake Documents ( 1 )" at bounding box center [112, 167] width 224 height 15
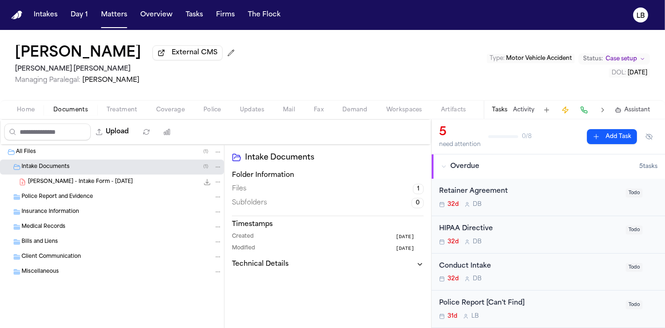
click at [115, 181] on div "M. Herrera - Intake Form - 9.3.25 41.2 KB • PDF" at bounding box center [125, 181] width 194 height 9
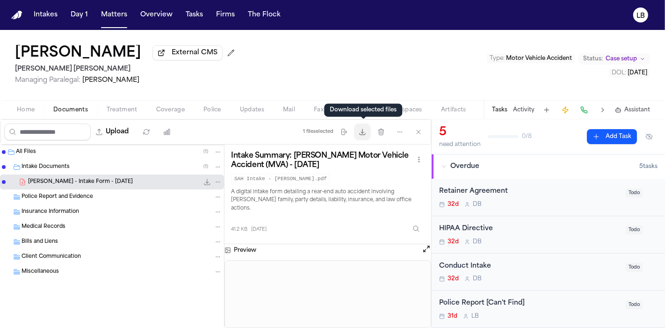
click at [363, 137] on button "Download files" at bounding box center [362, 132] width 17 height 17
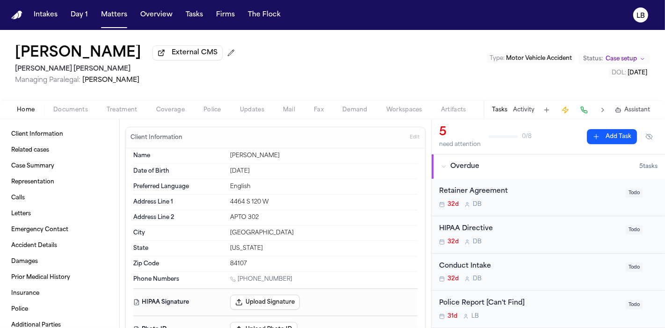
click at [21, 112] on span "Home" at bounding box center [26, 109] width 18 height 7
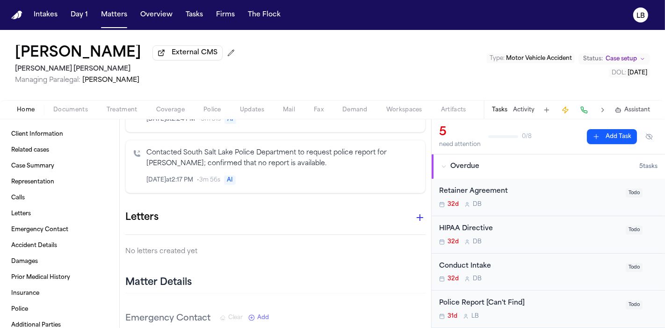
click at [62, 110] on span "Documents" at bounding box center [70, 109] width 35 height 7
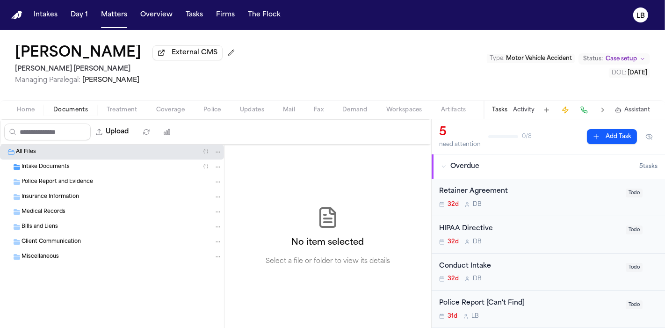
click at [27, 109] on span "Home" at bounding box center [26, 109] width 18 height 7
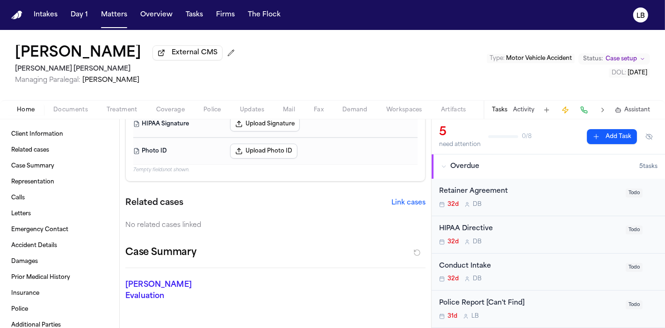
scroll to position [260, 0]
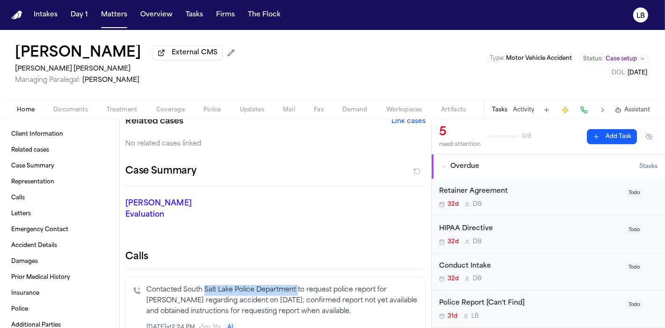
drag, startPoint x: 204, startPoint y: 276, endPoint x: 298, endPoint y: 278, distance: 94.5
click at [298, 285] on p "Contacted South Salt Lake Police Department to request police report for Melfis…" at bounding box center [281, 301] width 271 height 32
copy p "Salt Lake Police Department"
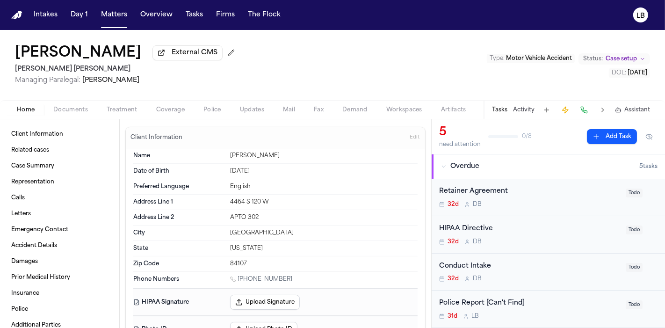
drag, startPoint x: 228, startPoint y: 172, endPoint x: 263, endPoint y: 175, distance: 34.4
click at [263, 175] on div "Date of Birth May 28, 1993" at bounding box center [275, 171] width 284 height 15
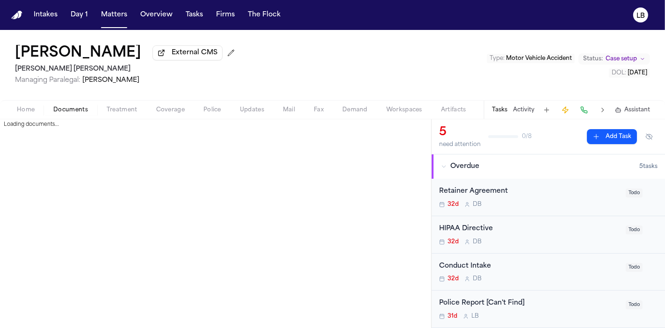
click at [79, 110] on span "Documents" at bounding box center [70, 109] width 35 height 7
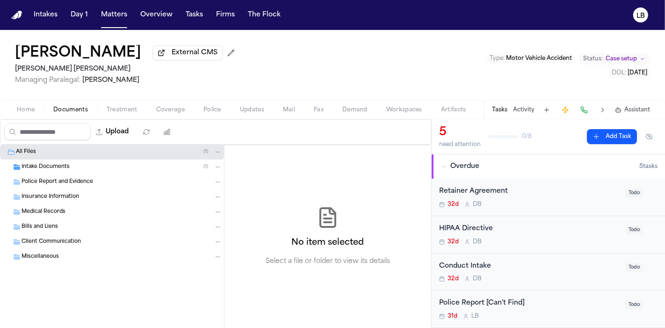
click at [72, 166] on div "Intake Documents ( 1 )" at bounding box center [122, 167] width 201 height 8
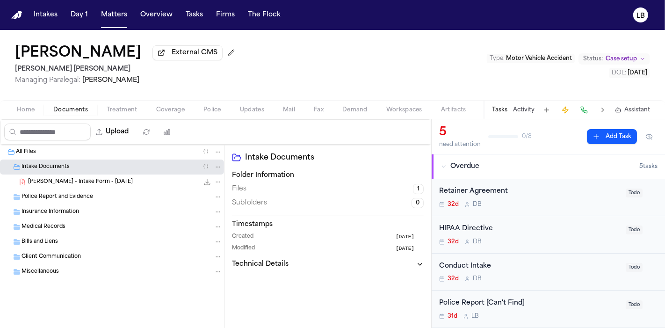
click at [28, 102] on div "Home Documents Treatment Coverage Police Updates Mail Fax Demand Workspaces Art…" at bounding box center [332, 109] width 665 height 19
click at [33, 106] on span "Home" at bounding box center [26, 109] width 18 height 7
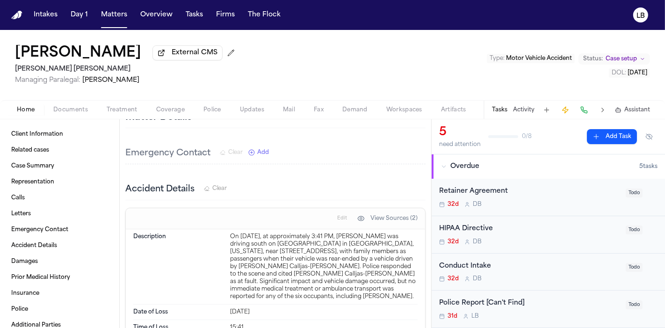
scroll to position [728, 0]
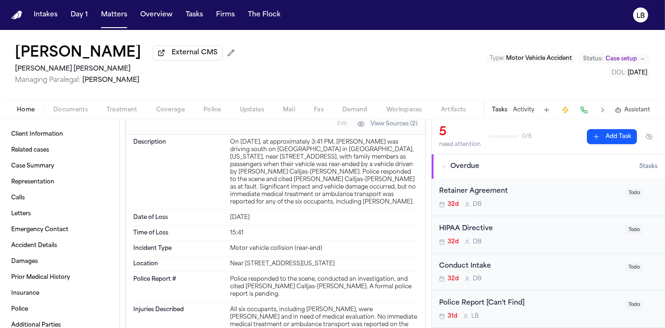
drag, startPoint x: 228, startPoint y: 245, endPoint x: 361, endPoint y: 249, distance: 132.5
click at [392, 256] on div "Location Near 3400 S State Street, South Salt Lake City, Utah" at bounding box center [275, 263] width 284 height 15
copy div "Near 3400 S State Street, South Salt Lake City, Utah"
click at [302, 105] on button "Mail" at bounding box center [289, 109] width 31 height 11
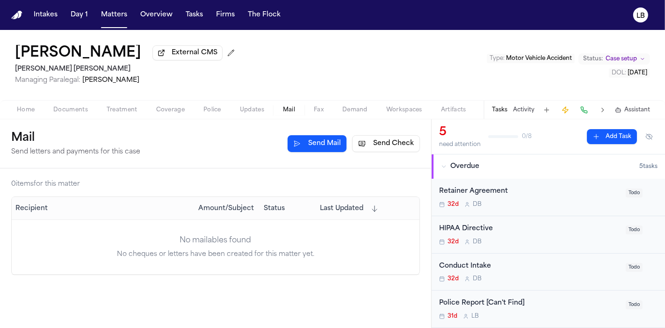
click at [377, 149] on button "Send Check" at bounding box center [386, 143] width 68 height 17
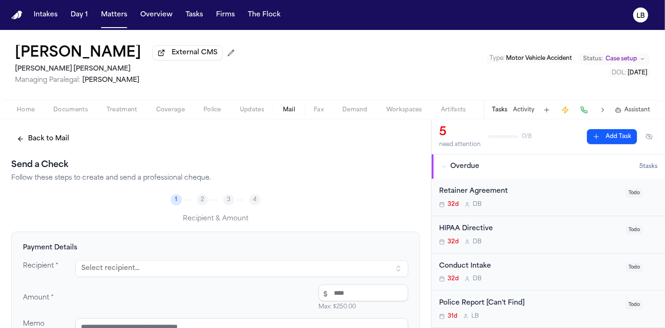
click at [189, 263] on button "Select recipient..." at bounding box center [241, 268] width 333 height 17
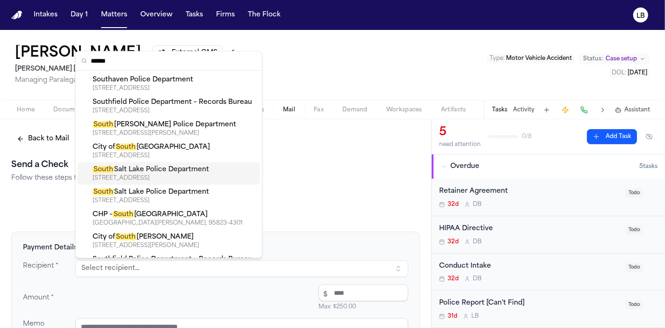
type input "*****"
click at [180, 180] on div "2835 S MAIN ST, SALT LAKE CITY, UT, 84115-3544" at bounding box center [175, 178] width 164 height 7
type textarea "**********"
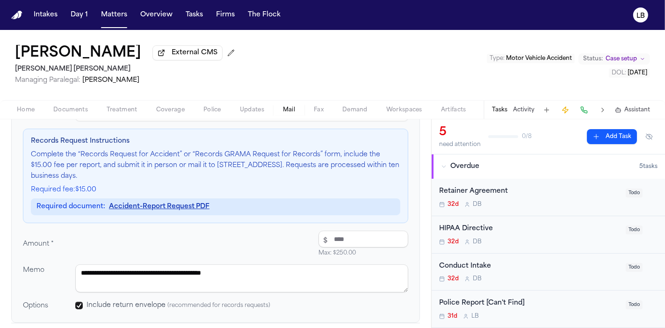
scroll to position [52, 0]
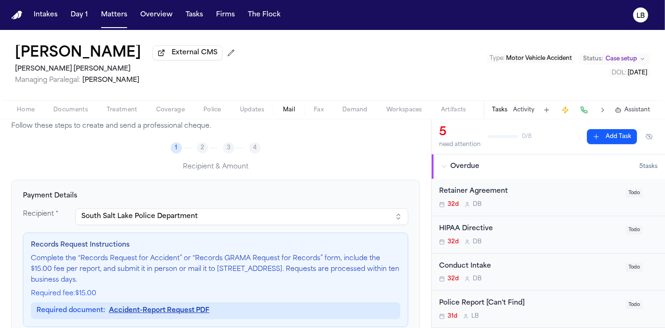
click at [238, 208] on button "South Salt Lake Police Department" at bounding box center [241, 216] width 333 height 17
click at [299, 196] on h4 "Payment Details" at bounding box center [216, 195] width 386 height 9
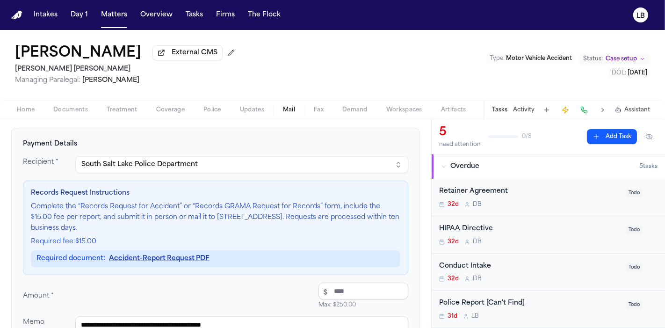
scroll to position [156, 0]
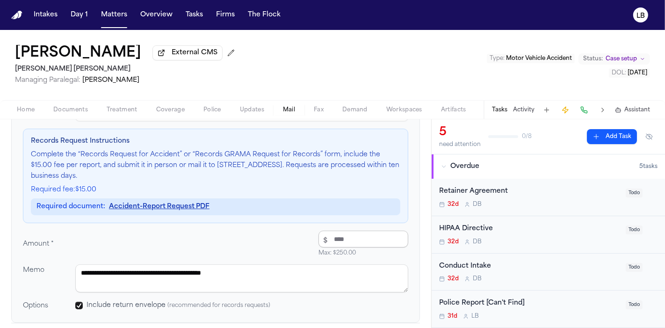
click at [337, 237] on input "number" at bounding box center [364, 239] width 90 height 17
type input "*****"
click at [267, 275] on textarea "**********" at bounding box center [241, 278] width 333 height 28
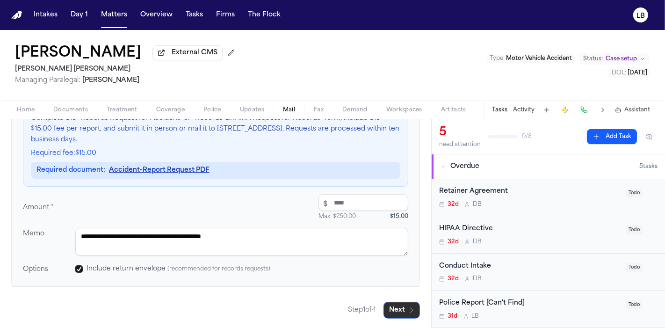
click at [387, 304] on button "Next" at bounding box center [402, 310] width 36 height 17
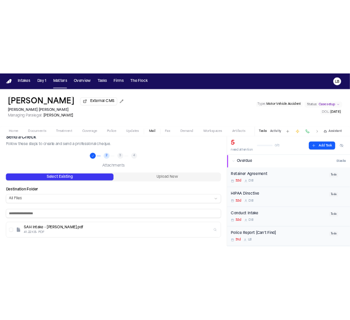
scroll to position [22, 0]
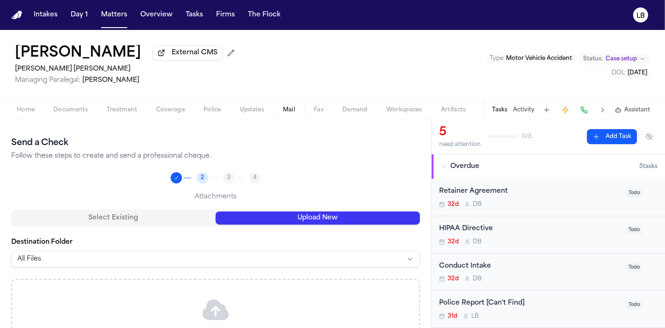
drag, startPoint x: 309, startPoint y: 221, endPoint x: 308, endPoint y: 215, distance: 6.2
click at [309, 217] on button "Upload New" at bounding box center [318, 217] width 204 height 13
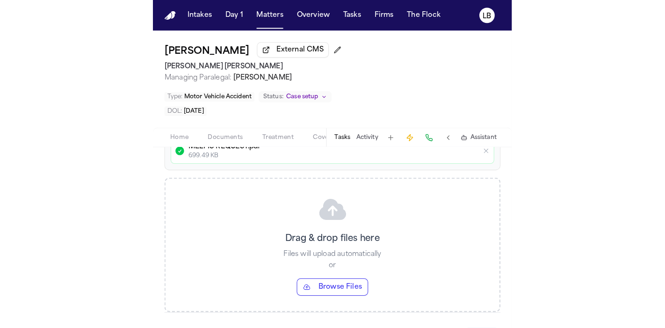
scroll to position [236, 0]
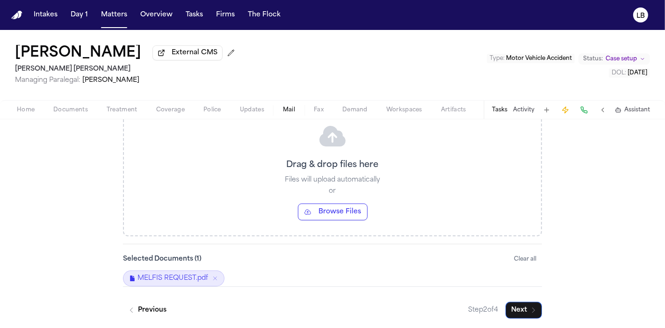
click at [511, 311] on button "Next" at bounding box center [524, 310] width 36 height 17
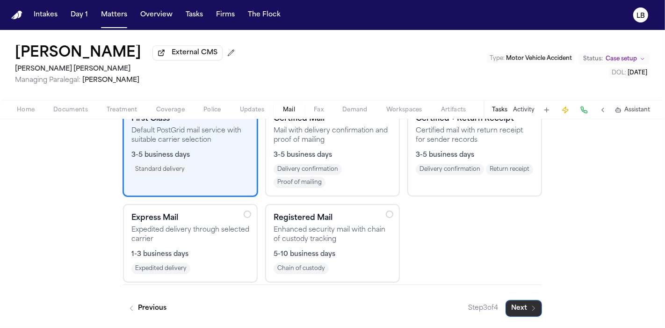
scroll to position [126, 0]
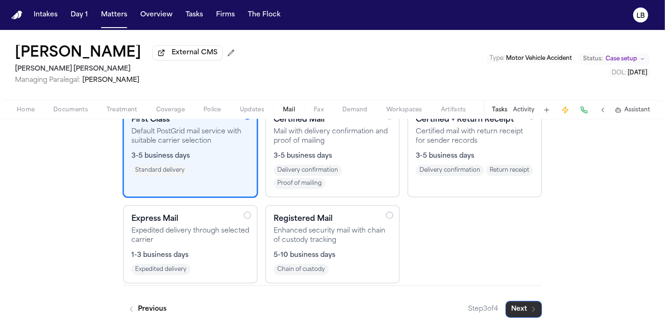
click at [511, 311] on button "Next" at bounding box center [524, 309] width 36 height 17
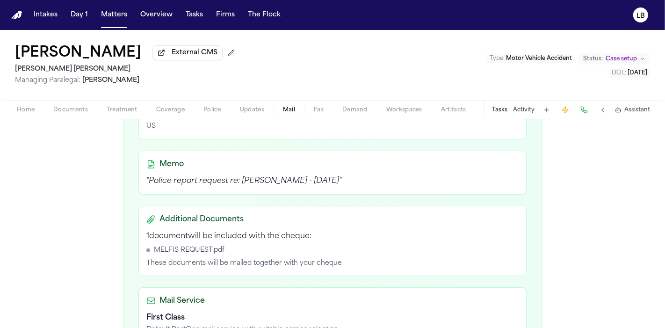
scroll to position [396, 0]
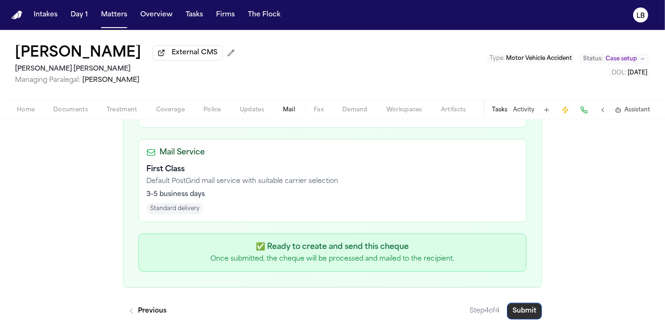
click at [520, 303] on button "Submit" at bounding box center [524, 311] width 35 height 17
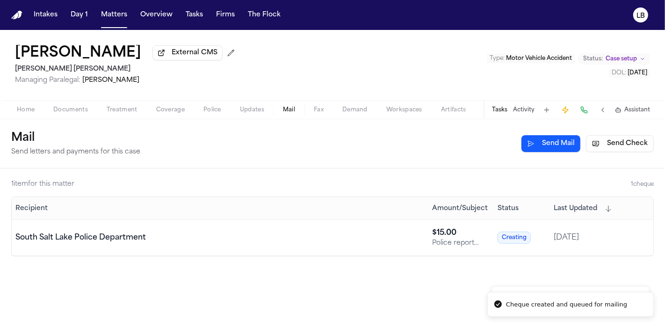
click at [535, 104] on div "Tasks Activity Assistant" at bounding box center [571, 110] width 174 height 18
click at [516, 110] on button "Activity" at bounding box center [524, 109] width 22 height 7
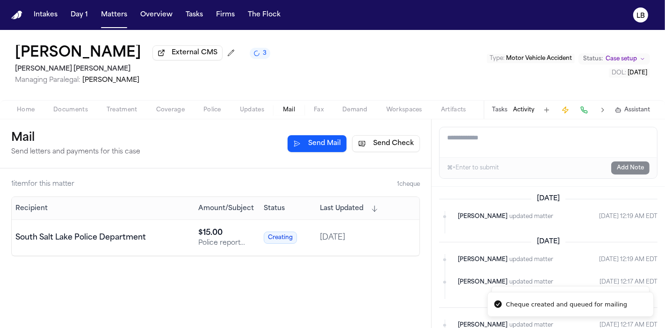
click at [527, 142] on textarea "Add a note to this matter" at bounding box center [549, 142] width 218 height 30
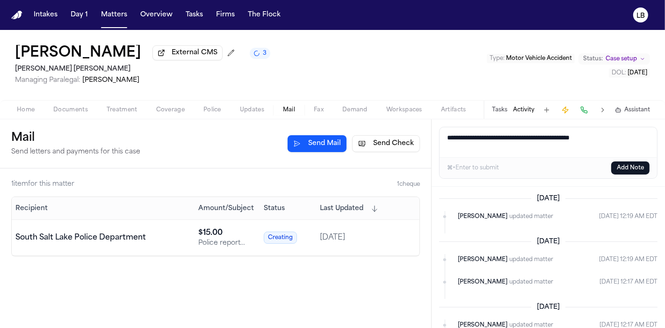
type textarea "**********"
click at [630, 168] on button "Add Note" at bounding box center [631, 167] width 38 height 13
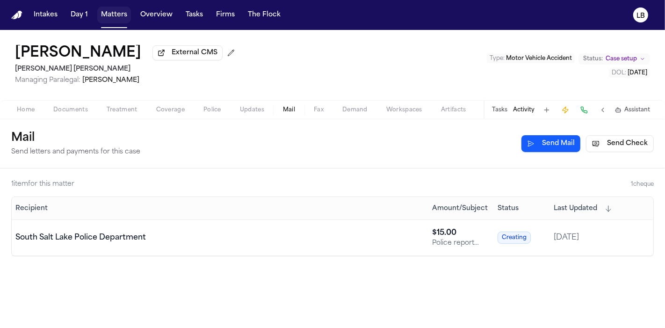
click at [106, 19] on button "Matters" at bounding box center [114, 15] width 34 height 17
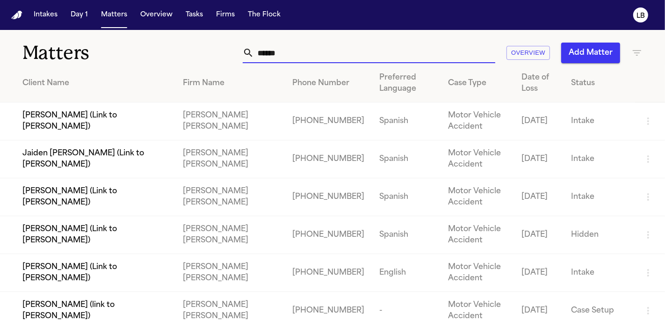
drag, startPoint x: 302, startPoint y: 51, endPoint x: 83, endPoint y: 50, distance: 218.5
click at [83, 50] on div "Matters ****** Overview Add Matter" at bounding box center [332, 47] width 665 height 35
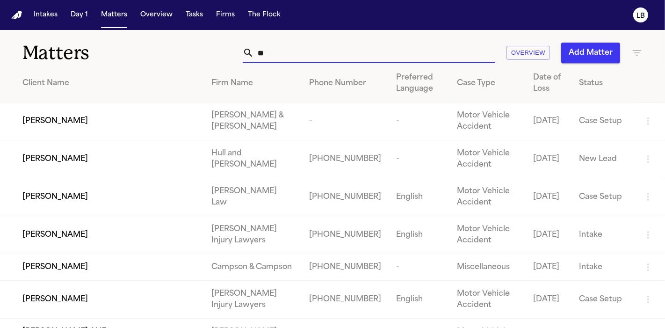
type input "*"
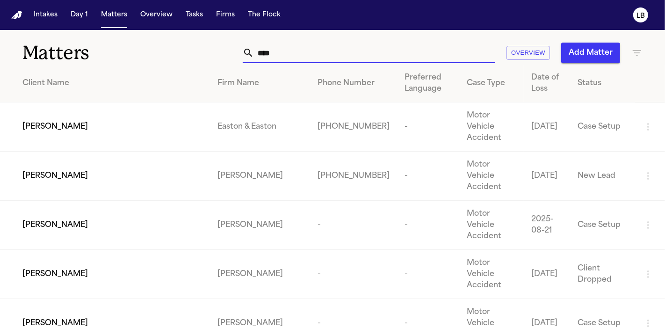
type input "****"
click at [100, 154] on td "[PERSON_NAME]" at bounding box center [105, 176] width 210 height 49
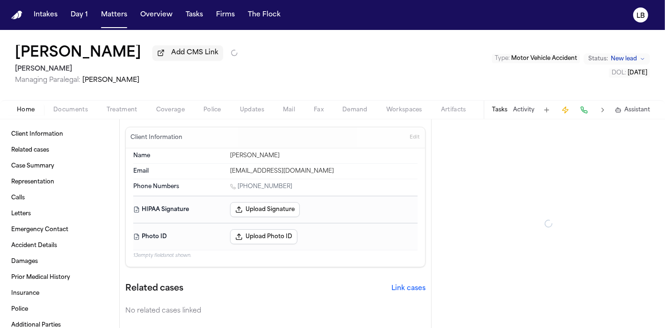
click at [57, 112] on span "Documents" at bounding box center [70, 109] width 35 height 7
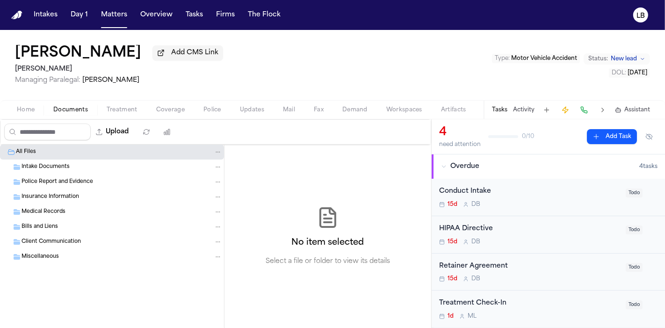
click at [66, 179] on span "Police Report and Evidence" at bounding box center [58, 182] width 72 height 8
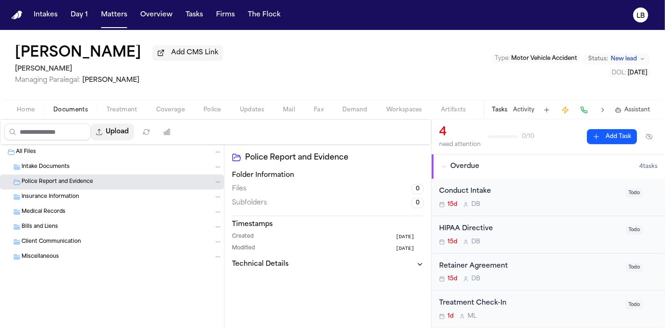
click at [130, 133] on button "Upload" at bounding box center [113, 132] width 44 height 17
select select "**********"
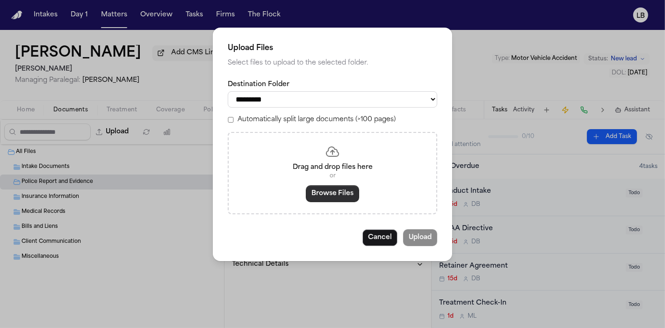
click at [343, 190] on button "Browse Files" at bounding box center [332, 193] width 53 height 17
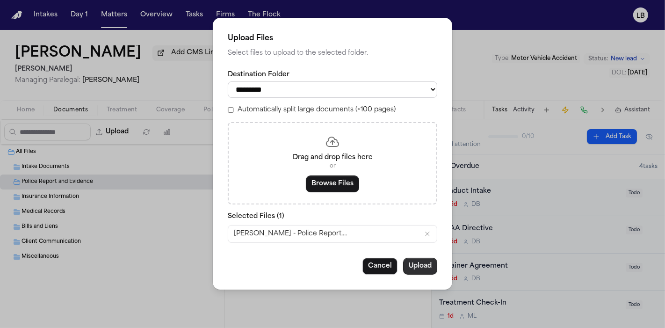
click at [426, 269] on button "Upload" at bounding box center [420, 266] width 34 height 17
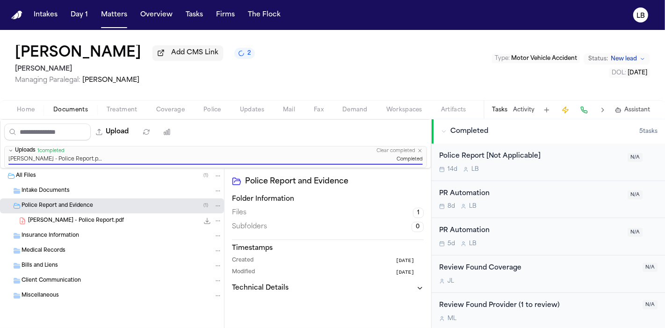
scroll to position [211, 0]
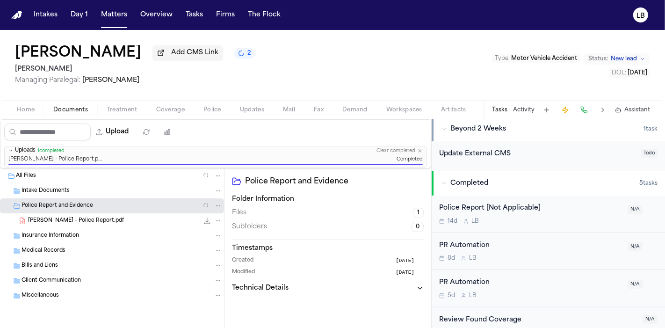
click at [80, 113] on span "Documents" at bounding box center [70, 109] width 35 height 7
click at [188, 14] on button "Tasks" at bounding box center [194, 15] width 25 height 17
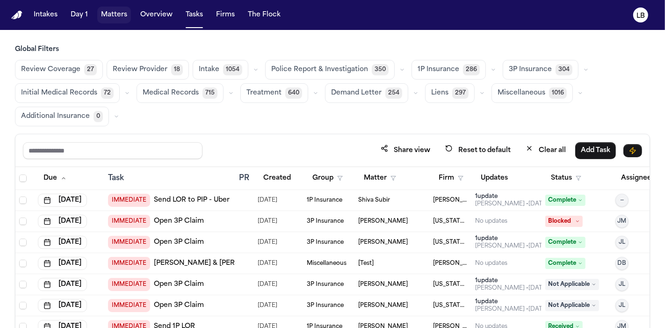
click at [107, 12] on button "Matters" at bounding box center [114, 15] width 34 height 17
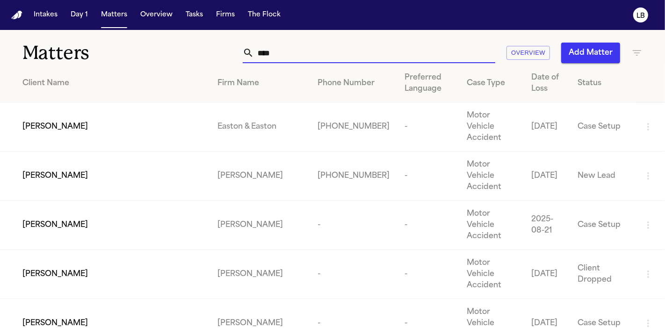
drag, startPoint x: 281, startPoint y: 52, endPoint x: 193, endPoint y: 33, distance: 90.1
click at [200, 35] on div "Matters **** Overview Add Matter" at bounding box center [332, 47] width 665 height 35
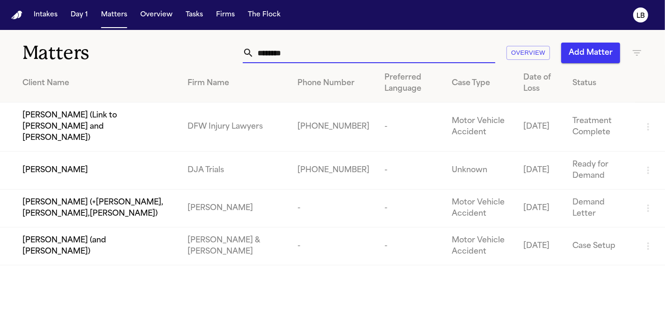
type input "********"
click at [143, 165] on div "[PERSON_NAME]" at bounding box center [97, 170] width 150 height 11
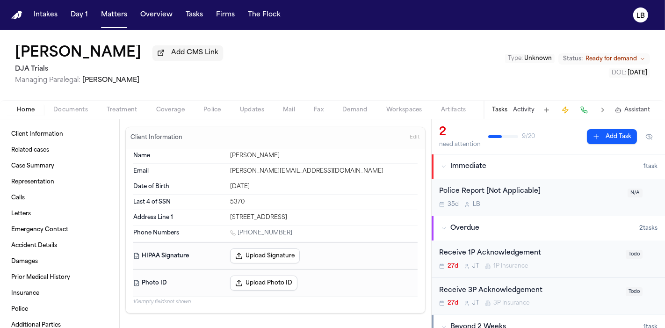
click at [69, 112] on span "Documents" at bounding box center [70, 109] width 35 height 7
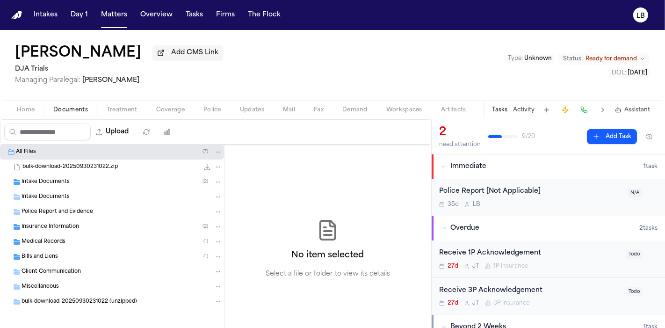
click at [63, 181] on span "Intake Documents" at bounding box center [46, 182] width 48 height 8
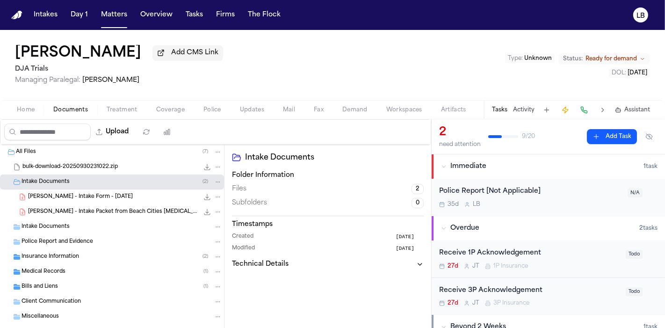
click at [133, 190] on div "S. Chavez - Intake Form - 7.3.25 21.5 KB • PDF" at bounding box center [112, 197] width 224 height 15
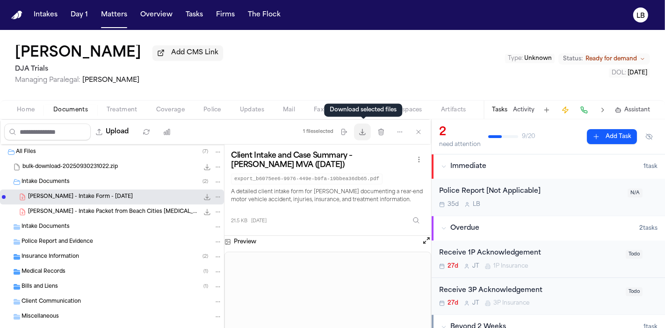
click at [368, 131] on button "Download files" at bounding box center [362, 132] width 17 height 17
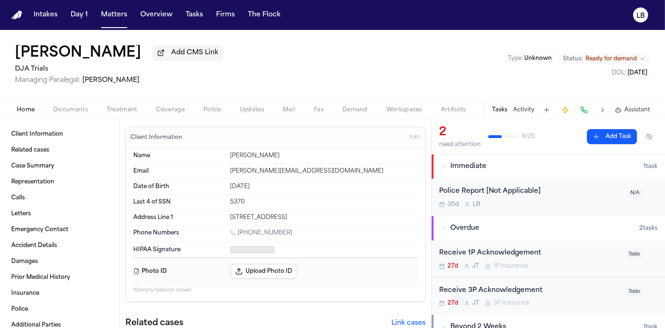
click at [33, 105] on button "Home" at bounding box center [25, 109] width 36 height 11
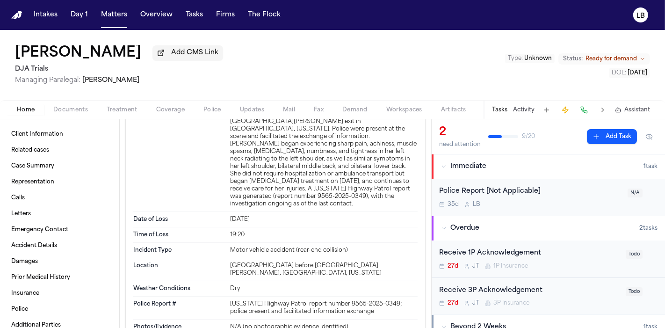
scroll to position [1196, 0]
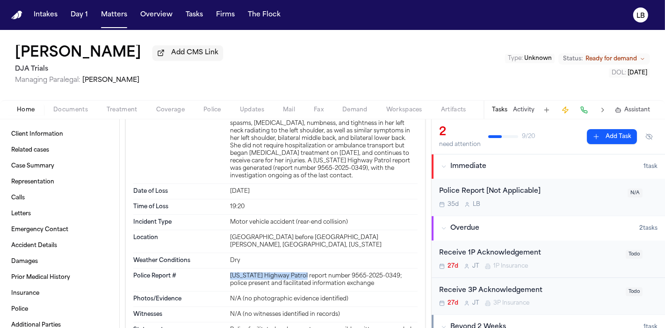
drag, startPoint x: 224, startPoint y: 263, endPoint x: 298, endPoint y: 261, distance: 73.9
click at [298, 269] on div "Police Report # California Highway Patrol report number 9565-2025-0349; police …" at bounding box center [275, 280] width 284 height 23
copy div "California Highway Patrol"
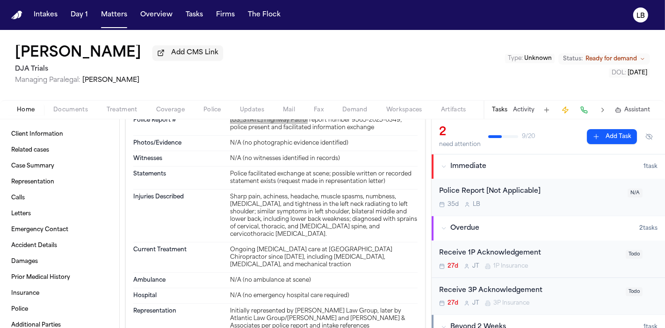
scroll to position [1456, 0]
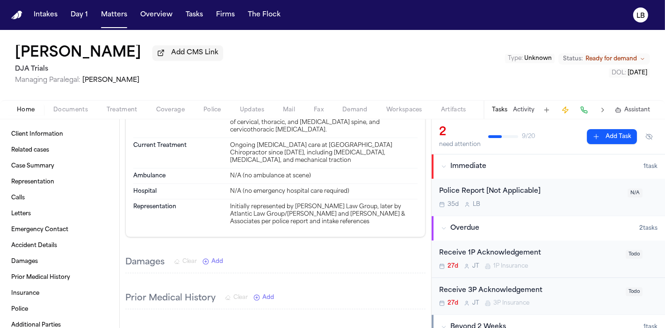
click at [63, 112] on span "Documents" at bounding box center [70, 109] width 35 height 7
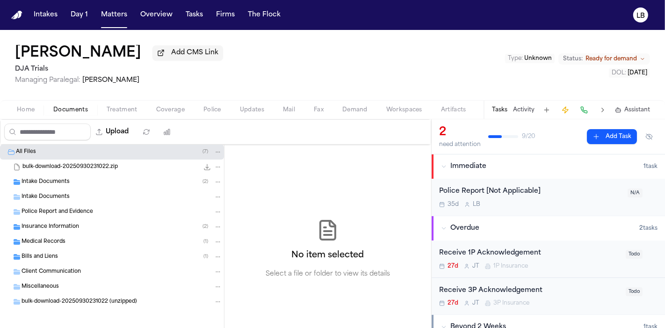
click at [58, 178] on span "Intake Documents" at bounding box center [46, 182] width 48 height 8
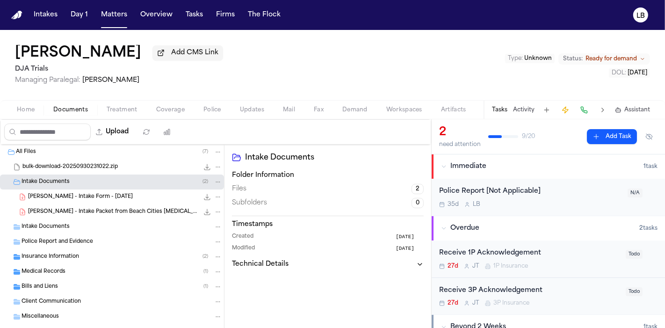
click at [73, 194] on span "S. Chavez - Intake Form - 7.3.25" at bounding box center [80, 197] width 105 height 8
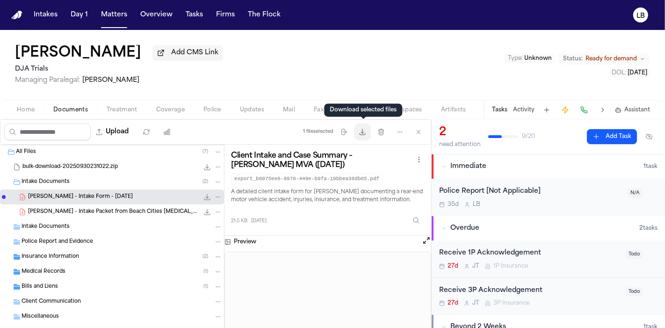
click at [365, 138] on button "Download files" at bounding box center [362, 132] width 17 height 17
click at [529, 108] on button "Activity" at bounding box center [524, 109] width 22 height 7
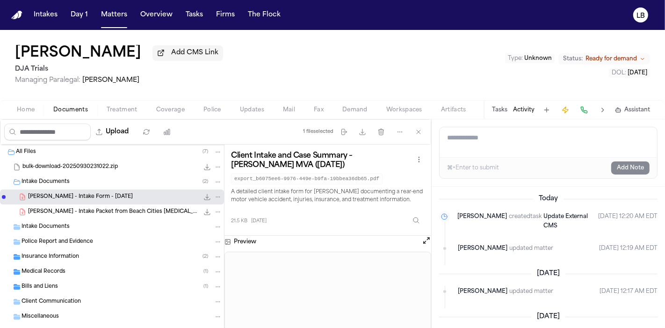
click at [554, 149] on textarea "Add a note to this matter" at bounding box center [549, 142] width 218 height 30
paste textarea "* *****"
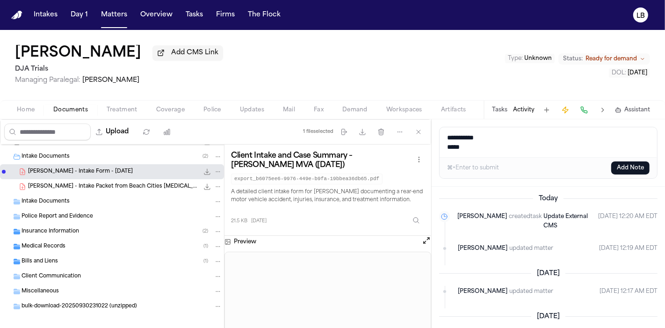
scroll to position [32, 0]
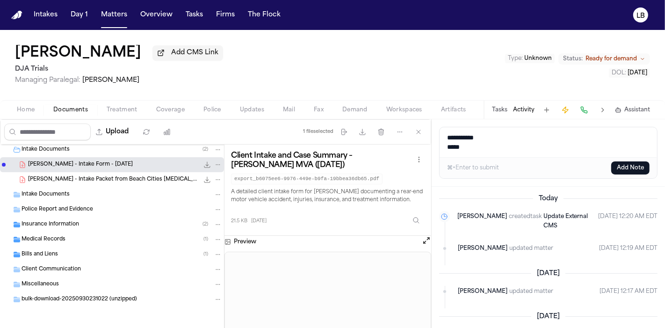
click at [22, 107] on span "Home" at bounding box center [26, 109] width 18 height 7
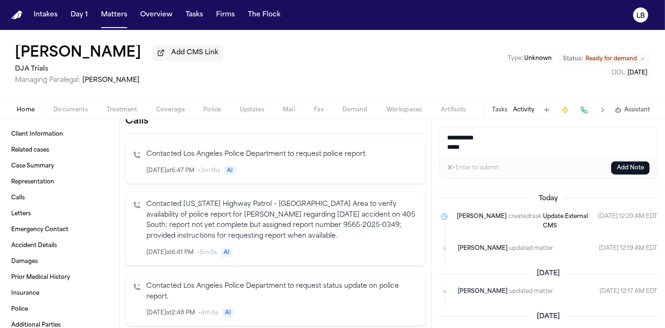
scroll to position [364, 0]
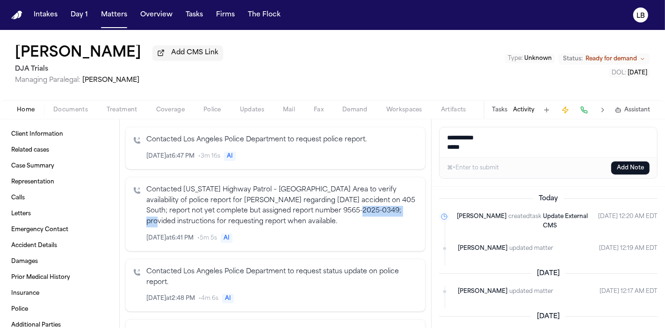
drag, startPoint x: 396, startPoint y: 197, endPoint x: 340, endPoint y: 198, distance: 55.7
click at [340, 198] on p "Contacted California Highway Patrol – West Los Angeles Area to verify availabil…" at bounding box center [281, 206] width 271 height 43
copy p "9565-2025-0349"
click at [448, 148] on textarea "**********" at bounding box center [549, 142] width 218 height 30
paste textarea "**********"
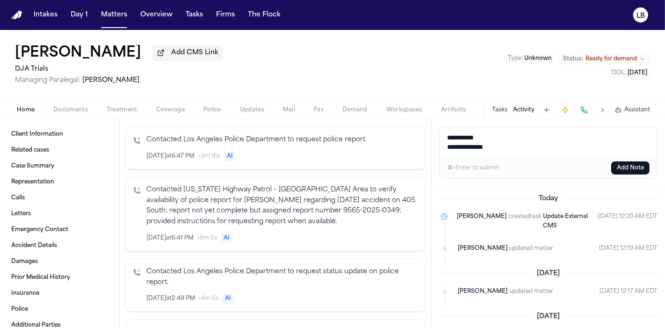
click at [449, 145] on textarea "**********" at bounding box center [549, 142] width 218 height 30
click at [538, 146] on textarea "**********" at bounding box center [549, 142] width 218 height 30
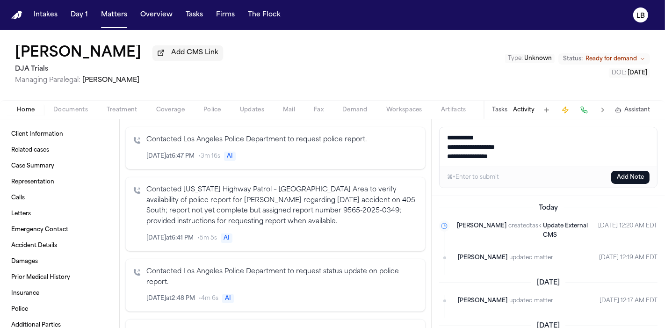
paste textarea "**********"
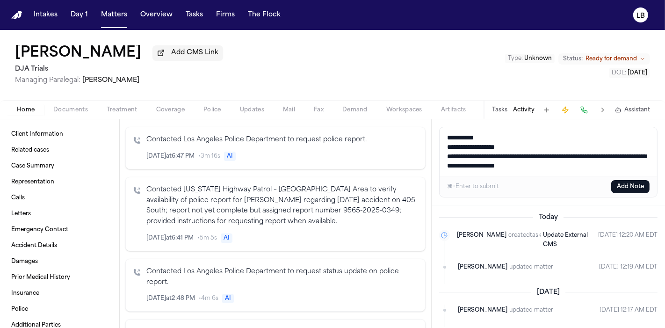
click at [505, 138] on textarea "**********" at bounding box center [549, 151] width 218 height 49
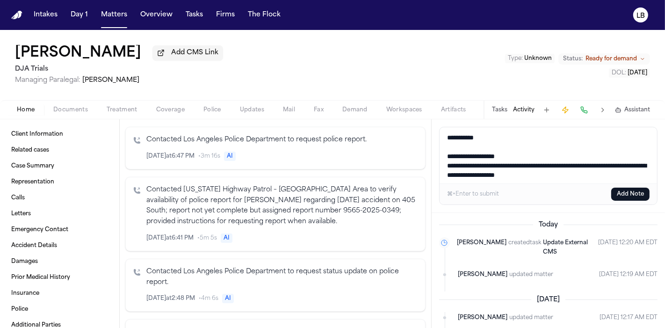
click at [633, 175] on textarea "**********" at bounding box center [549, 155] width 218 height 56
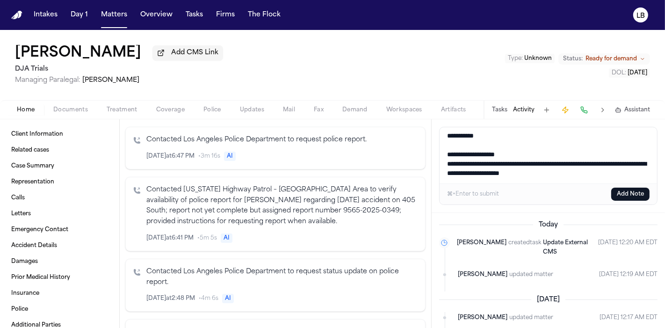
scroll to position [14, 0]
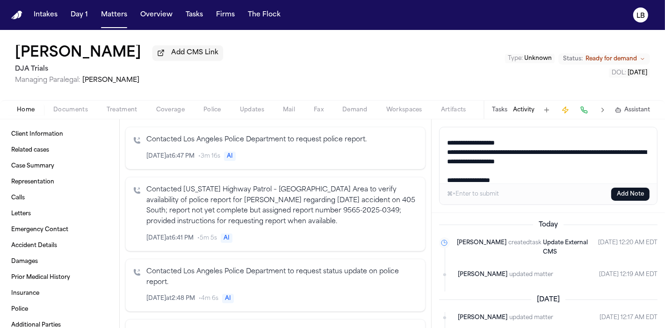
click at [634, 182] on textarea "**********" at bounding box center [549, 155] width 218 height 56
type textarea "**********"
click at [629, 196] on button "Add Note" at bounding box center [631, 194] width 38 height 13
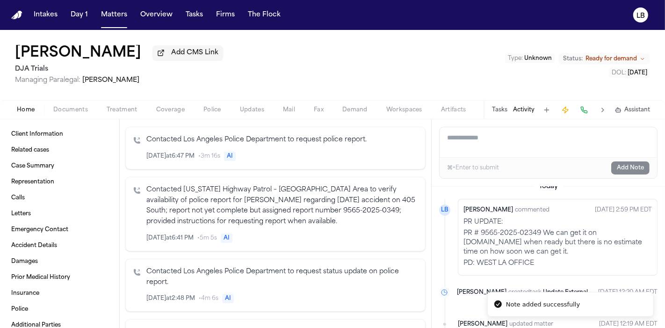
scroll to position [0, 0]
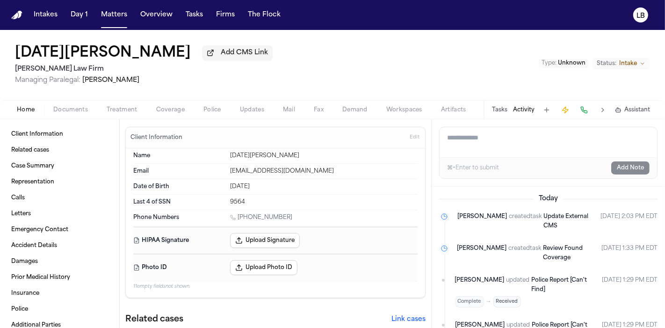
scroll to position [497, 0]
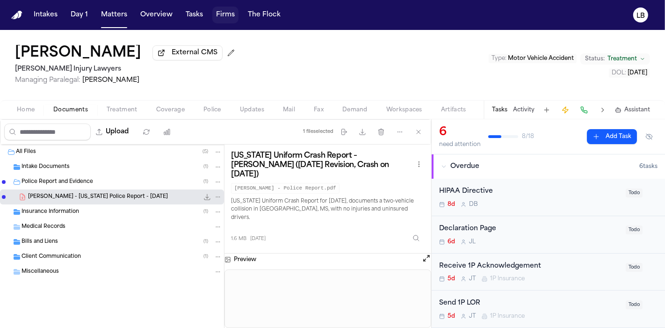
scroll to position [468, 0]
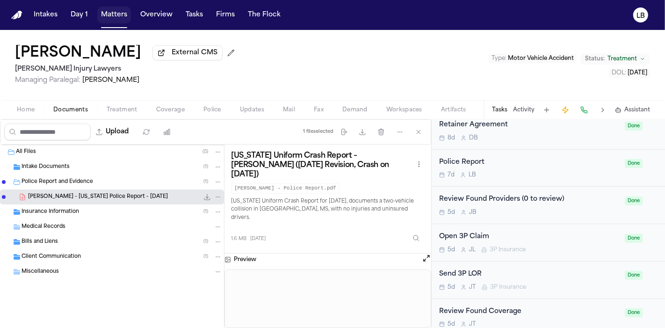
click at [113, 18] on button "Matters" at bounding box center [114, 15] width 34 height 17
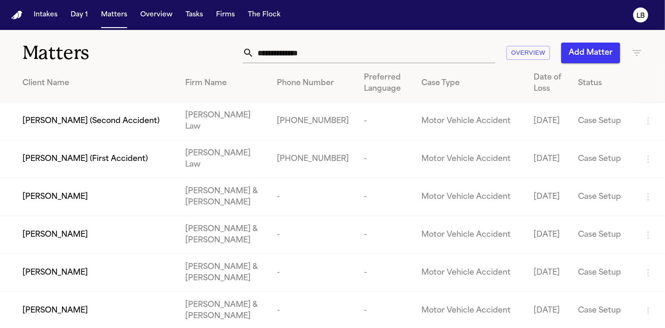
click at [334, 49] on input "text" at bounding box center [374, 53] width 241 height 21
click at [363, 58] on input "*****" at bounding box center [374, 53] width 241 height 21
click at [361, 54] on input "*****" at bounding box center [374, 53] width 241 height 21
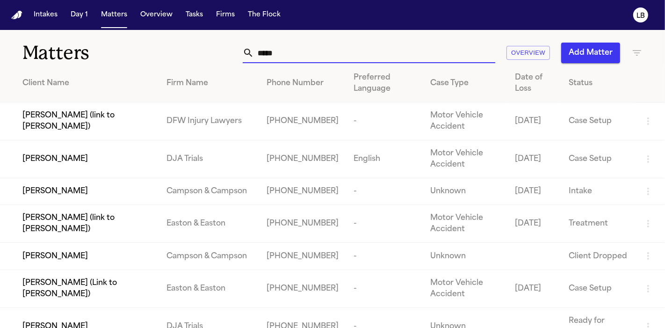
click at [311, 48] on input "*****" at bounding box center [374, 53] width 241 height 21
type input "*****"
click at [117, 164] on div "[PERSON_NAME]" at bounding box center [86, 158] width 129 height 11
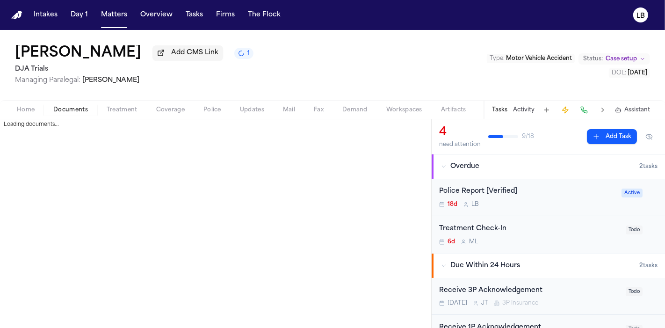
click at [68, 108] on span "Documents" at bounding box center [70, 109] width 35 height 7
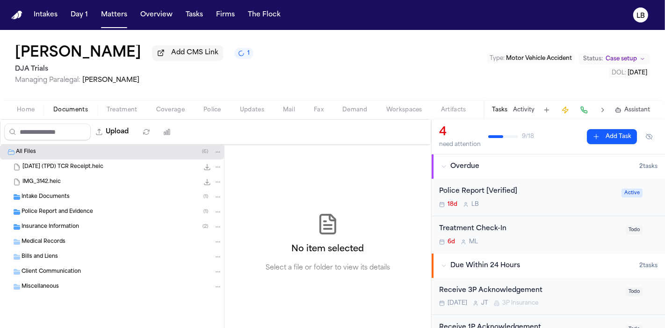
click at [84, 215] on div "Police Report and Evidence ( 1 )" at bounding box center [122, 212] width 201 height 8
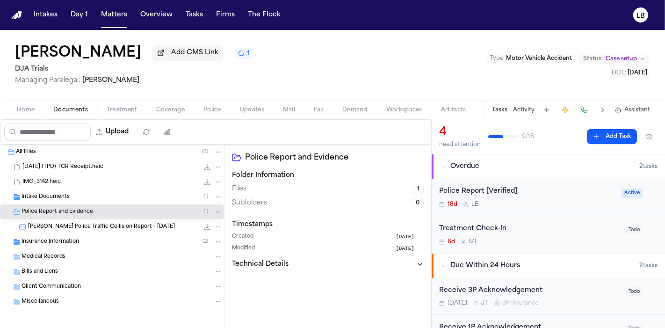
click at [101, 229] on span "[PERSON_NAME] Police Traffic Collision Report - [DATE]" at bounding box center [101, 227] width 147 height 8
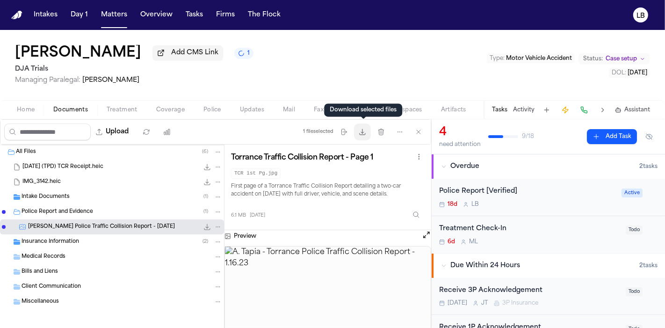
click at [362, 127] on button "Download files" at bounding box center [362, 132] width 17 height 17
drag, startPoint x: 660, startPoint y: 76, endPoint x: 615, endPoint y: 79, distance: 45.5
click at [615, 79] on div "[PERSON_NAME] Add CMS Link 1 DJA Trials Managing Paralegal: [PERSON_NAME] Type …" at bounding box center [332, 65] width 665 height 70
